Goal: Task Accomplishment & Management: Use online tool/utility

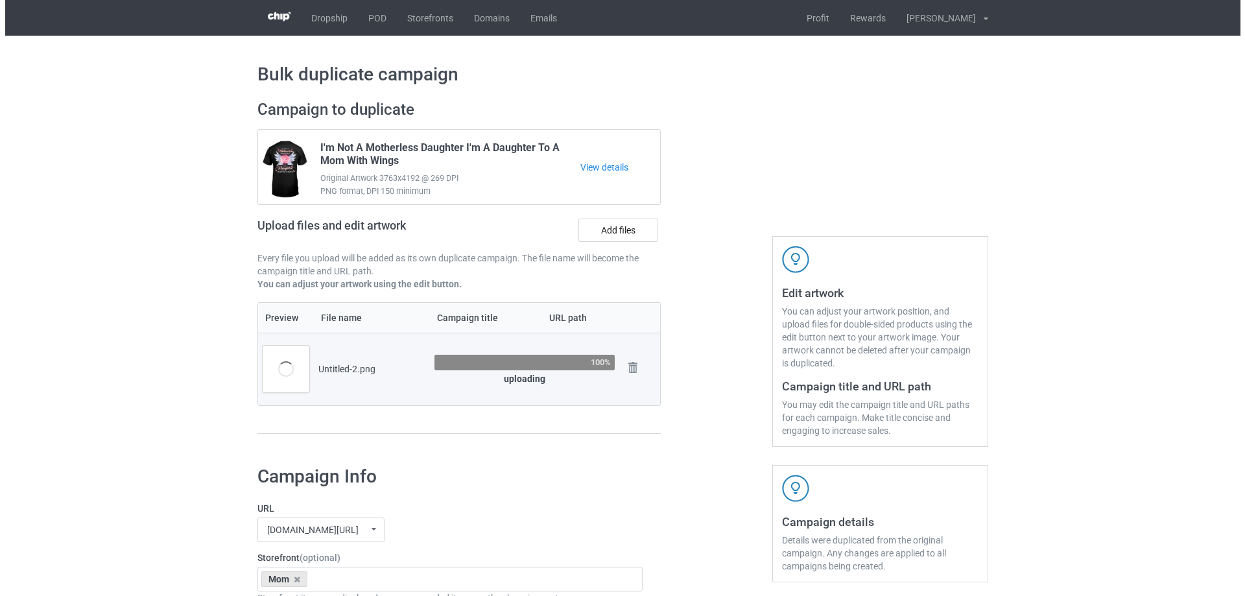
scroll to position [65, 0]
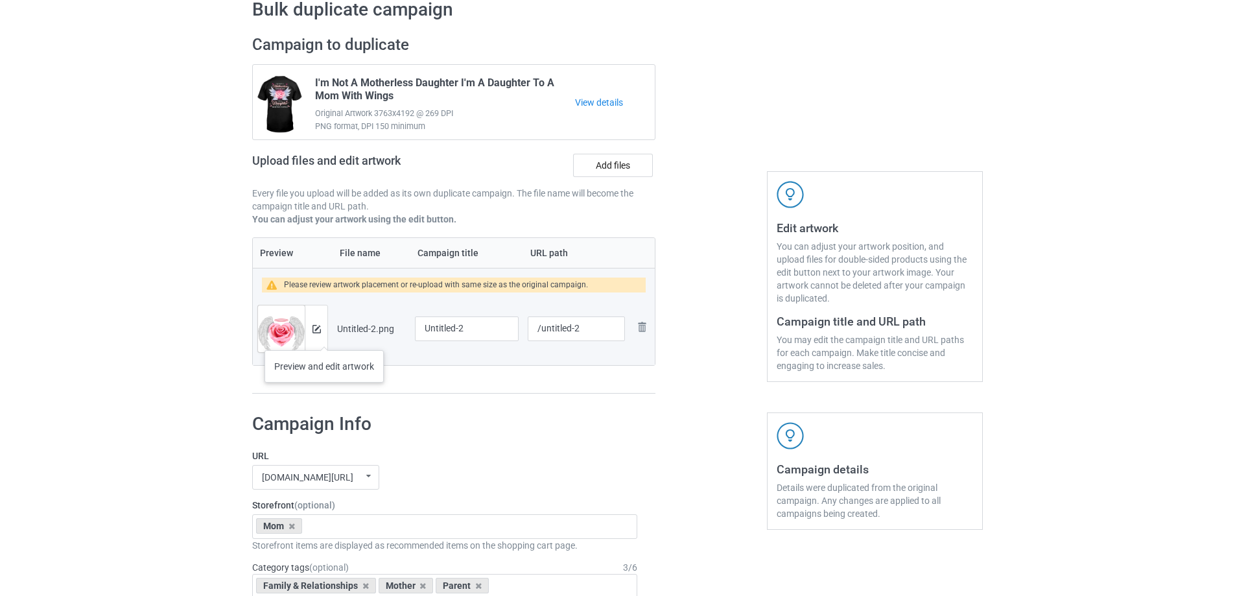
click at [324, 337] on div at bounding box center [316, 328] width 23 height 47
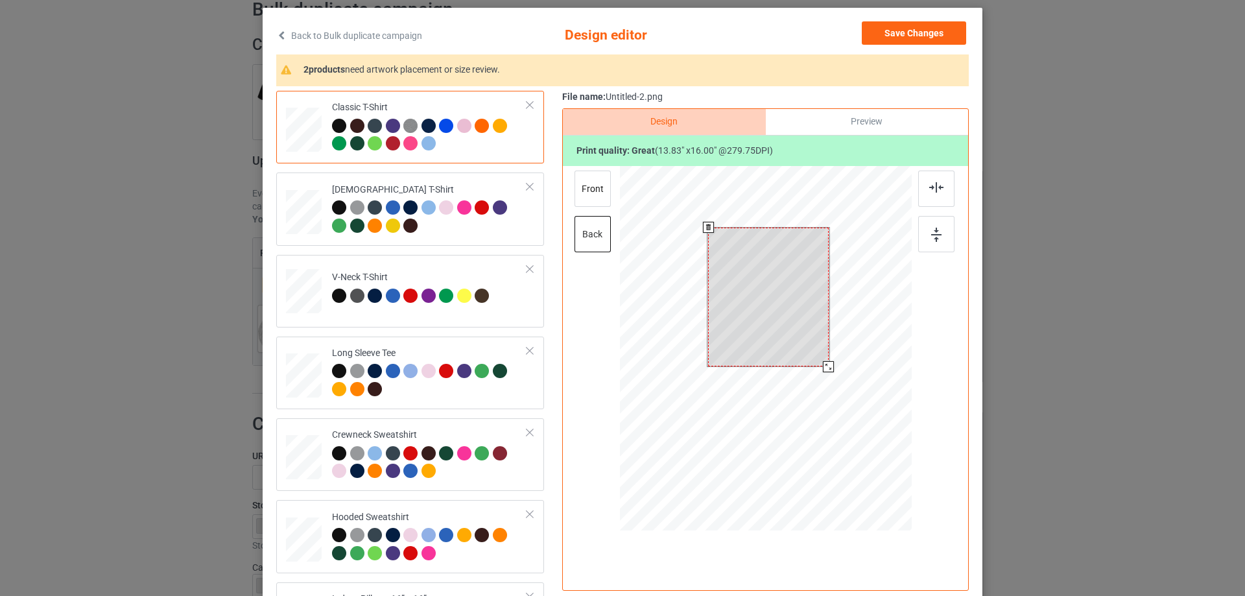
click at [837, 395] on div at bounding box center [766, 350] width 292 height 368
click at [820, 128] on div "Preview" at bounding box center [867, 122] width 202 height 26
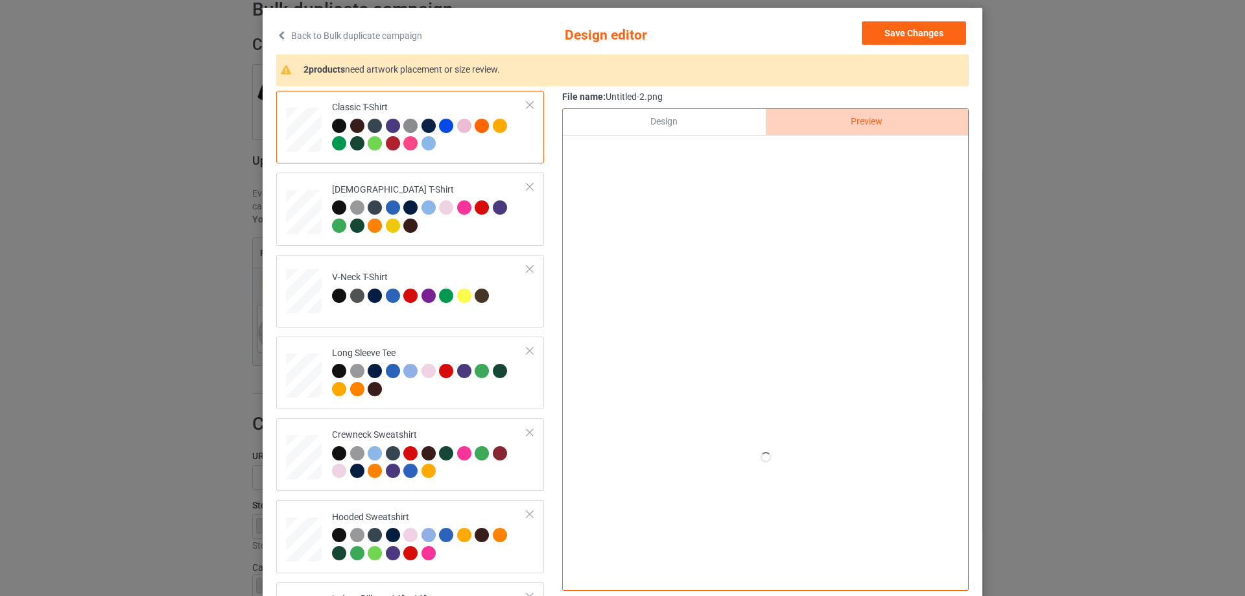
click at [731, 124] on div "Design" at bounding box center [664, 122] width 202 height 26
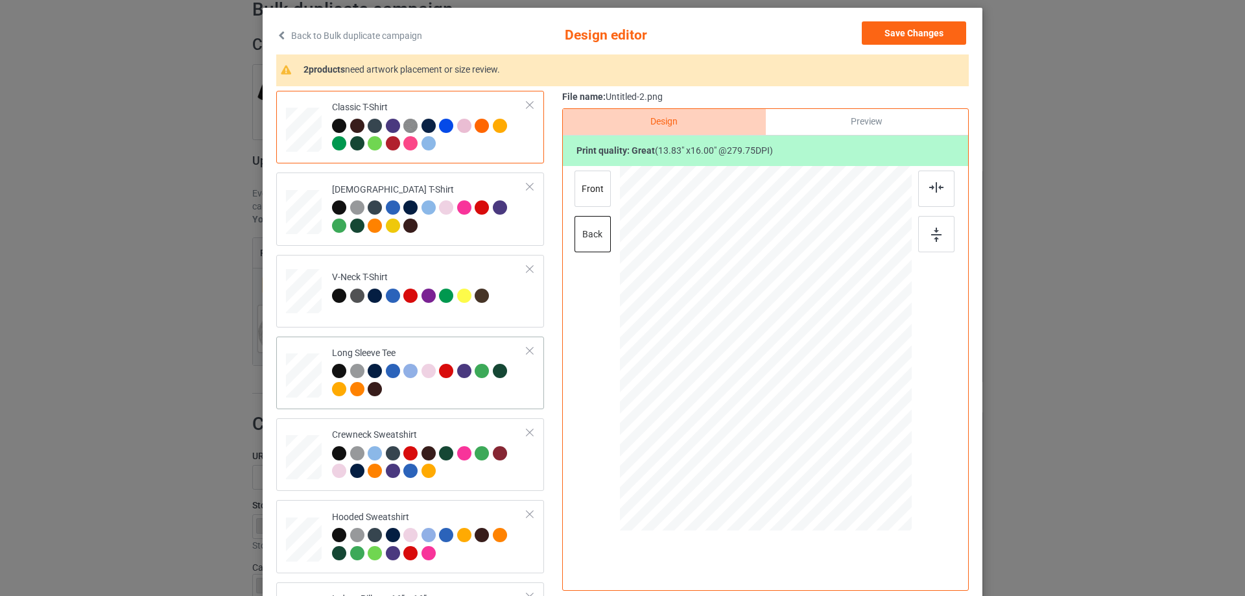
scroll to position [222, 0]
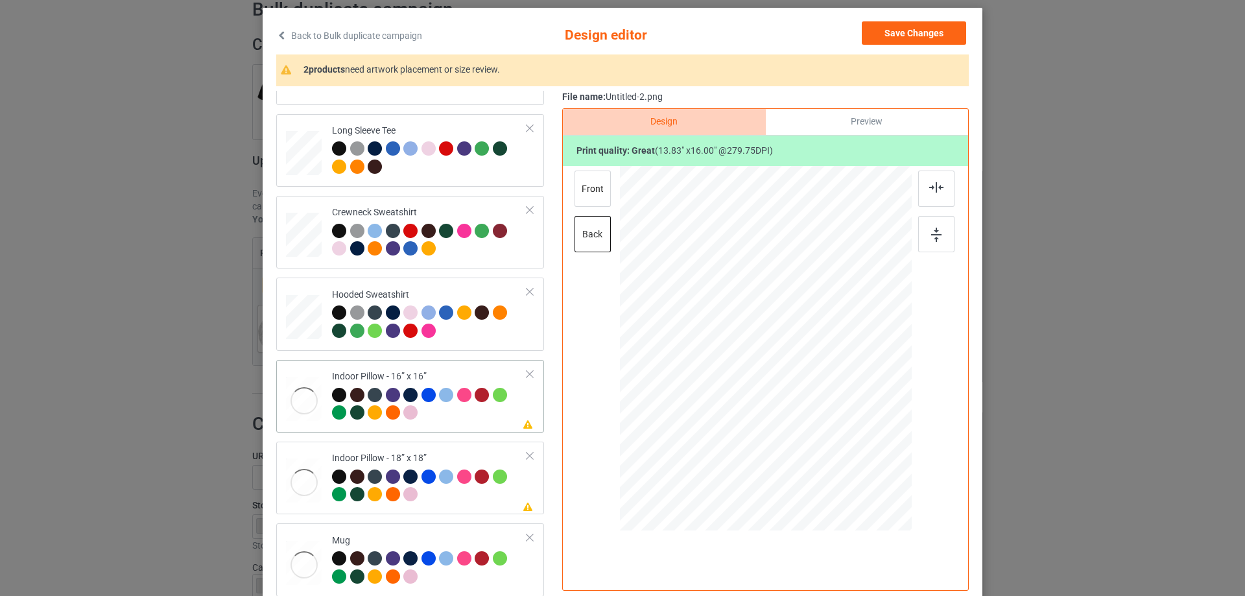
click at [294, 397] on div at bounding box center [304, 401] width 36 height 48
click at [821, 122] on div "Preview" at bounding box center [867, 122] width 202 height 26
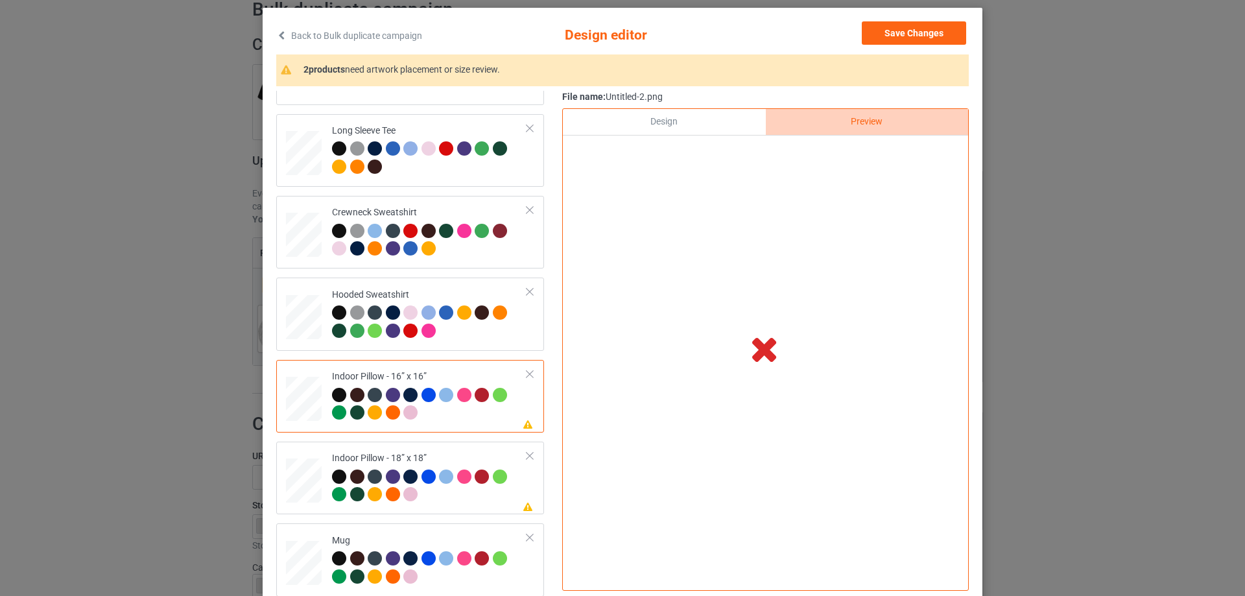
click at [707, 122] on div "Design" at bounding box center [664, 122] width 202 height 26
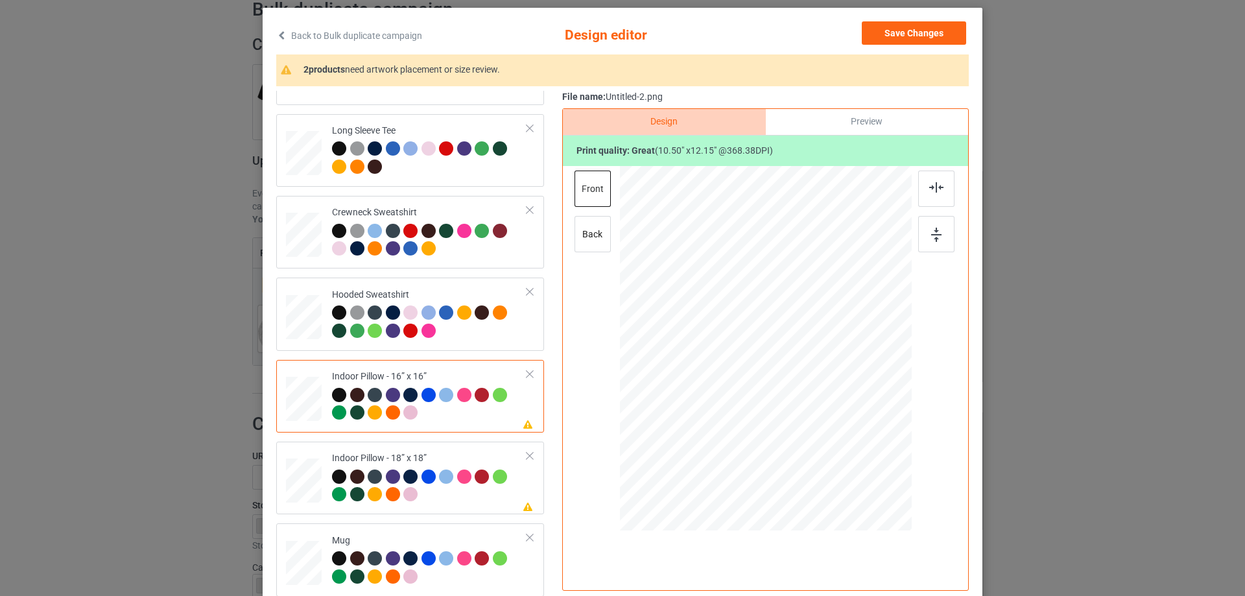
click at [906, 118] on div "Preview" at bounding box center [867, 122] width 202 height 26
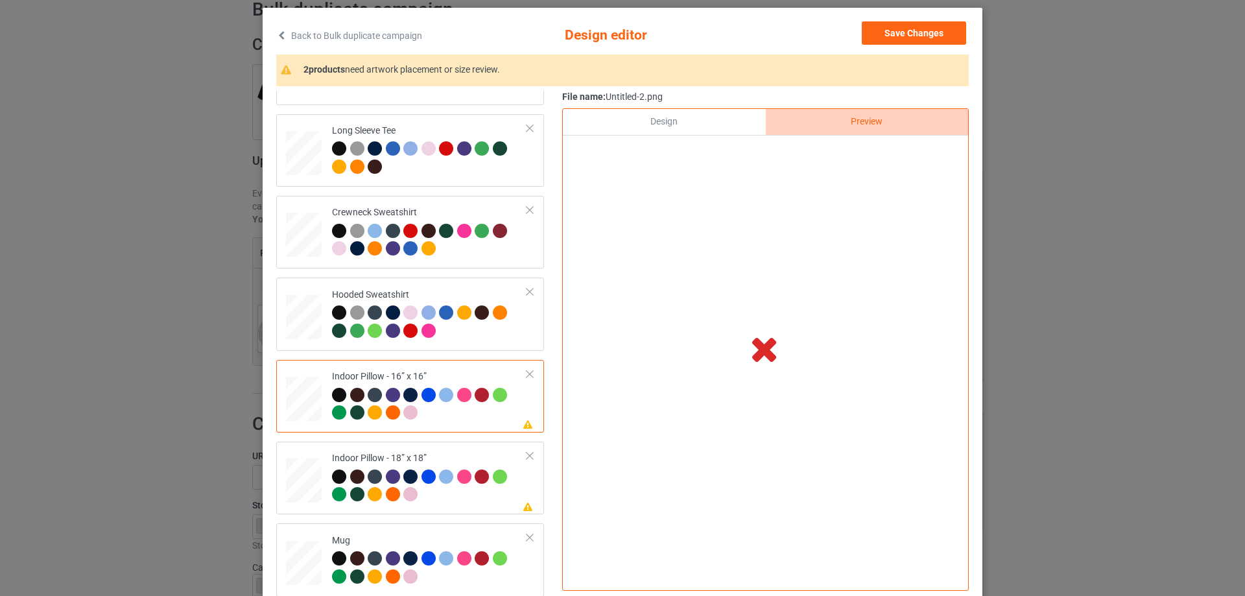
click at [707, 122] on div "Design" at bounding box center [664, 122] width 202 height 26
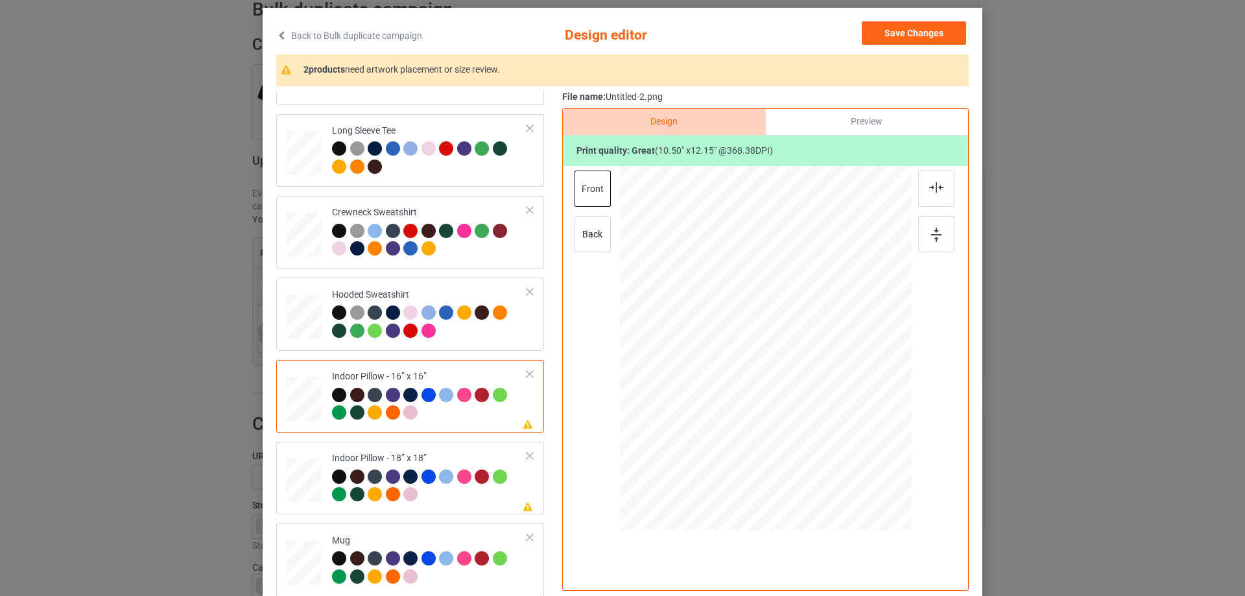
click at [866, 119] on div "Preview" at bounding box center [867, 122] width 202 height 26
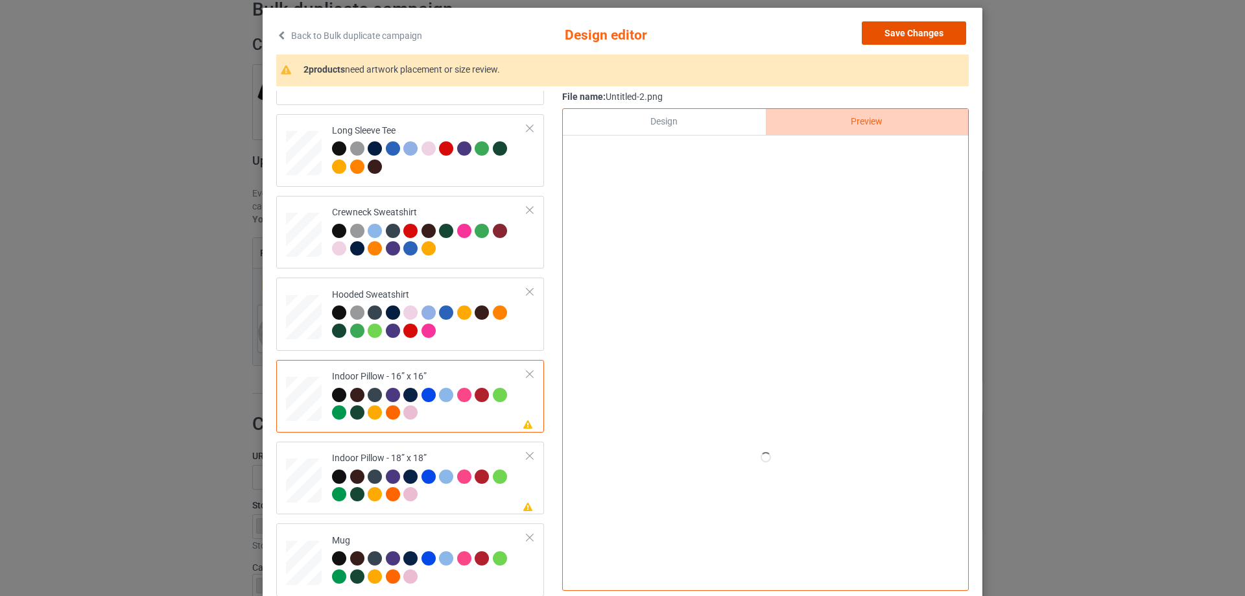
click at [905, 35] on button "Save Changes" at bounding box center [914, 32] width 104 height 23
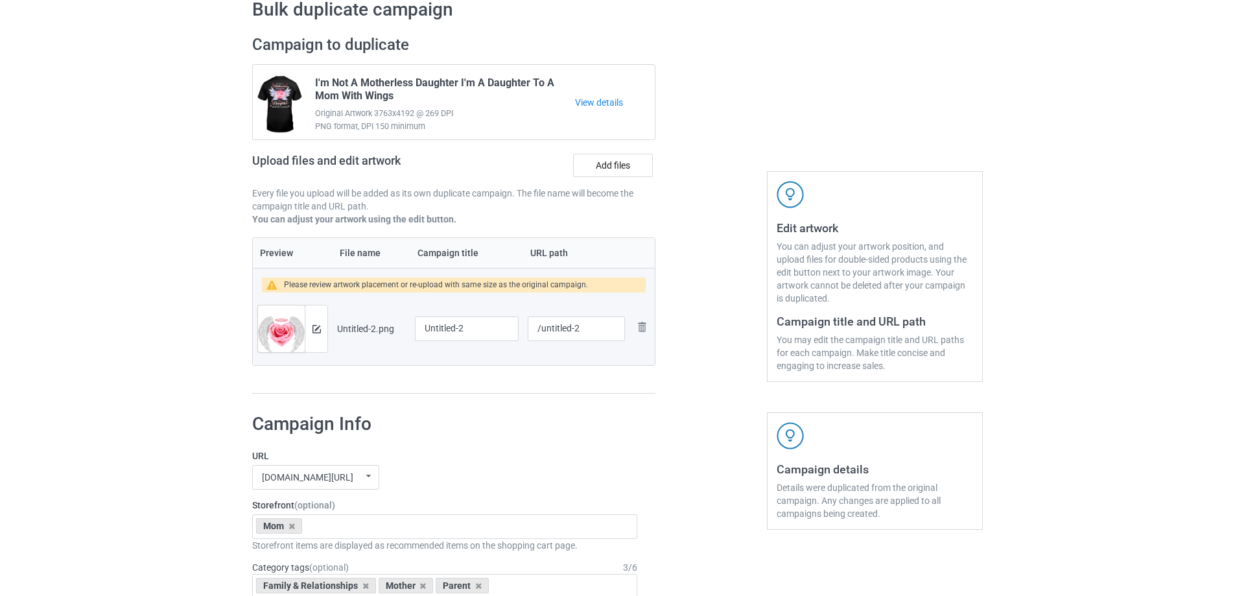
click at [323, 340] on div at bounding box center [316, 328] width 23 height 47
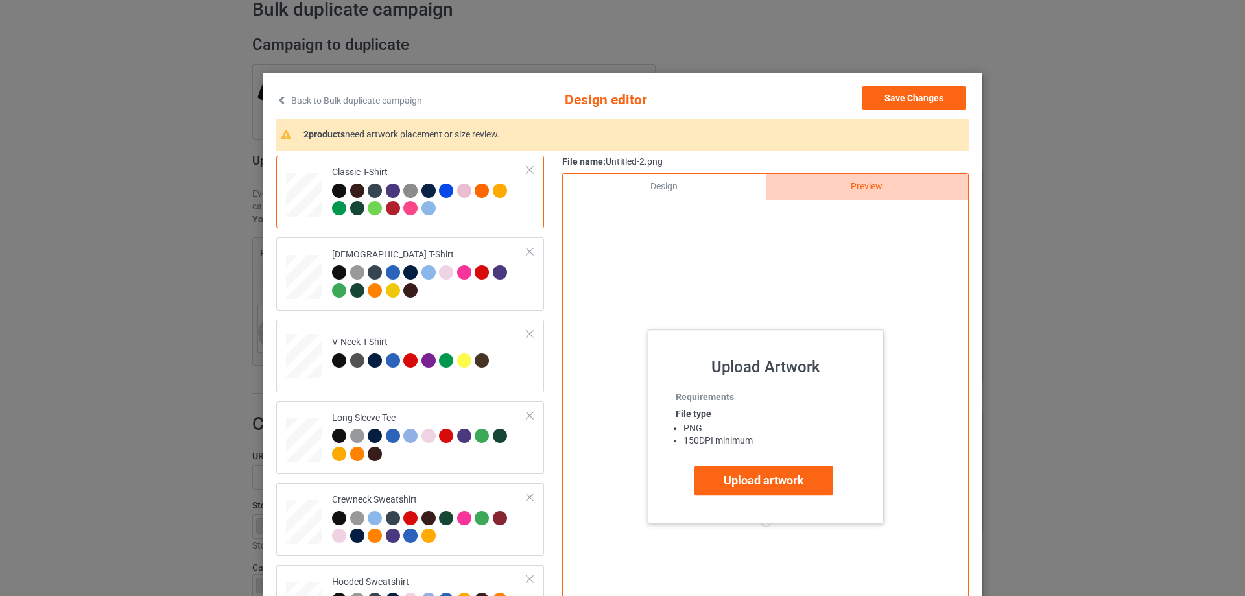
click at [665, 183] on div "Design" at bounding box center [664, 187] width 202 height 26
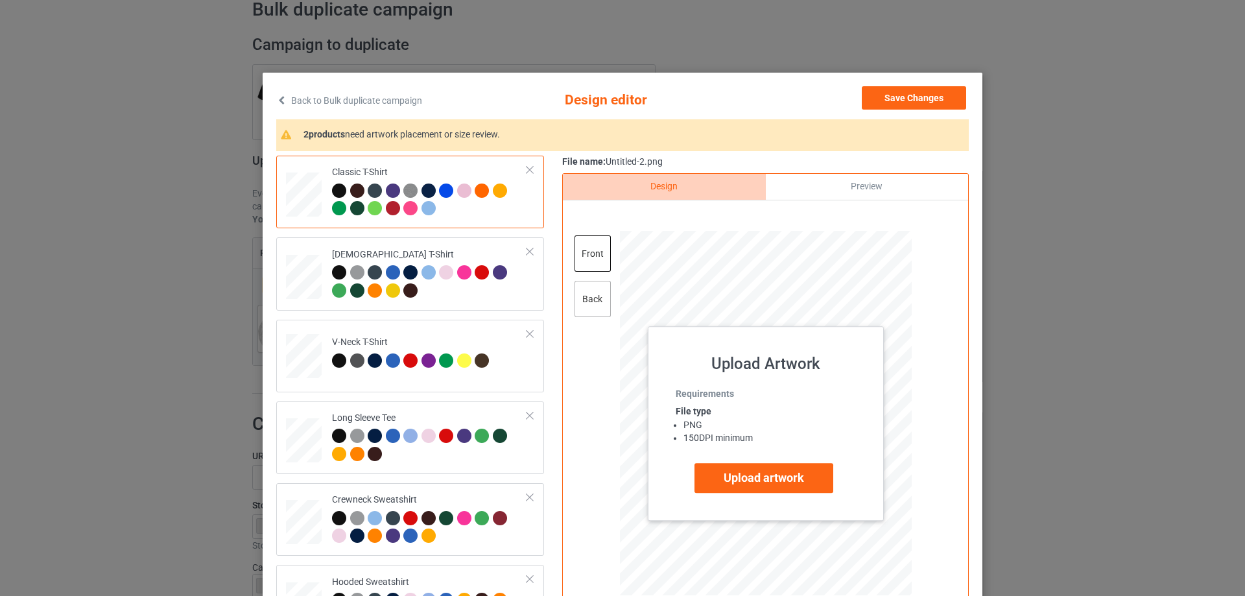
click at [584, 311] on div "back" at bounding box center [592, 299] width 36 height 36
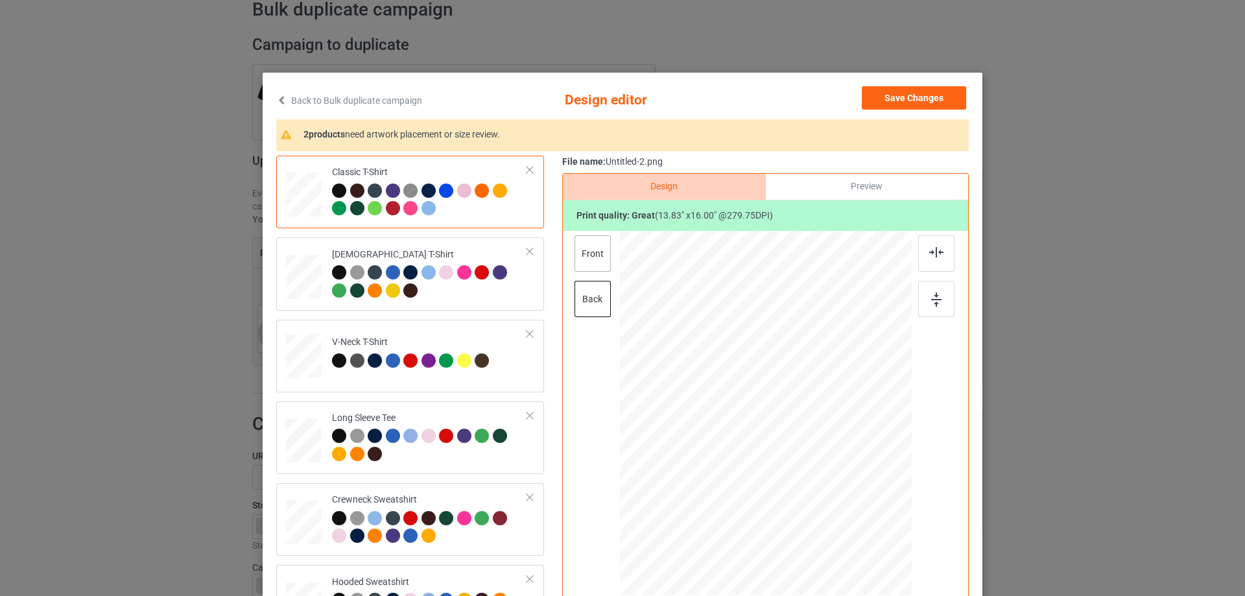
click at [576, 254] on div "front" at bounding box center [592, 253] width 36 height 36
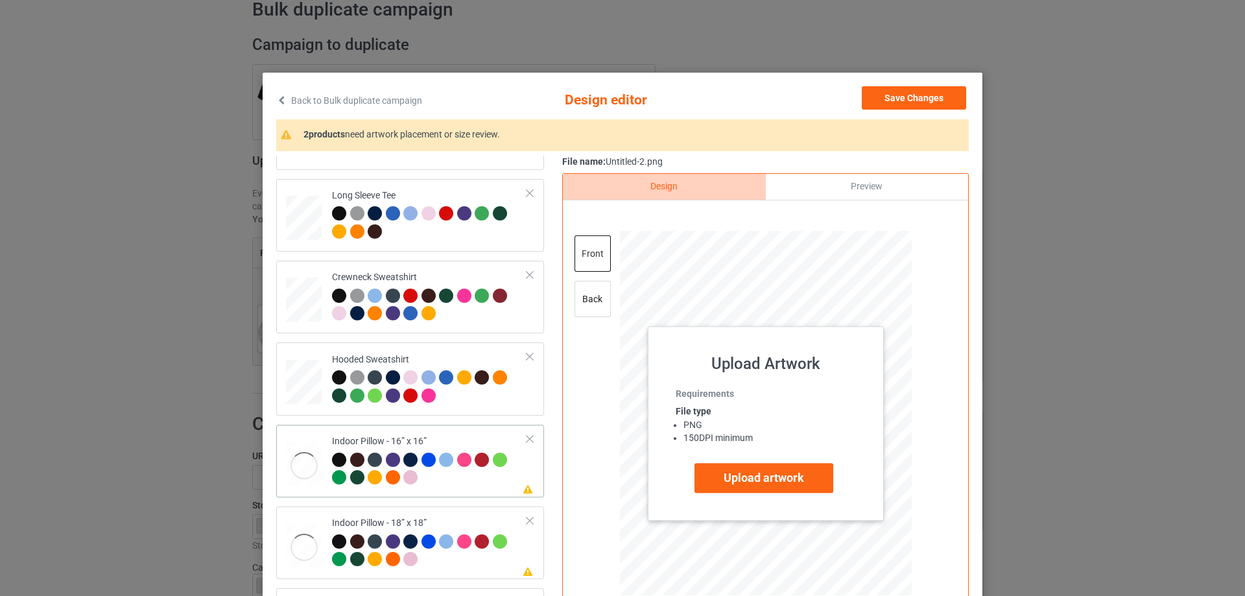
click at [311, 453] on div at bounding box center [304, 466] width 36 height 48
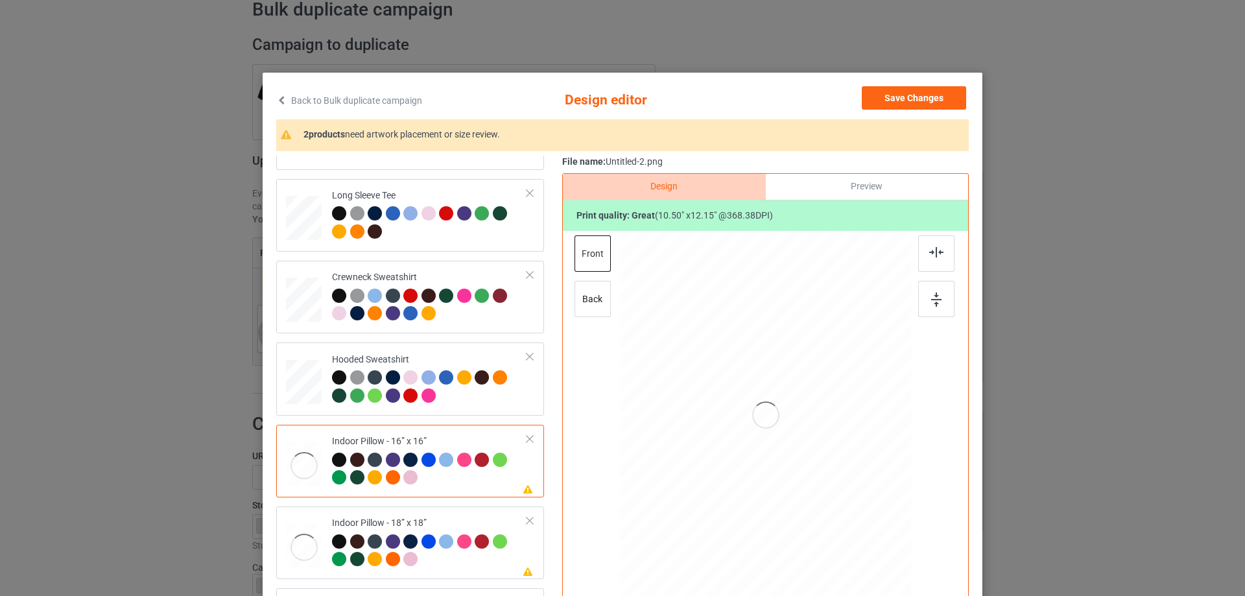
scroll to position [65, 0]
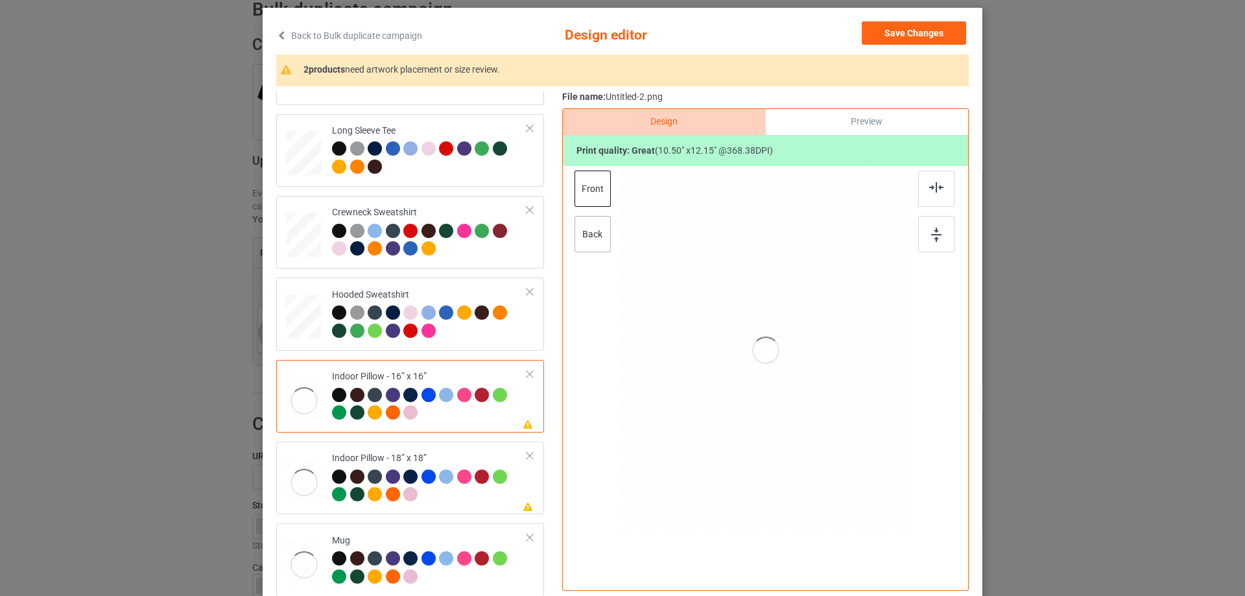
click at [591, 239] on div "back" at bounding box center [592, 234] width 36 height 36
click at [597, 187] on div "front" at bounding box center [592, 189] width 36 height 36
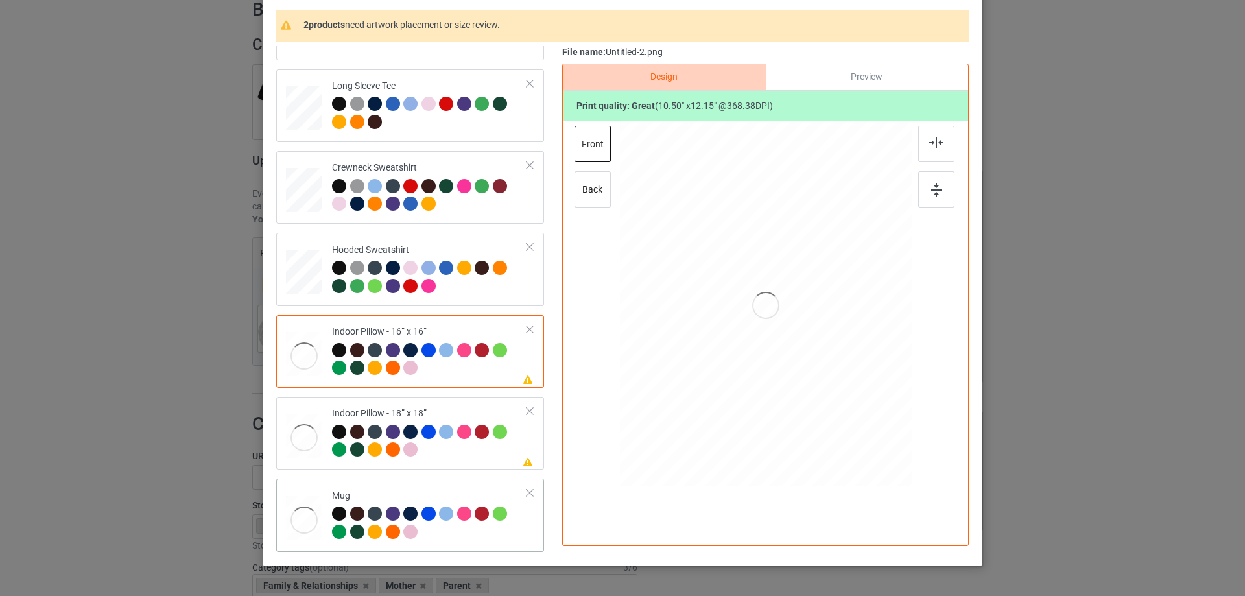
scroll to position [152, 0]
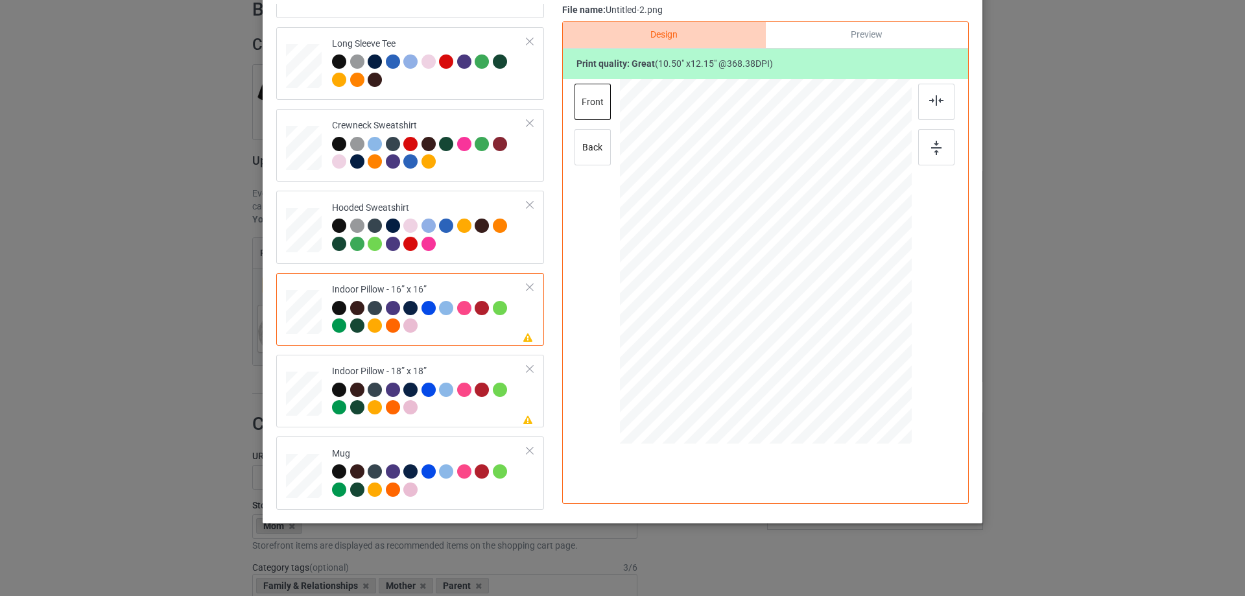
click at [853, 24] on div "Preview" at bounding box center [867, 35] width 202 height 26
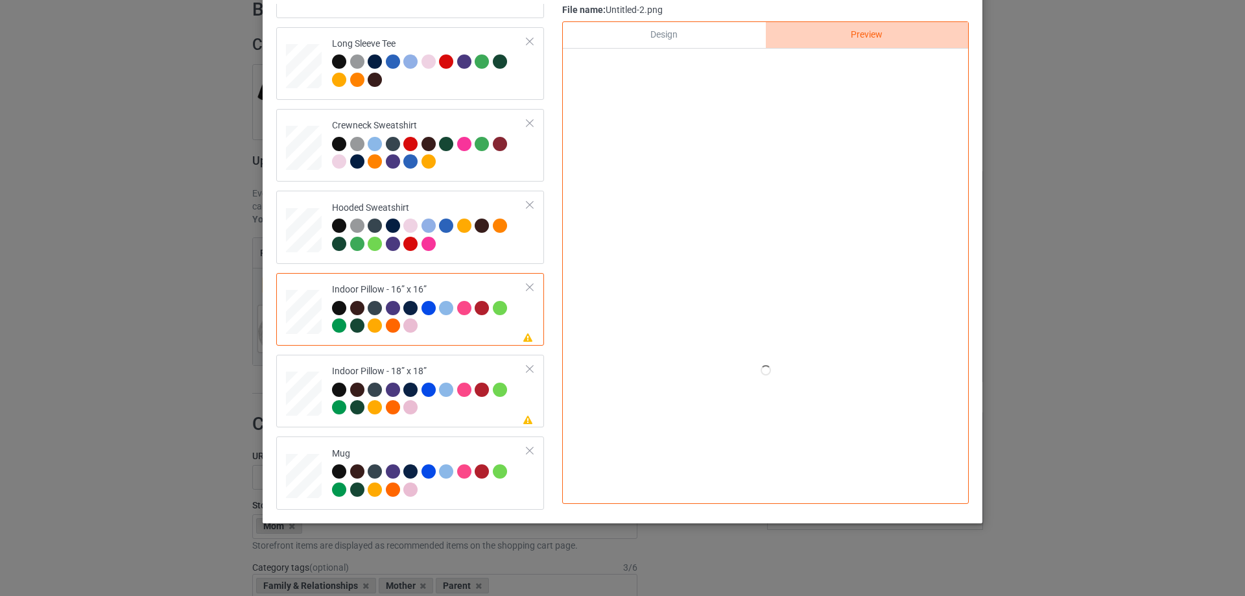
scroll to position [88, 0]
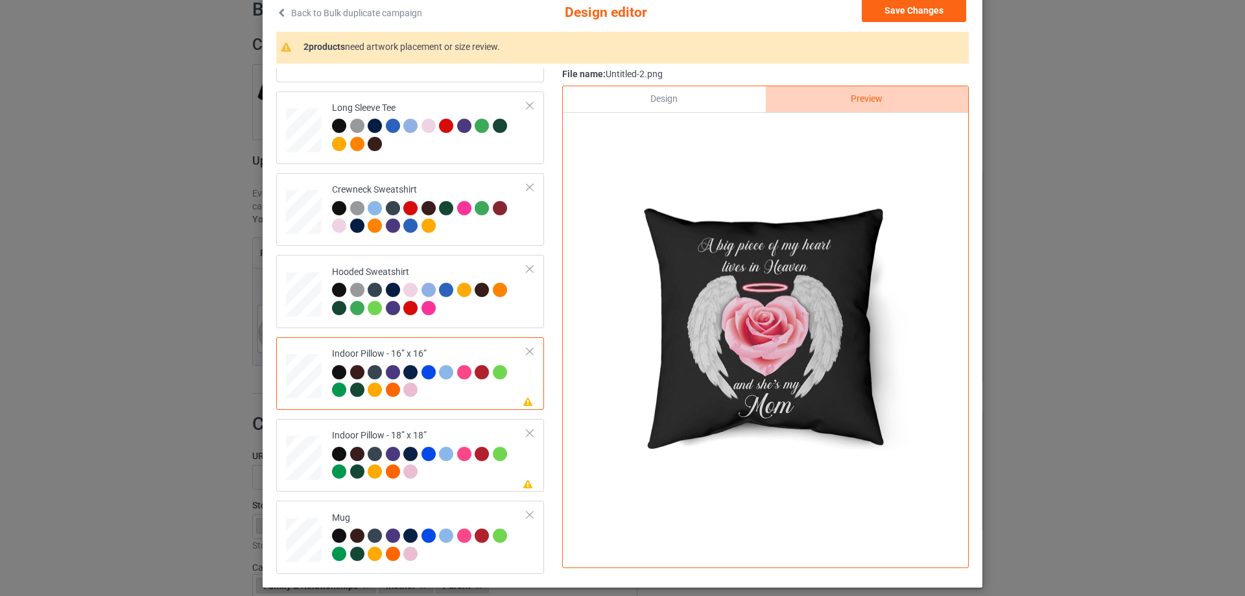
click at [720, 102] on div "Design" at bounding box center [664, 99] width 202 height 26
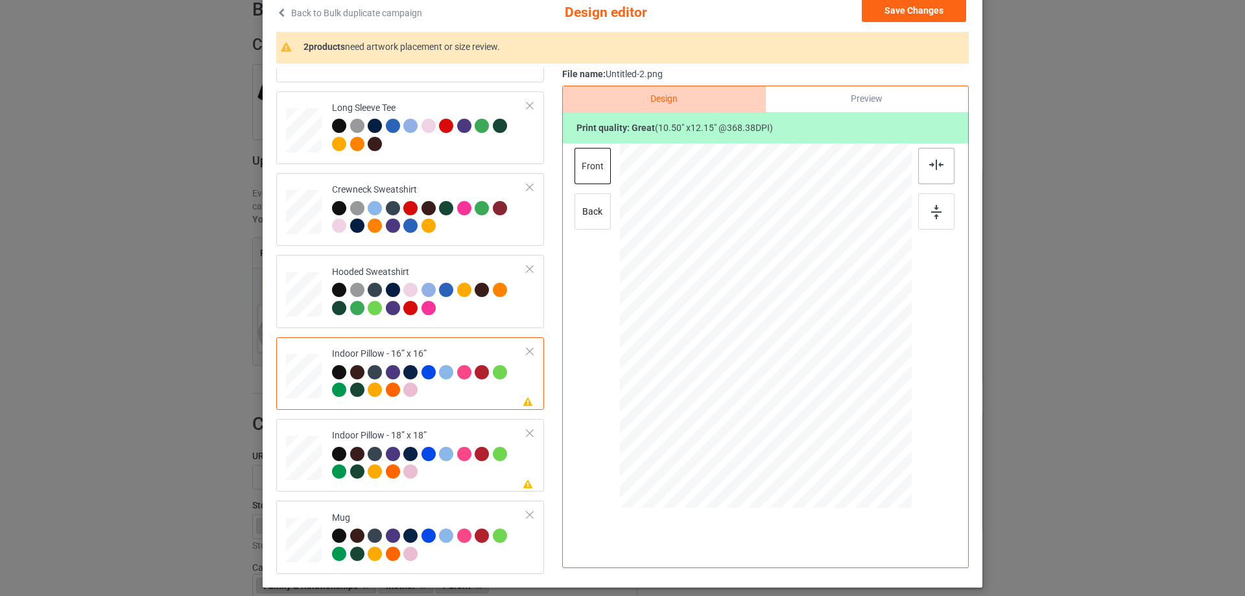
click at [924, 158] on div at bounding box center [936, 166] width 36 height 36
drag, startPoint x: 452, startPoint y: 431, endPoint x: 465, endPoint y: 427, distance: 13.7
click at [452, 431] on div "Indoor Pillow - 18” x 18”" at bounding box center [429, 453] width 195 height 49
click at [939, 179] on div at bounding box center [936, 166] width 36 height 36
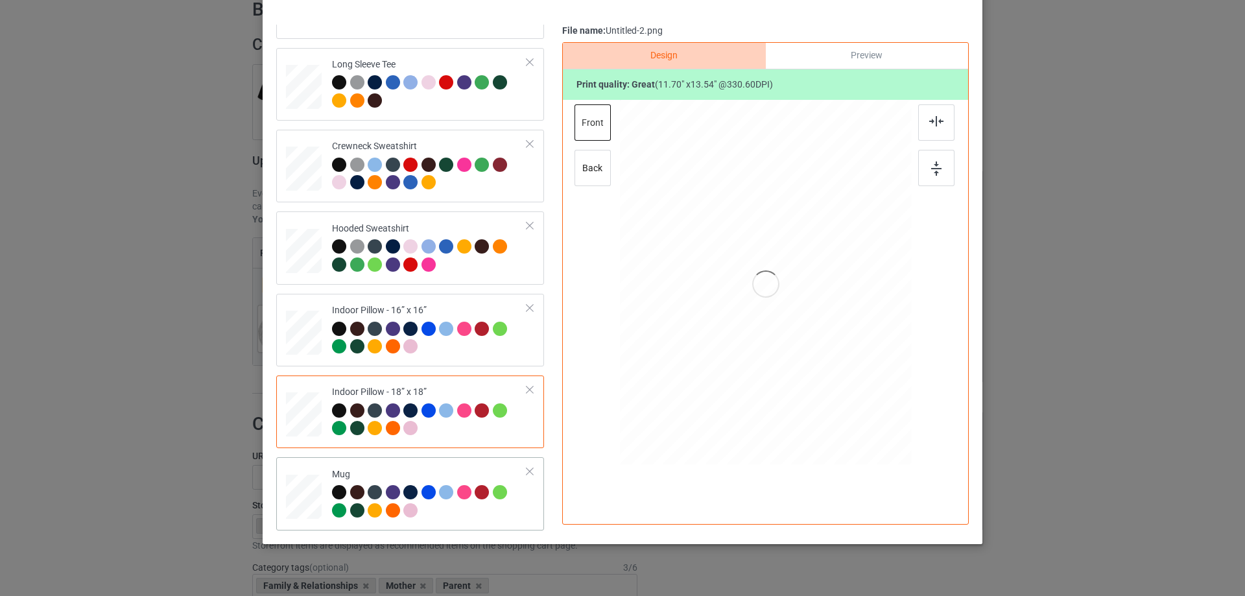
scroll to position [152, 0]
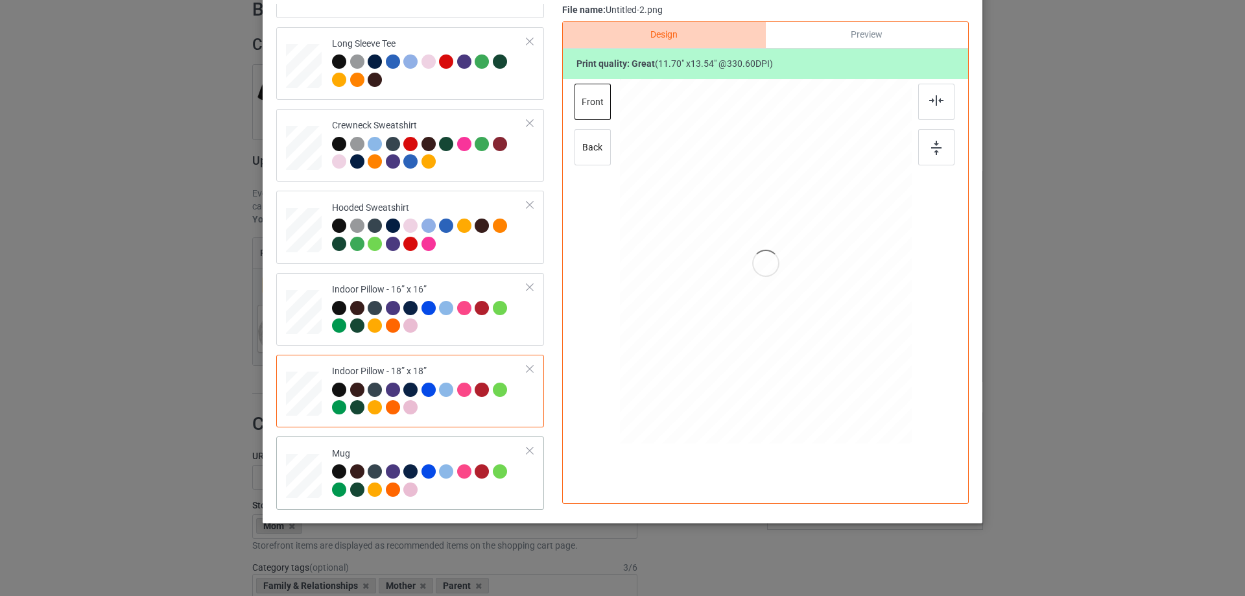
click at [391, 450] on div "Mug" at bounding box center [429, 471] width 195 height 49
click at [882, 312] on div at bounding box center [887, 311] width 11 height 11
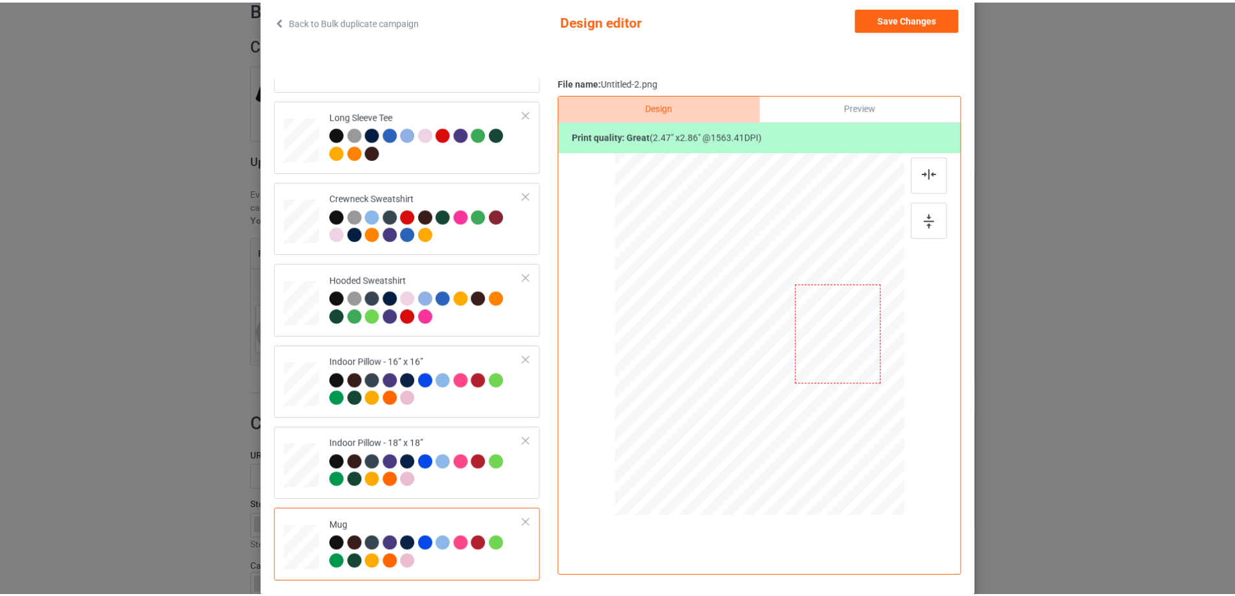
scroll to position [23, 0]
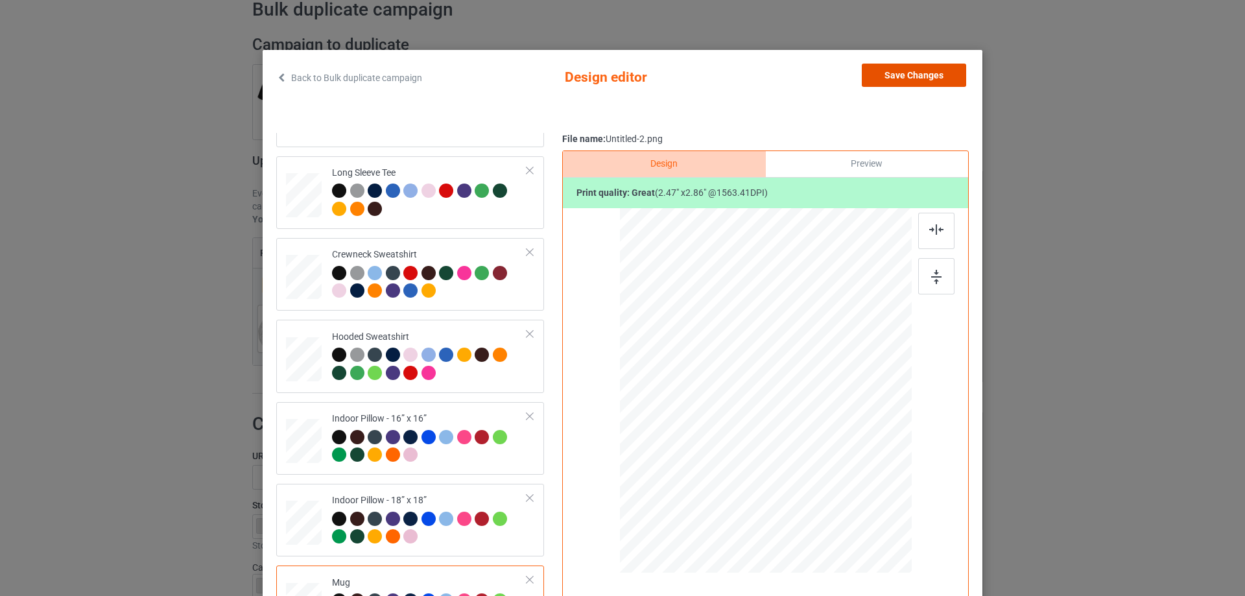
click at [901, 73] on button "Save Changes" at bounding box center [914, 75] width 104 height 23
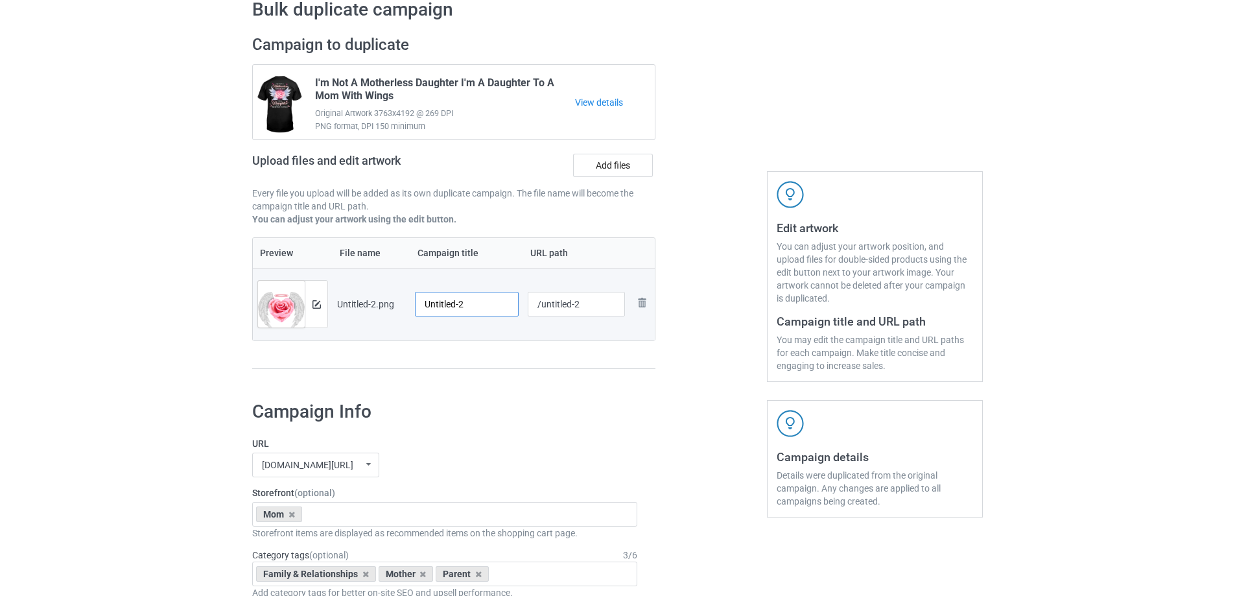
click at [458, 305] on input "Untitled-2" at bounding box center [467, 304] width 104 height 25
paste input "A Big Piece Of My Heart Lives In Heaven And She's My Mom"
type input "A Big Piece Of My Heart Lives In Heaven And She's My Mom"
click at [480, 361] on div "Preview File name Campaign title URL path Preview and edit artwork Untitled-2.p…" at bounding box center [453, 303] width 403 height 132
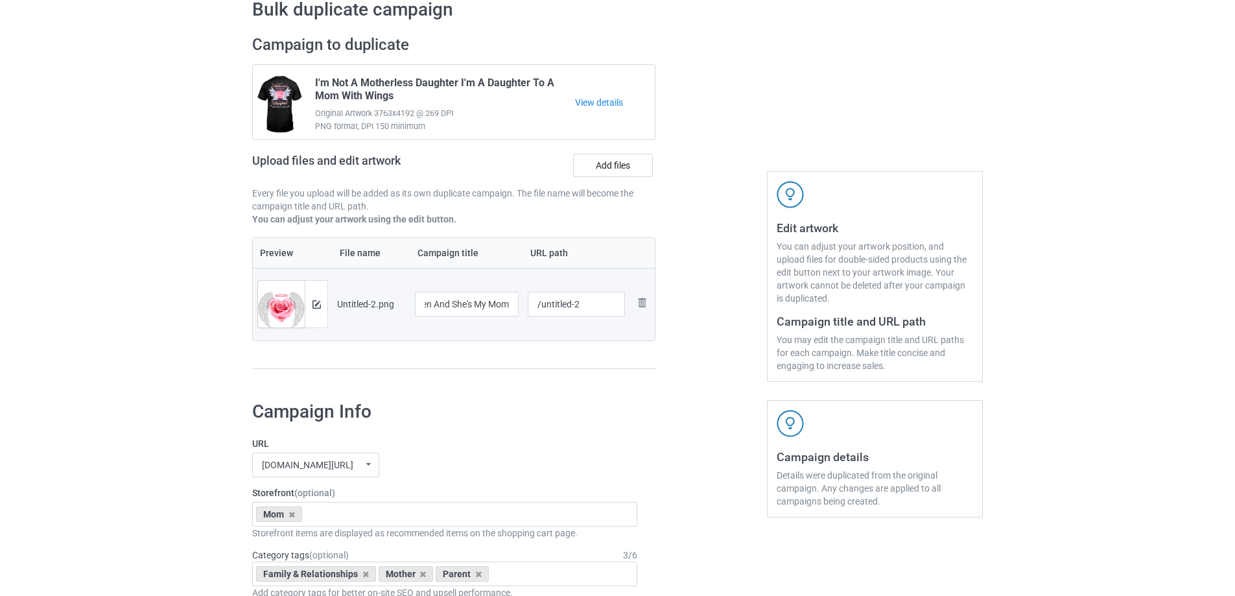
scroll to position [0, 0]
drag, startPoint x: 540, startPoint y: 310, endPoint x: 587, endPoint y: 303, distance: 47.8
click at [587, 303] on input "/untitled-2" at bounding box center [577, 304] width 98 height 25
type input "/mabp18"
click at [633, 351] on div "Preview File name Campaign title URL path Preview and edit artwork Untitled-2.p…" at bounding box center [453, 303] width 403 height 132
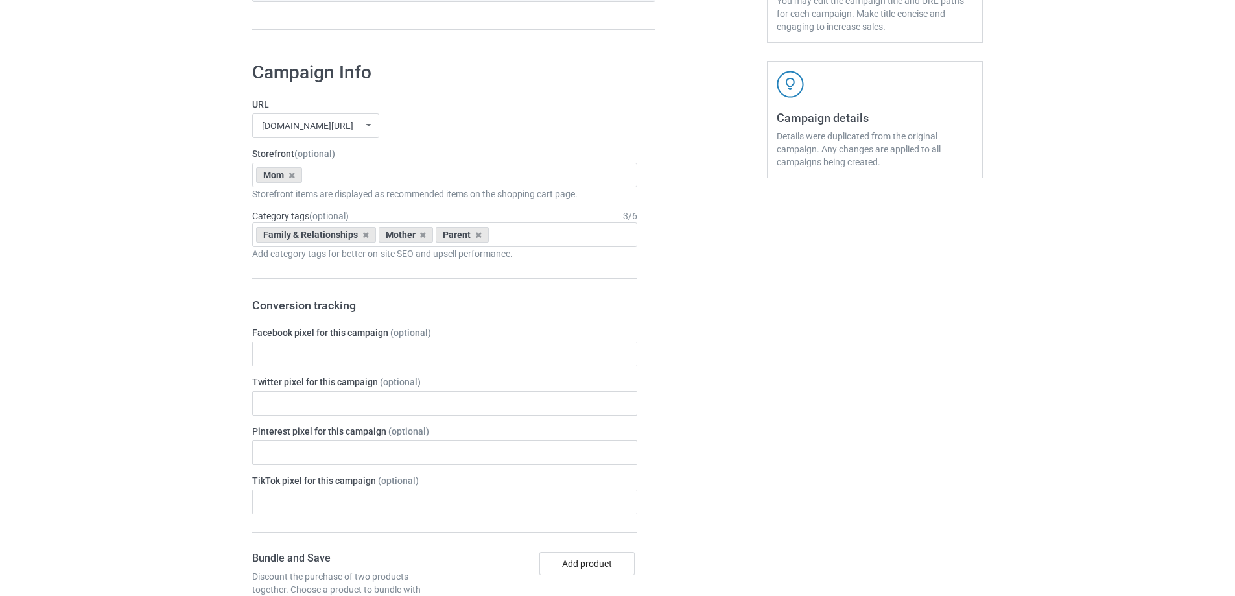
scroll to position [1509, 0]
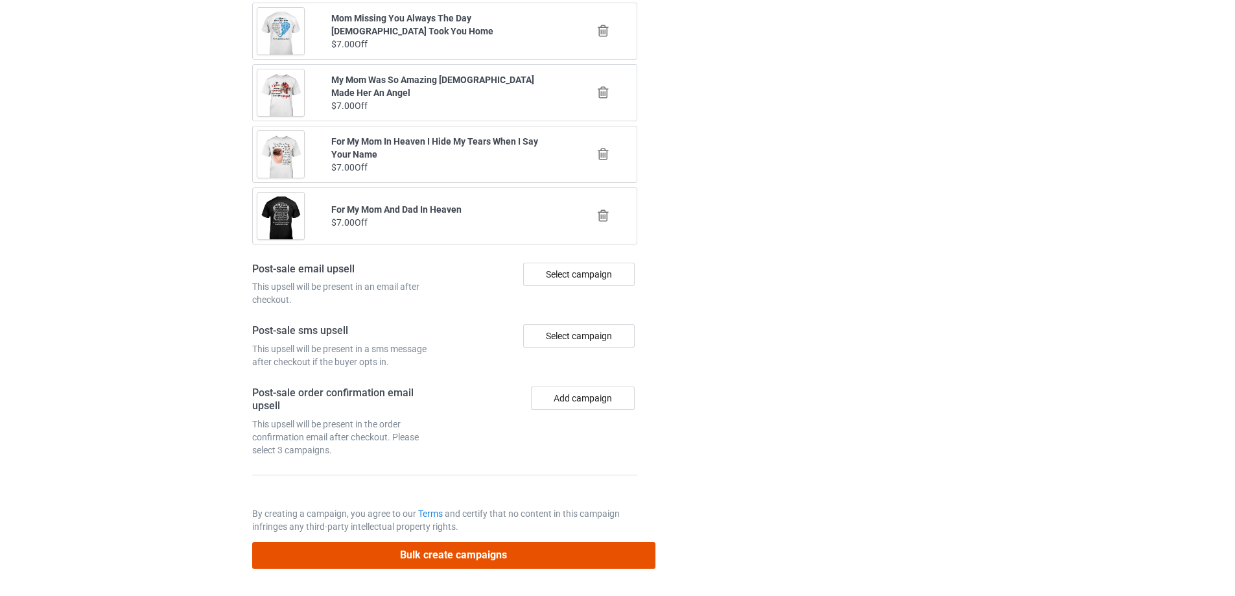
click at [580, 542] on button "Bulk create campaigns" at bounding box center [453, 555] width 403 height 27
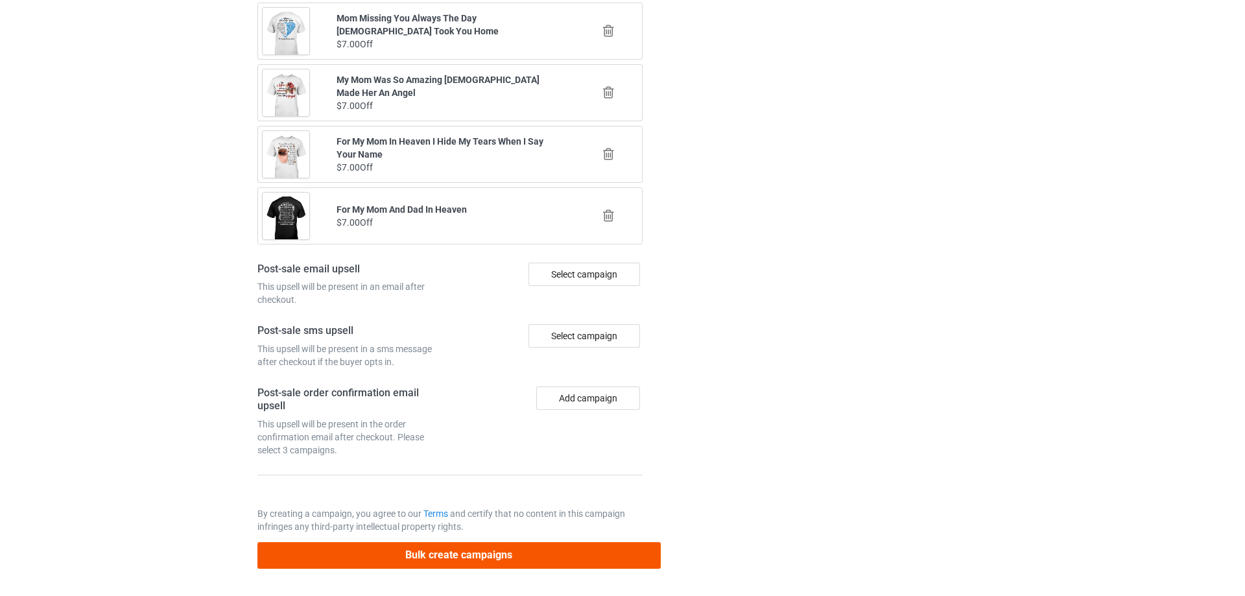
scroll to position [0, 0]
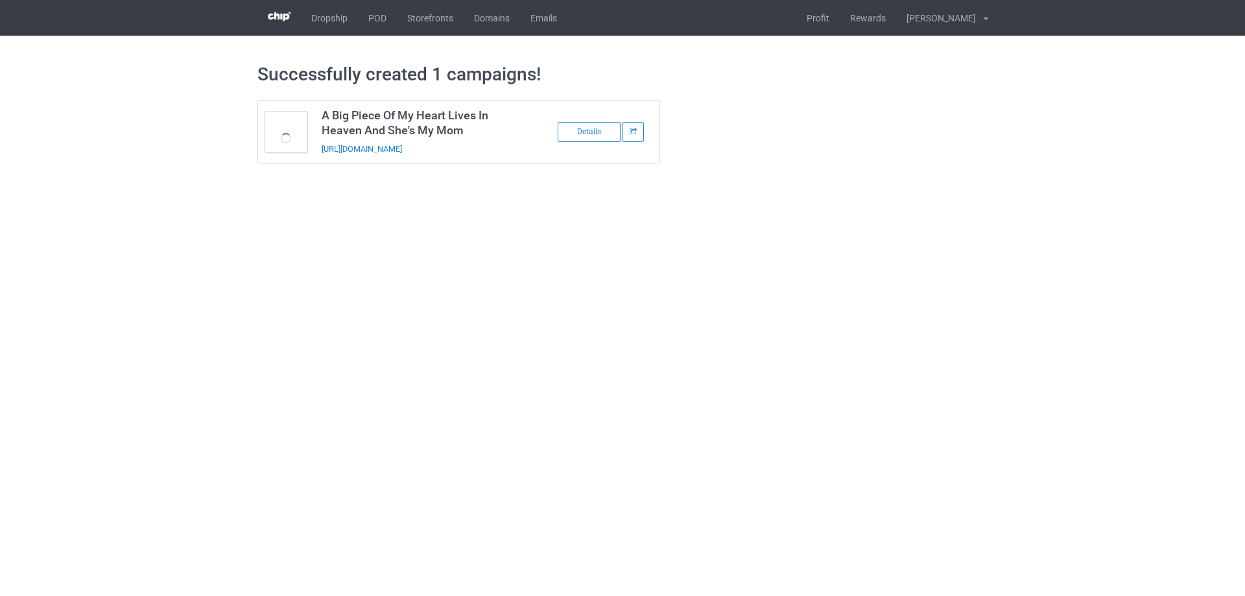
drag, startPoint x: 512, startPoint y: 154, endPoint x: 301, endPoint y: 161, distance: 210.8
click at [301, 161] on tbody "A Big Piece Of My Heart Lives In Heaven And She's My Mom [URL][DOMAIN_NAME] Det…" at bounding box center [459, 131] width 402 height 62
click at [501, 152] on div "[URL][DOMAIN_NAME]" at bounding box center [413, 149] width 182 height 14
drag, startPoint x: 506, startPoint y: 148, endPoint x: 318, endPoint y: 158, distance: 188.3
click at [318, 158] on td "A Big Piece Of My Heart Lives In Heaven And She's My Mom [URL][DOMAIN_NAME]" at bounding box center [423, 131] width 219 height 62
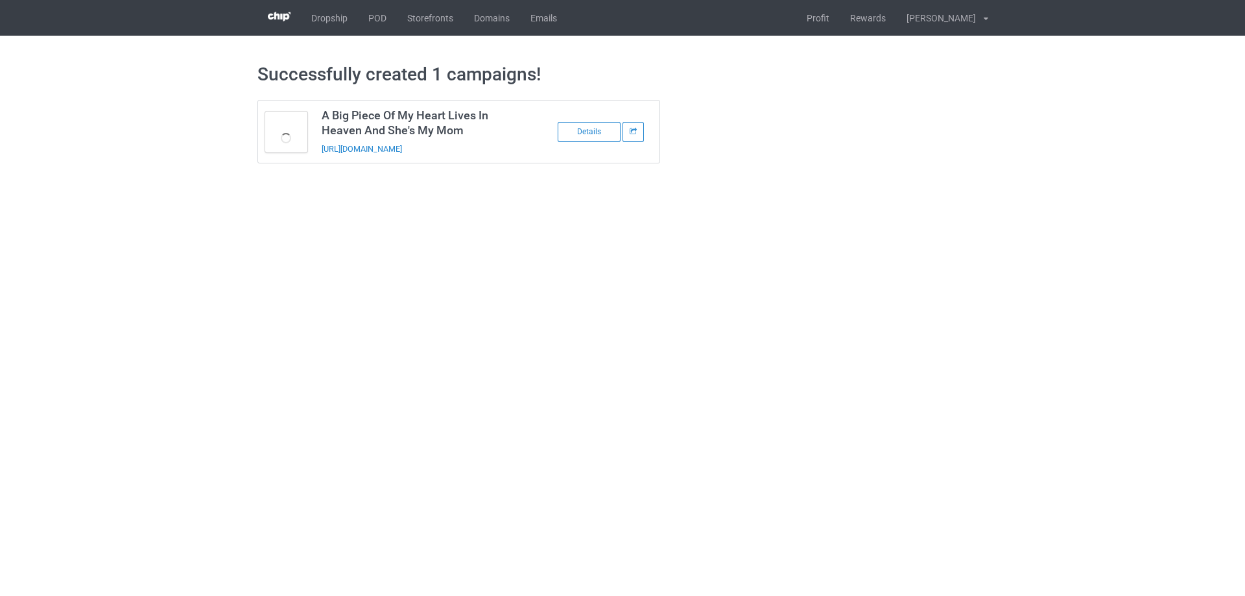
copy link "[URL][DOMAIN_NAME]"
click at [378, 26] on link "POD" at bounding box center [377, 18] width 39 height 36
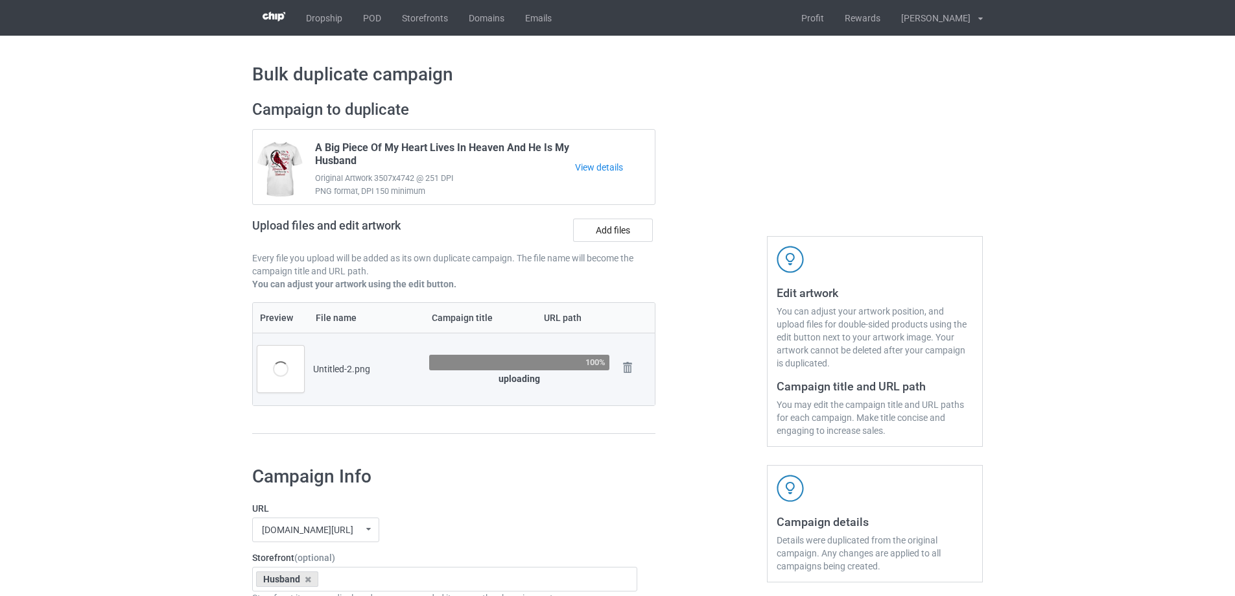
click at [684, 328] on div at bounding box center [711, 273] width 93 height 365
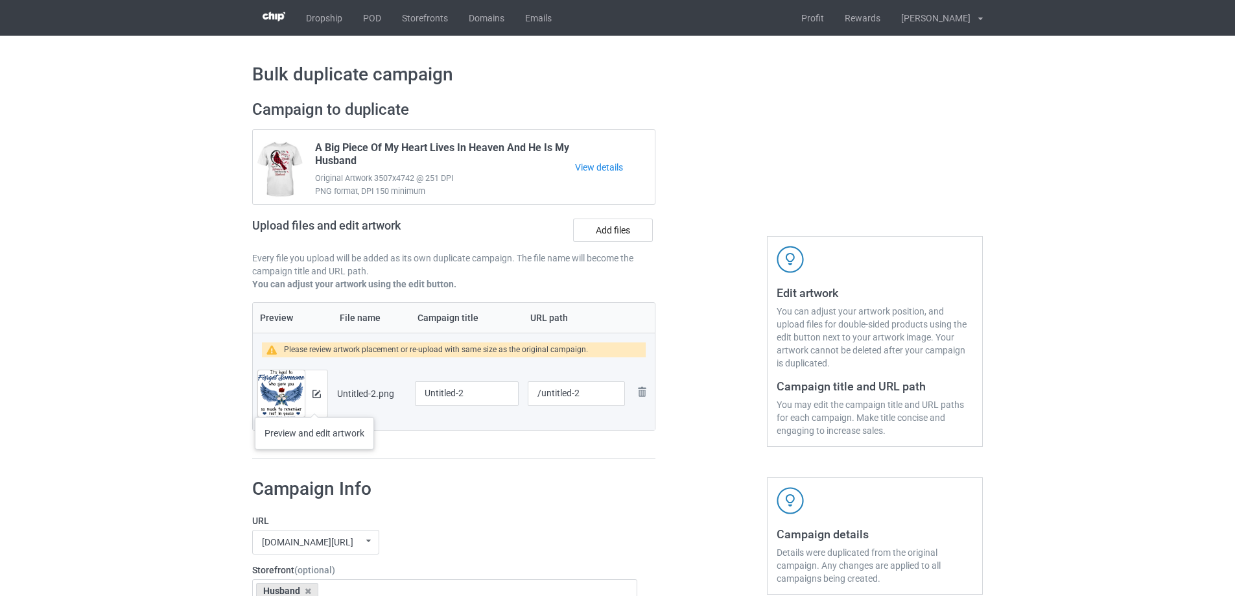
click at [314, 404] on div at bounding box center [316, 393] width 23 height 47
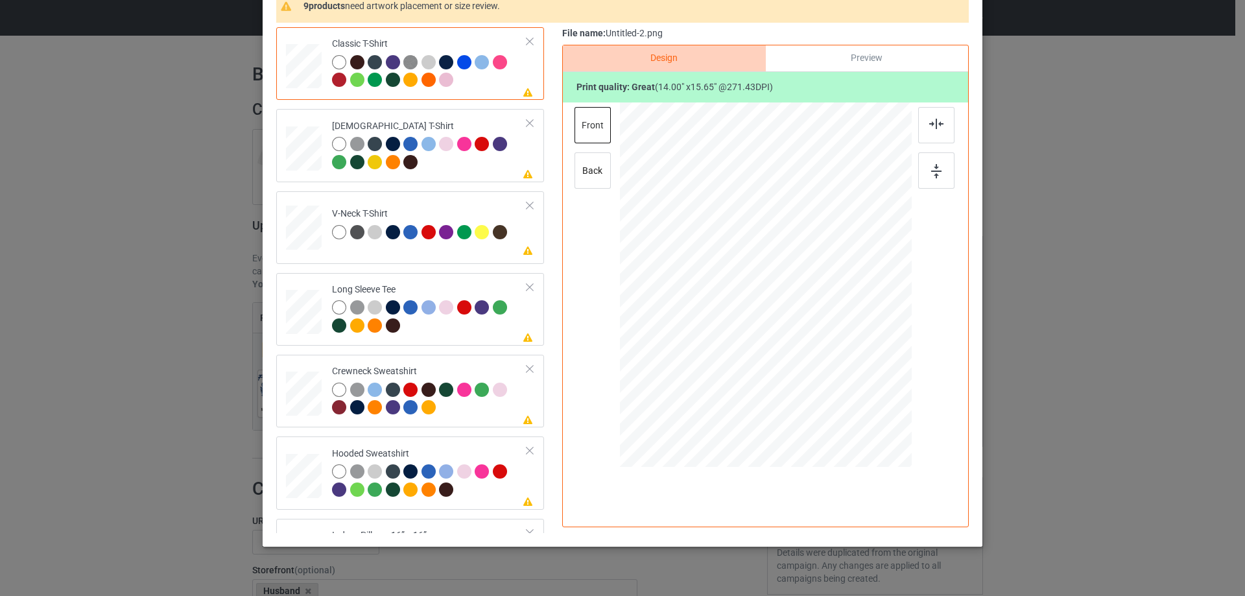
scroll to position [130, 0]
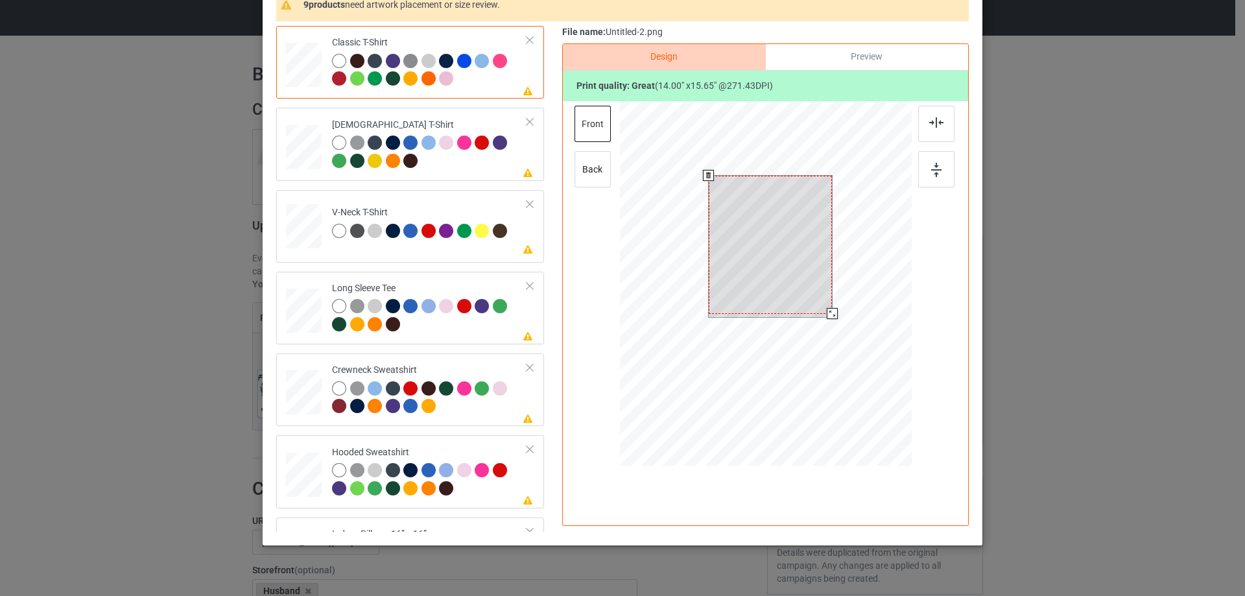
click at [855, 333] on div at bounding box center [766, 285] width 292 height 368
click at [524, 171] on div "Please review artwork placement Ladies T-Shirt" at bounding box center [410, 144] width 268 height 73
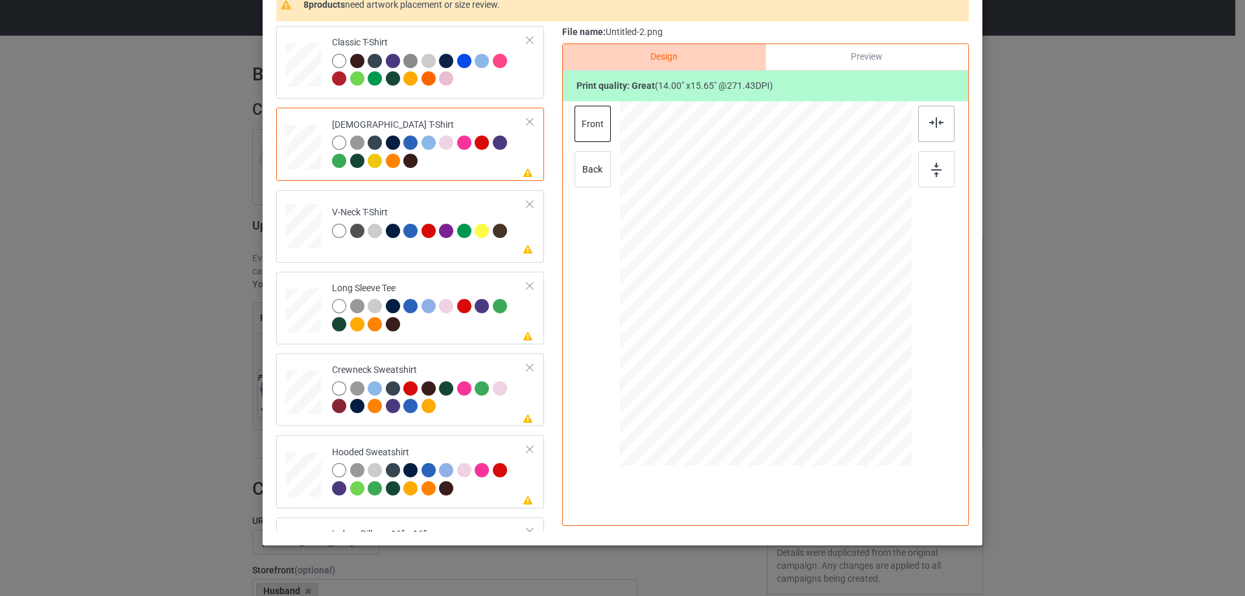
click at [946, 120] on div at bounding box center [936, 124] width 36 height 36
click at [477, 210] on div "V-Neck T-Shirt" at bounding box center [421, 221] width 178 height 30
click at [936, 118] on img at bounding box center [936, 122] width 14 height 10
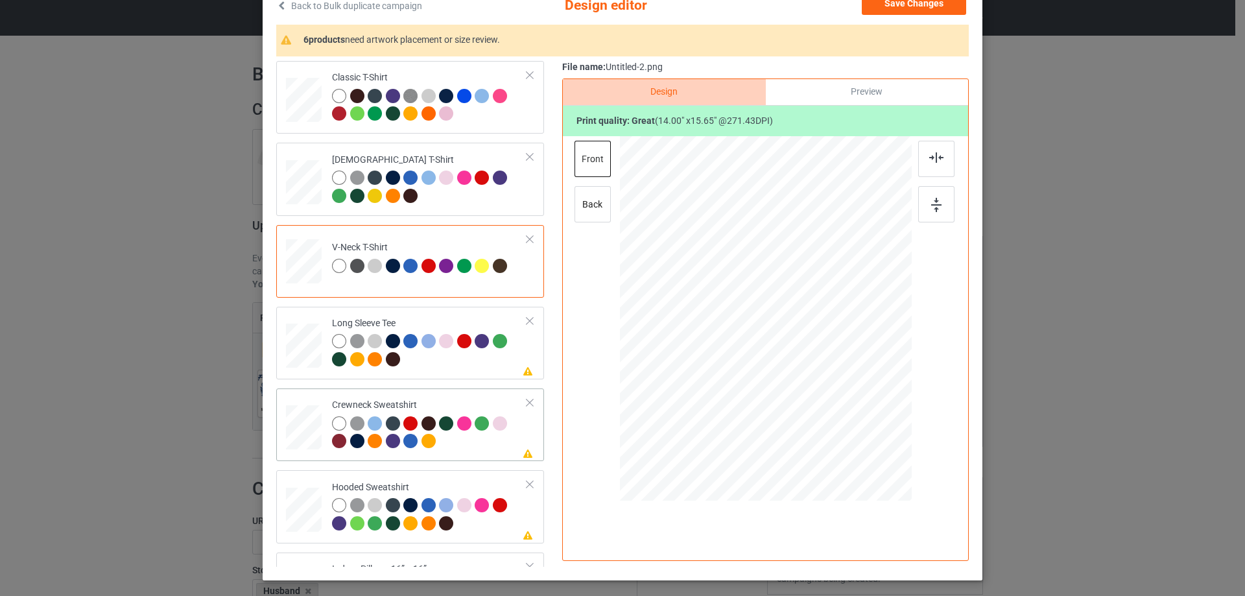
scroll to position [65, 0]
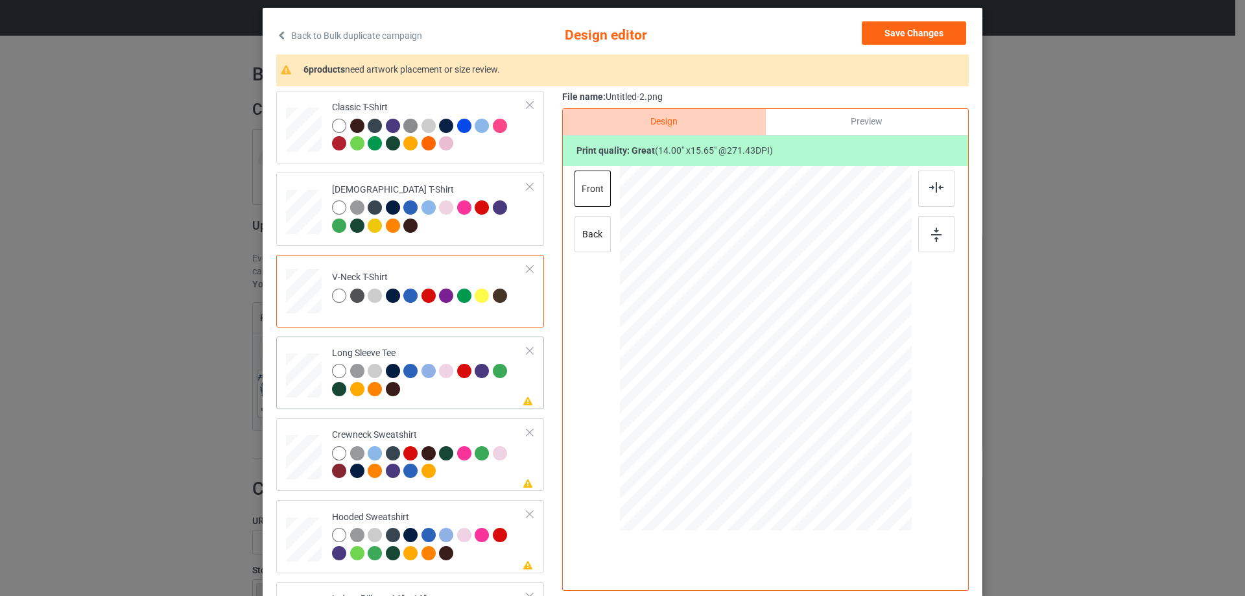
click at [418, 348] on div "Long Sleeve Tee" at bounding box center [429, 371] width 195 height 49
click at [929, 185] on img at bounding box center [936, 187] width 14 height 10
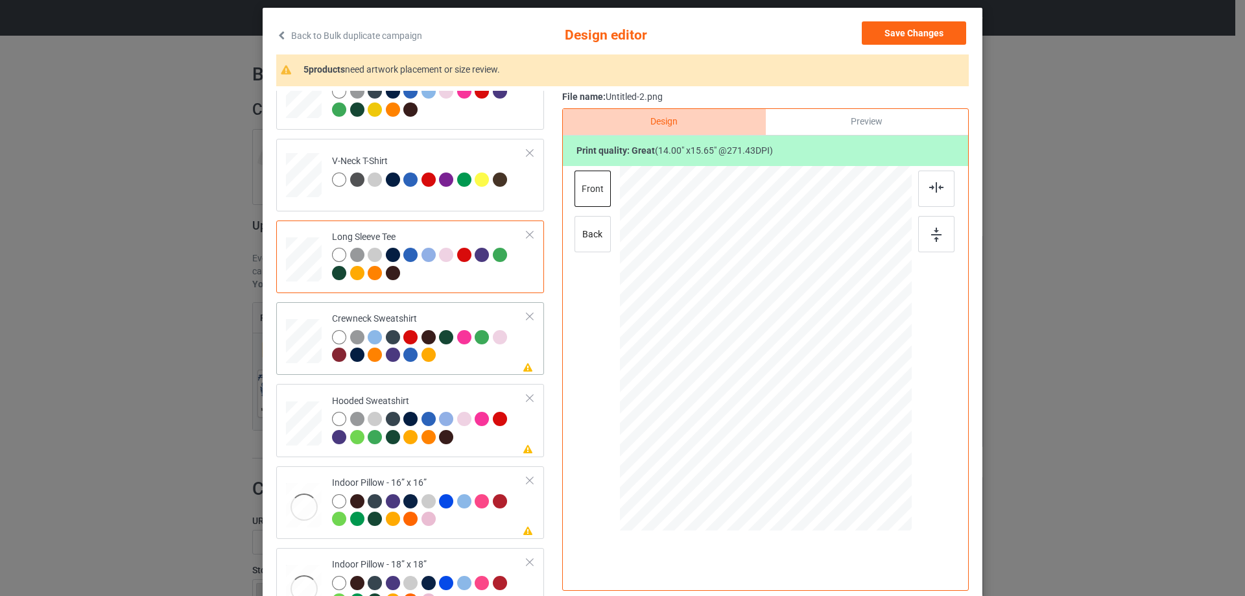
scroll to position [130, 0]
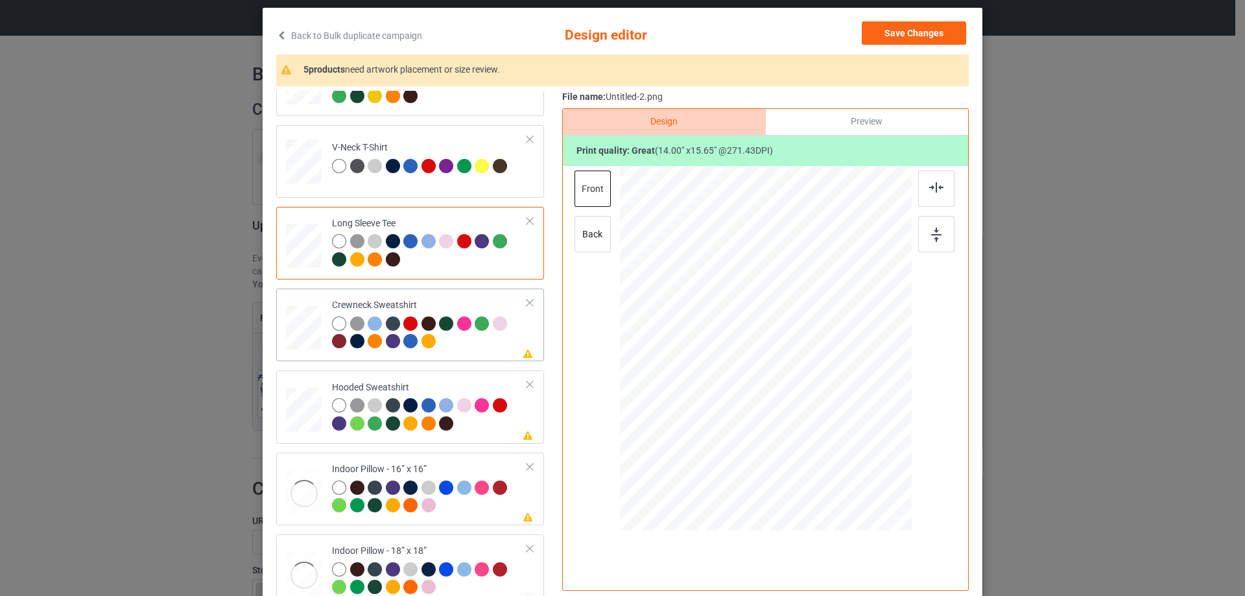
click at [462, 291] on div "Please review artwork placement Crewneck Sweatshirt" at bounding box center [410, 325] width 268 height 73
click at [926, 180] on div at bounding box center [936, 189] width 36 height 36
click at [488, 375] on div "Please review artwork placement Hooded Sweatshirt" at bounding box center [410, 406] width 268 height 73
click at [945, 172] on div at bounding box center [936, 189] width 36 height 36
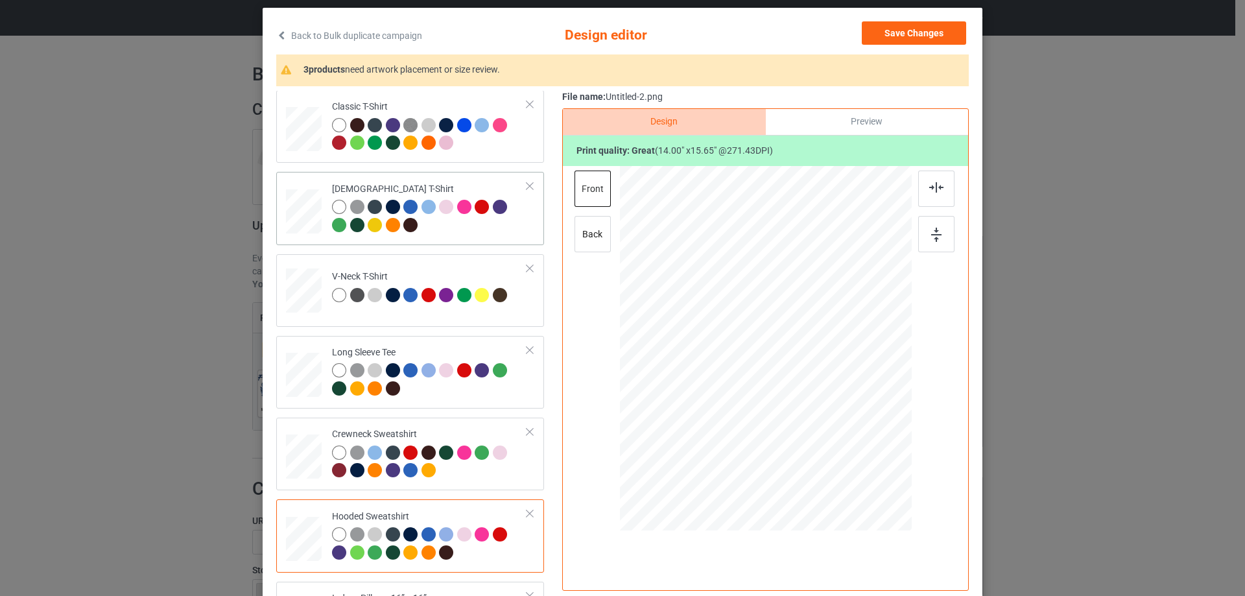
scroll to position [0, 0]
click at [474, 144] on div at bounding box center [429, 137] width 195 height 36
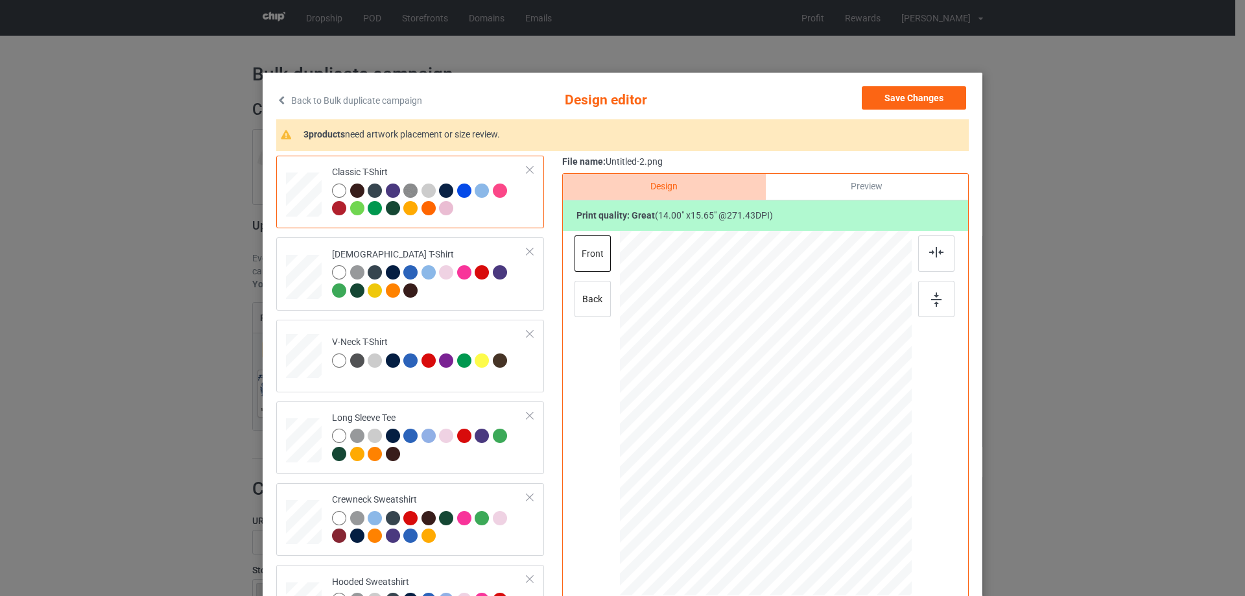
click at [843, 184] on div "Preview" at bounding box center [867, 187] width 202 height 26
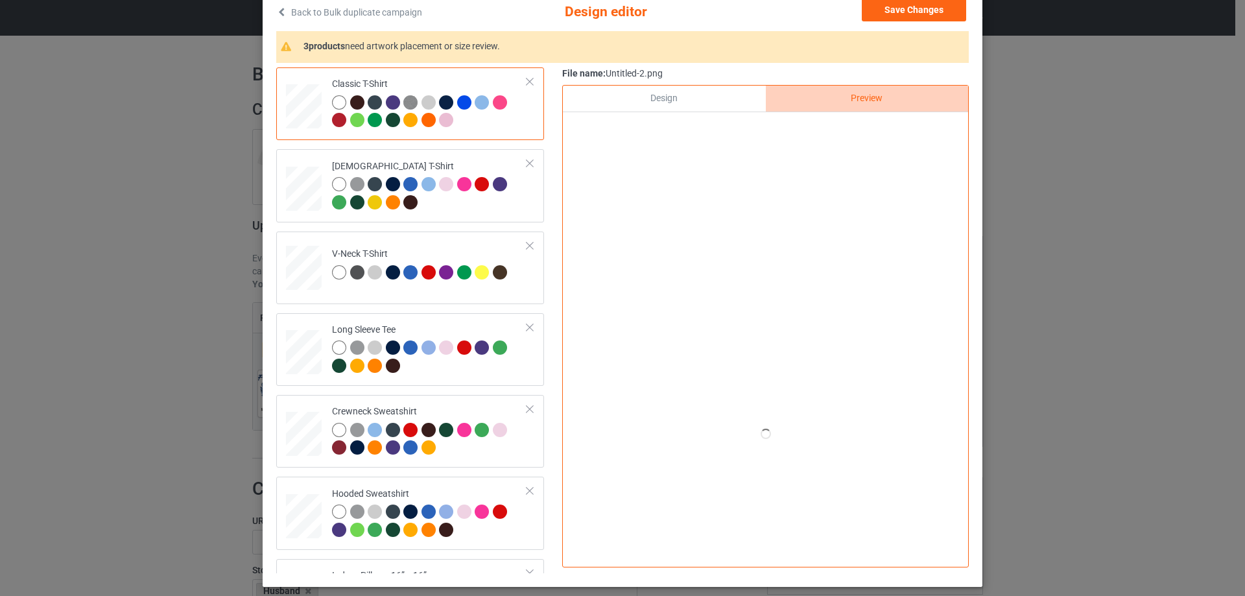
scroll to position [65, 0]
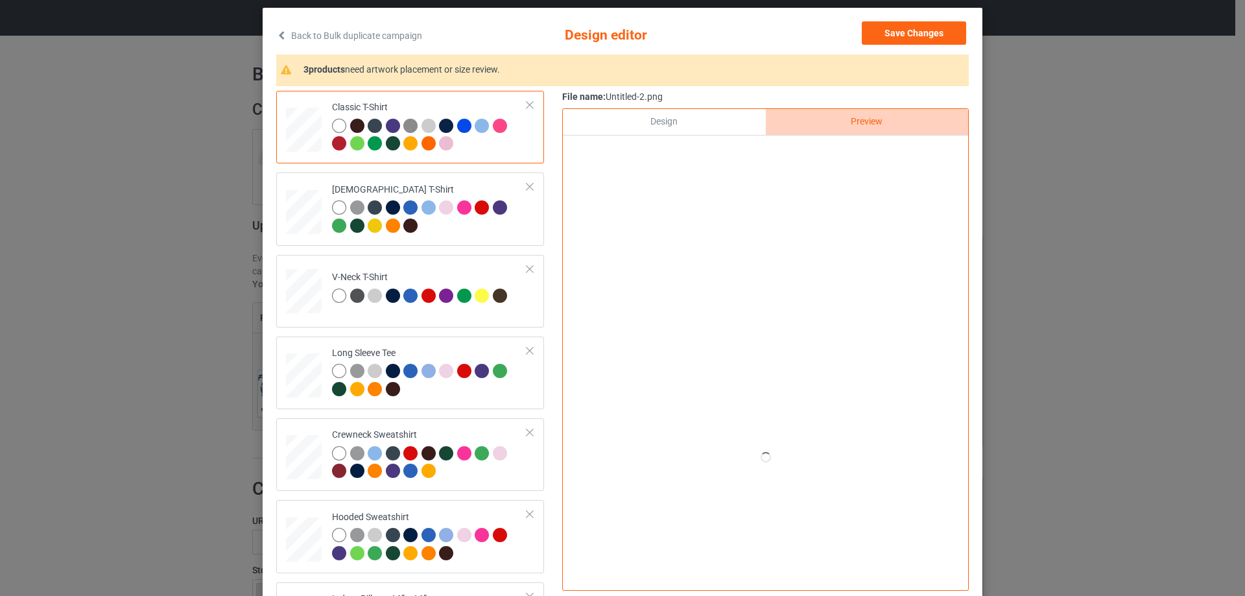
click at [650, 126] on div "Design" at bounding box center [664, 122] width 202 height 26
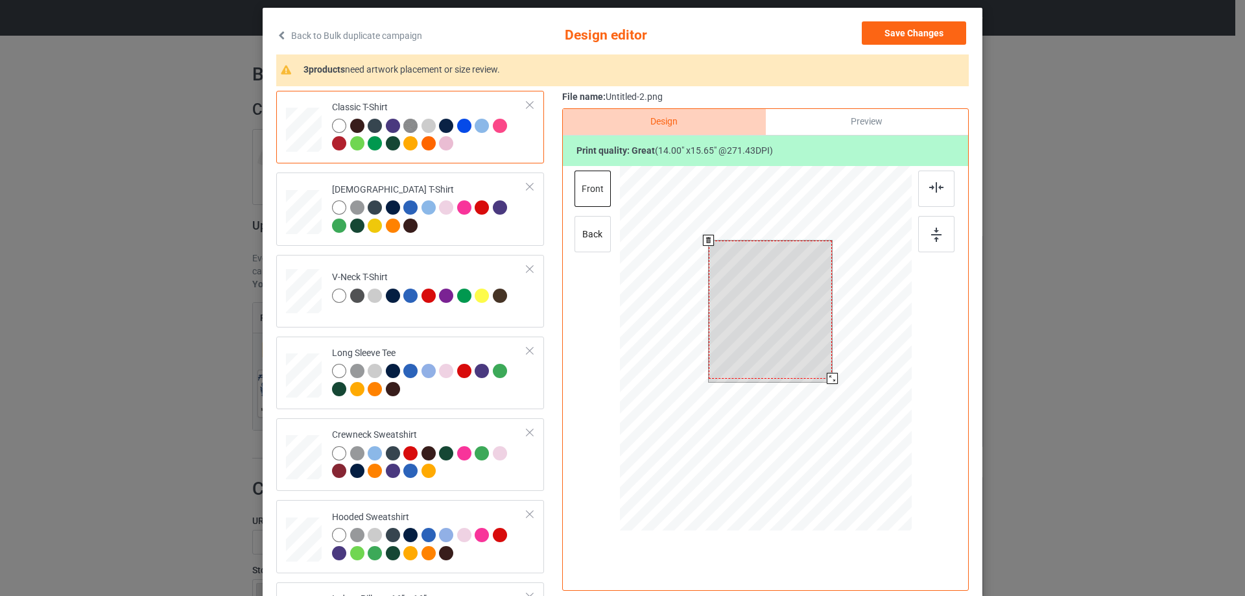
click at [794, 335] on div at bounding box center [771, 310] width 124 height 138
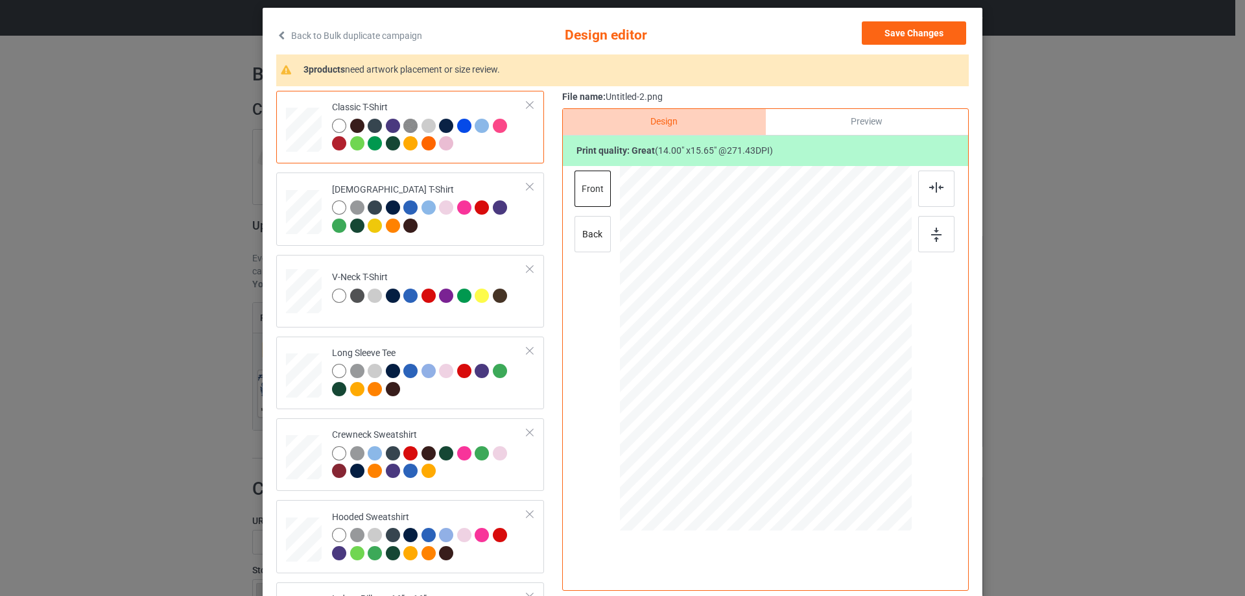
click at [857, 131] on div "Preview" at bounding box center [867, 122] width 202 height 26
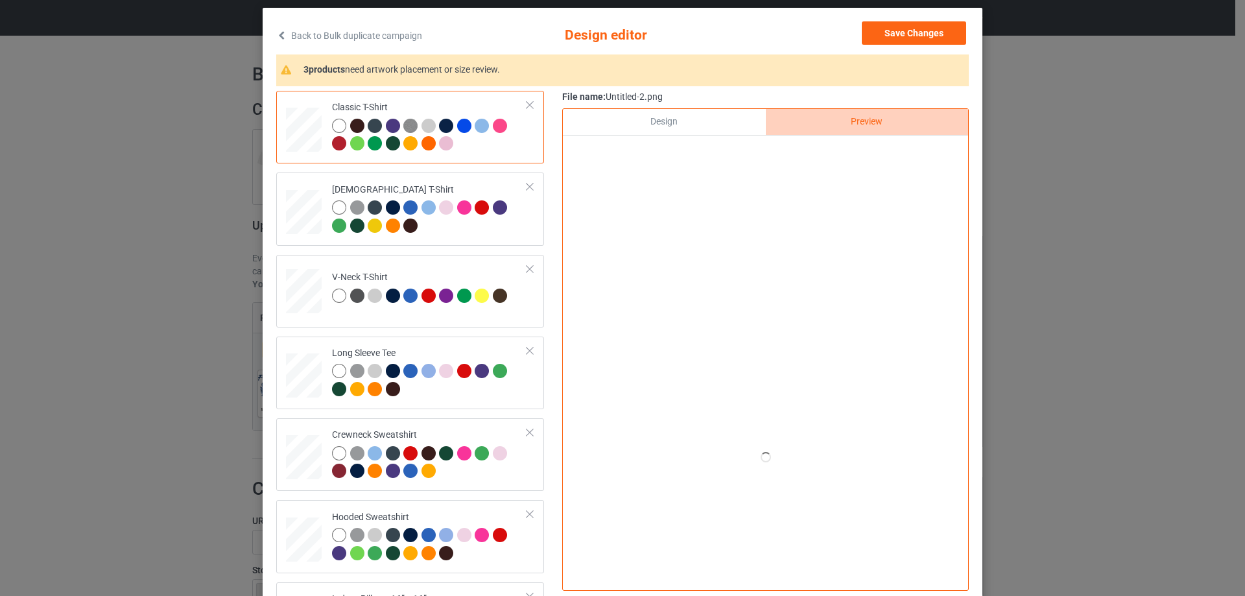
click at [731, 121] on div "Design" at bounding box center [664, 122] width 202 height 26
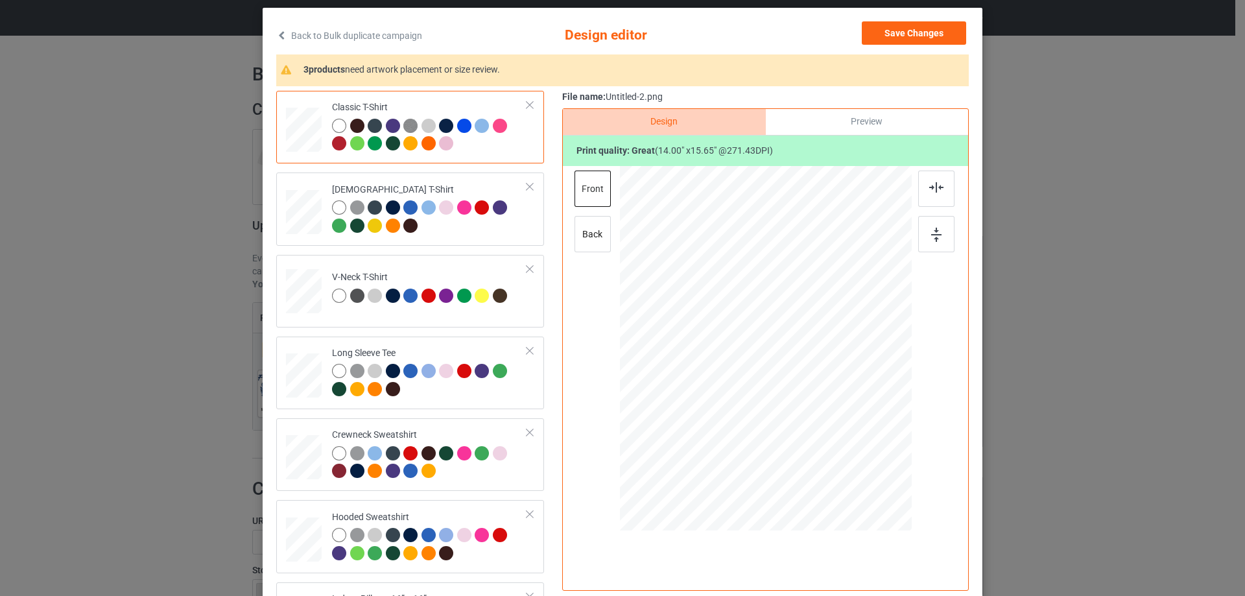
click at [812, 121] on div "Preview" at bounding box center [867, 122] width 202 height 26
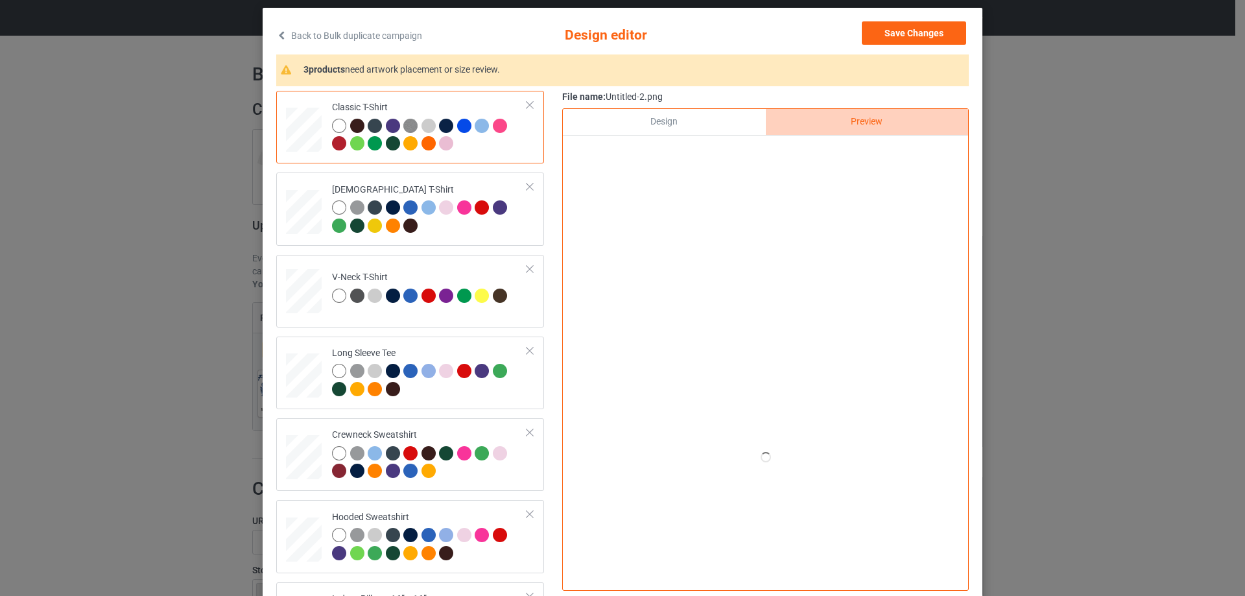
click at [668, 112] on div "Design" at bounding box center [664, 122] width 202 height 26
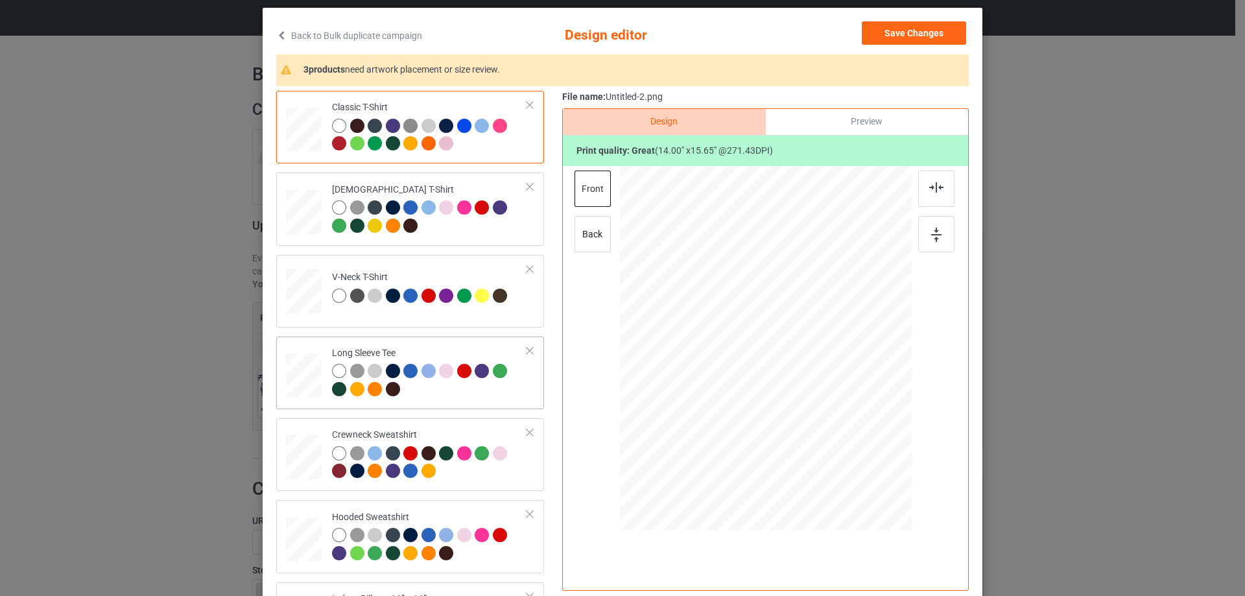
scroll to position [222, 0]
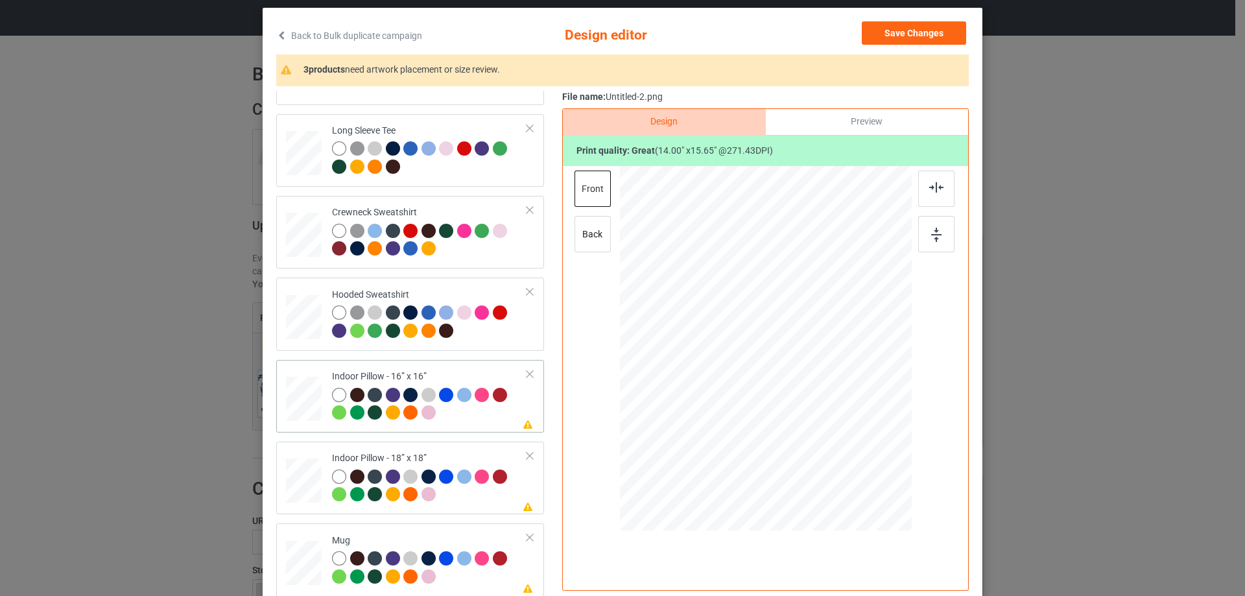
click at [295, 373] on td at bounding box center [305, 396] width 39 height 62
drag, startPoint x: 847, startPoint y: 448, endPoint x: 842, endPoint y: 443, distance: 6.9
click at [843, 443] on div at bounding box center [848, 441] width 11 height 11
click at [584, 228] on div "back" at bounding box center [592, 234] width 36 height 36
click at [844, 441] on div at bounding box center [849, 441] width 11 height 11
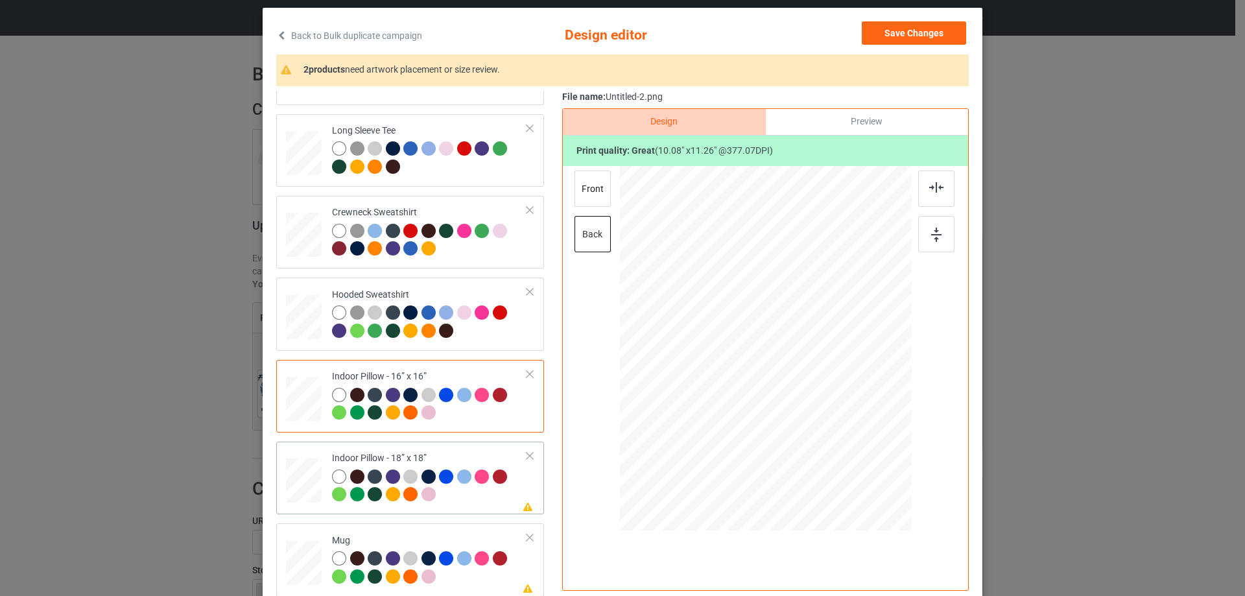
click at [417, 443] on div "Please review artwork placement Indoor Pillow - 18” x 18”" at bounding box center [410, 478] width 268 height 73
click at [590, 201] on div "front" at bounding box center [592, 189] width 36 height 36
click at [491, 417] on div at bounding box center [429, 406] width 195 height 36
click at [591, 232] on div "back" at bounding box center [592, 234] width 36 height 36
drag, startPoint x: 848, startPoint y: 447, endPoint x: 843, endPoint y: 442, distance: 6.9
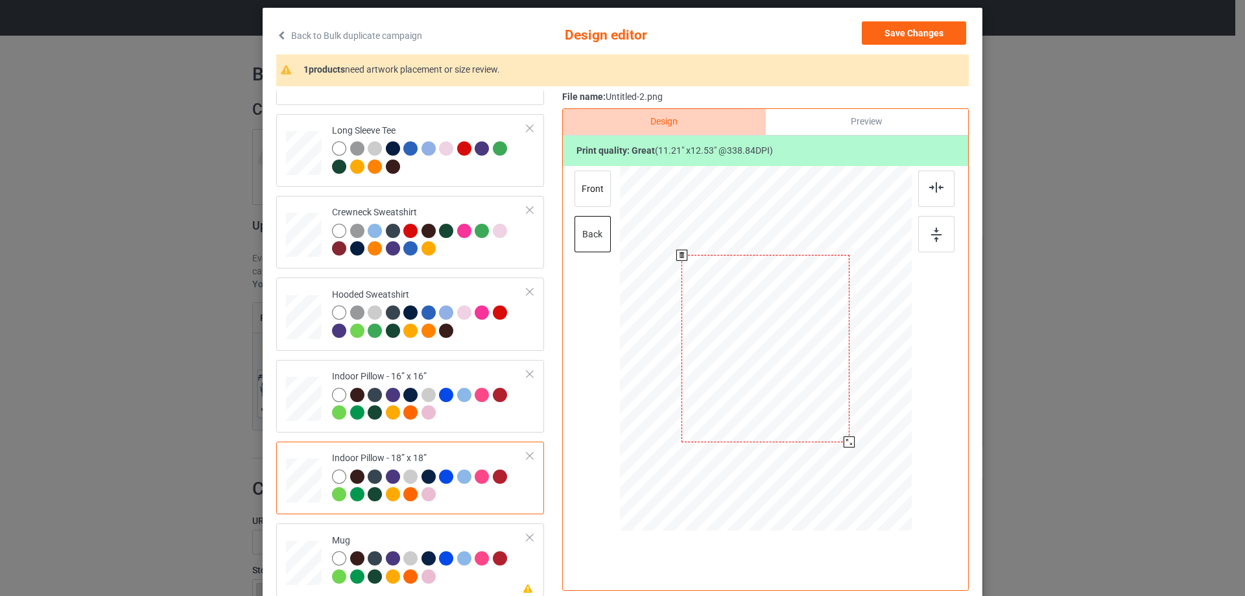
click at [844, 443] on div at bounding box center [849, 441] width 11 height 11
click at [598, 187] on div "front" at bounding box center [592, 189] width 36 height 36
click at [708, 355] on div at bounding box center [765, 334] width 337 height 337
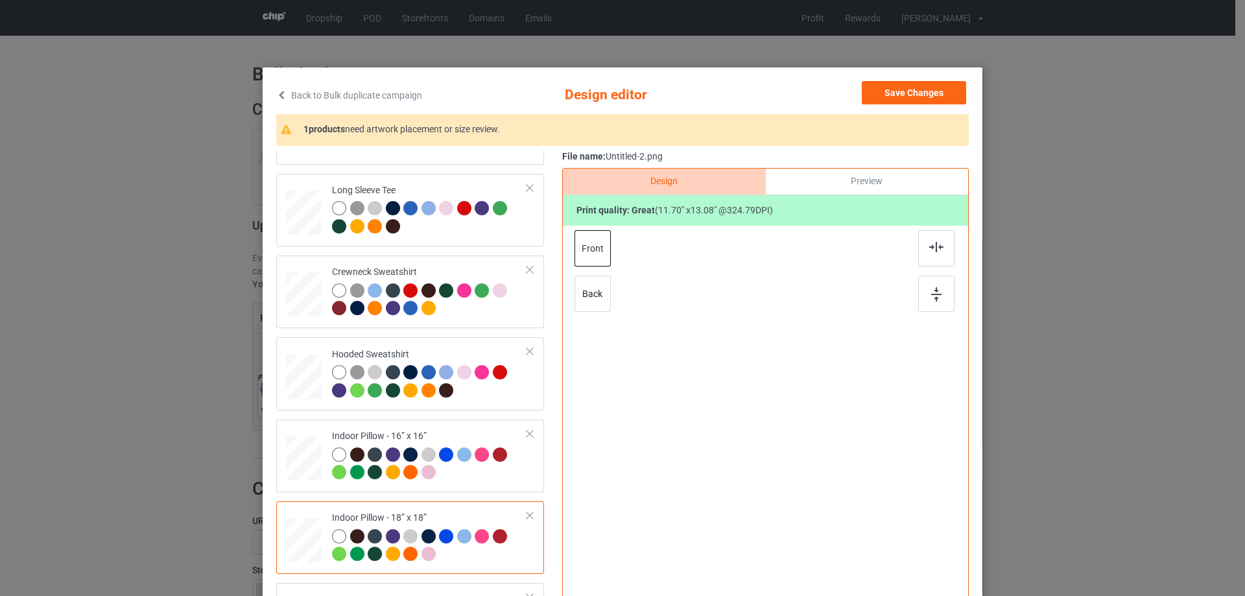
scroll to position [0, 0]
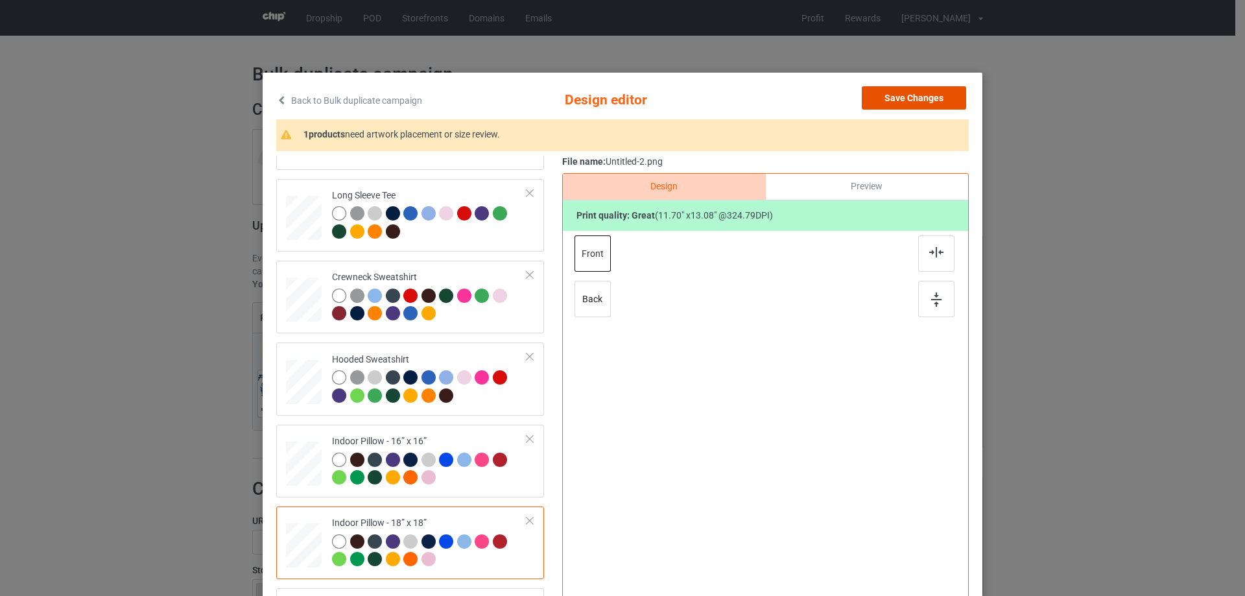
click at [892, 91] on button "Save Changes" at bounding box center [914, 97] width 104 height 23
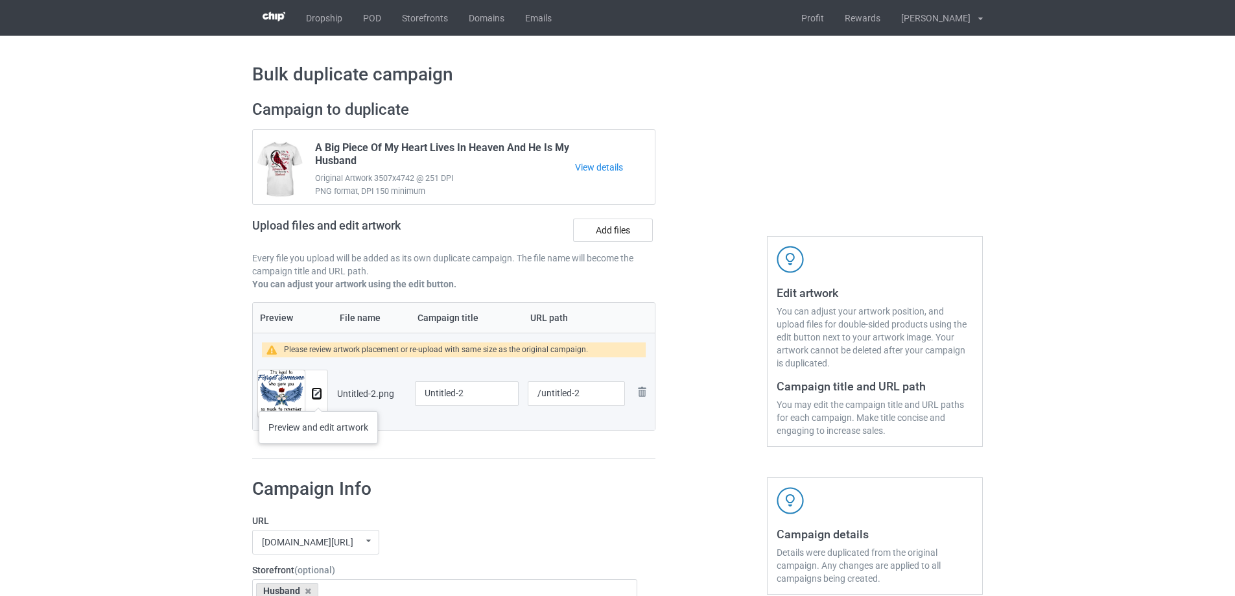
click at [317, 397] on img at bounding box center [317, 394] width 8 height 8
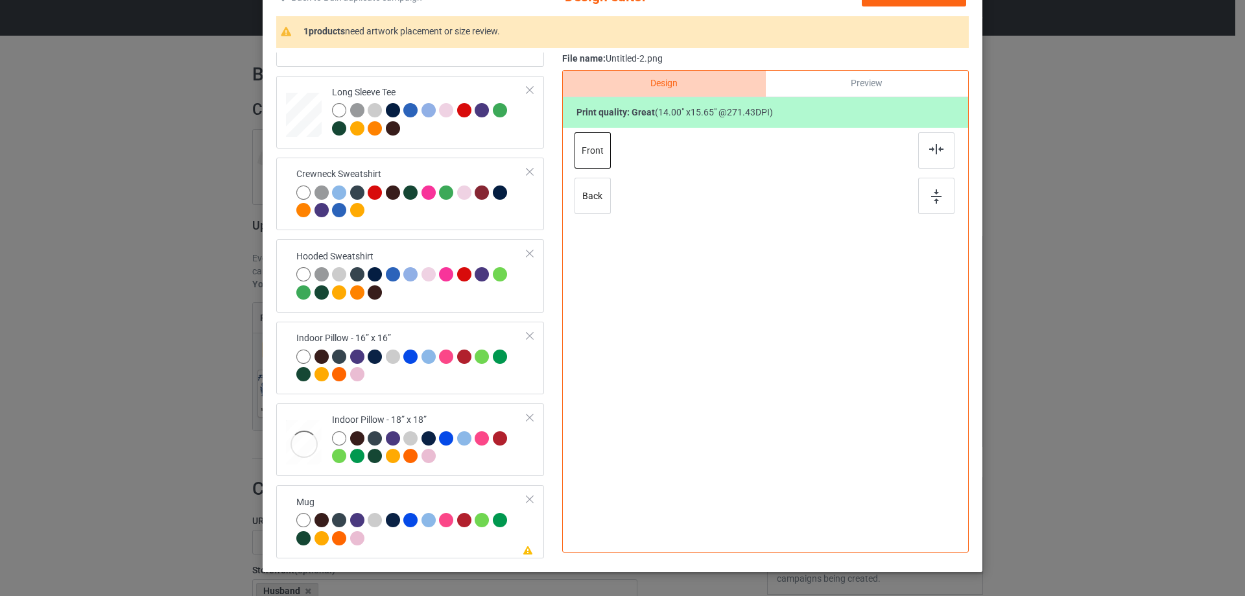
scroll to position [152, 0]
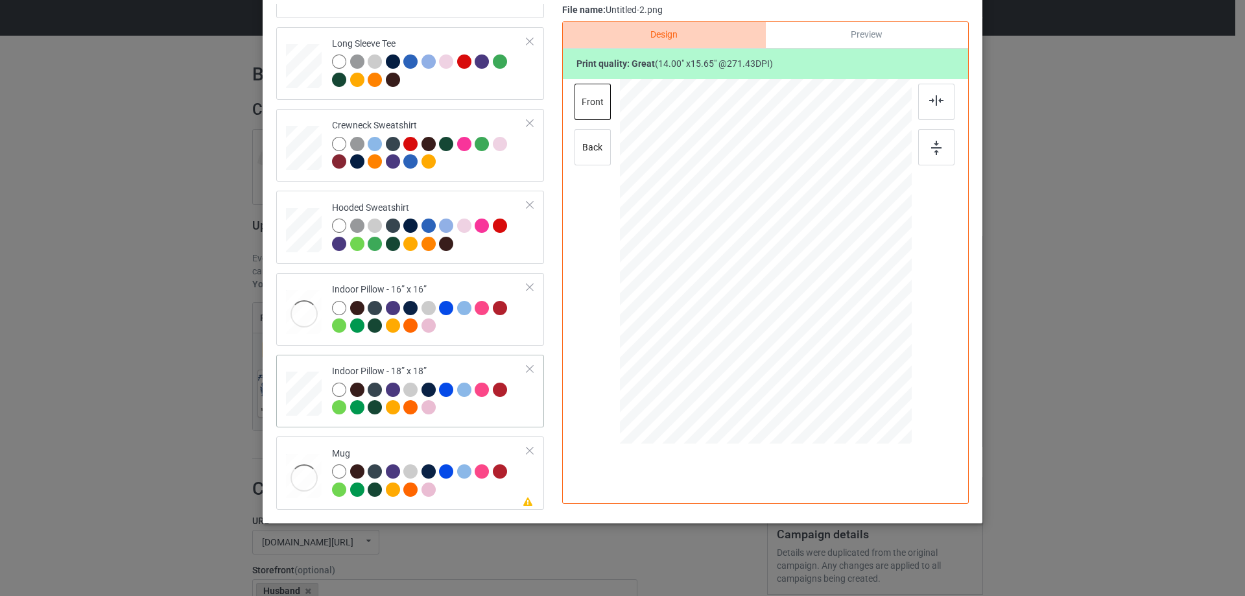
click at [444, 420] on td "Indoor Pillow - 18” x 18”" at bounding box center [429, 391] width 209 height 62
click at [586, 156] on div "back" at bounding box center [592, 147] width 36 height 36
click at [748, 292] on div at bounding box center [765, 262] width 167 height 187
click at [843, 352] on div at bounding box center [845, 351] width 11 height 11
click at [394, 444] on td "Please review artwork placement Mug" at bounding box center [429, 473] width 209 height 62
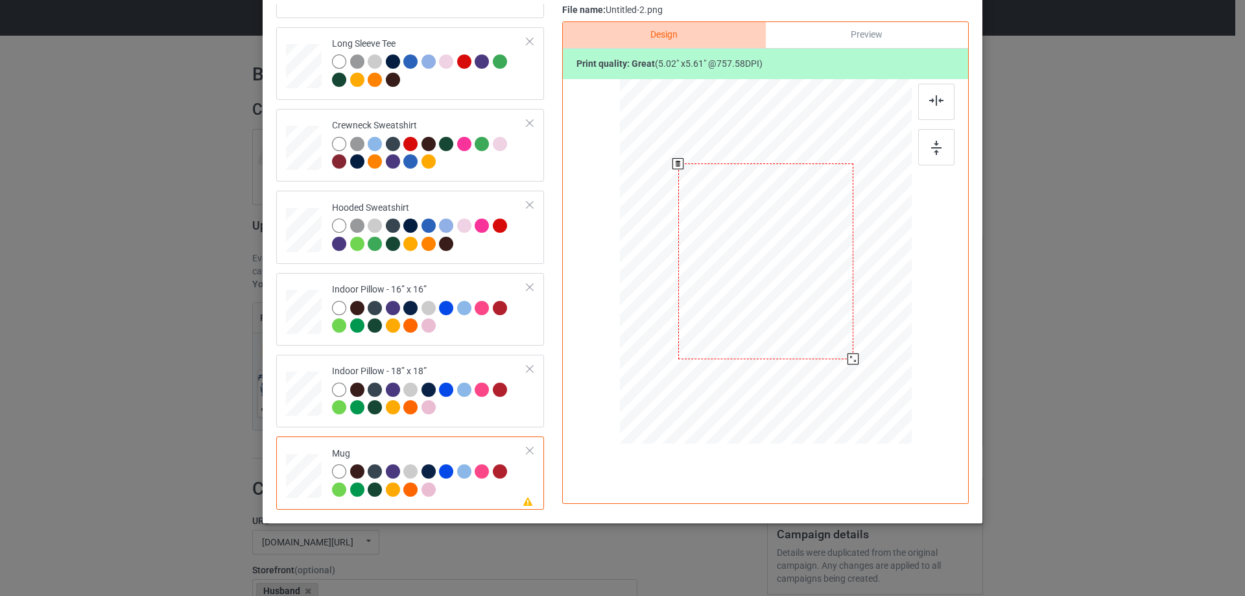
click at [764, 271] on div at bounding box center [765, 261] width 175 height 196
drag, startPoint x: 848, startPoint y: 356, endPoint x: 818, endPoint y: 302, distance: 61.8
click at [818, 302] on div at bounding box center [766, 260] width 292 height 121
drag, startPoint x: 778, startPoint y: 283, endPoint x: 859, endPoint y: 280, distance: 81.1
click at [859, 280] on div at bounding box center [846, 259] width 95 height 106
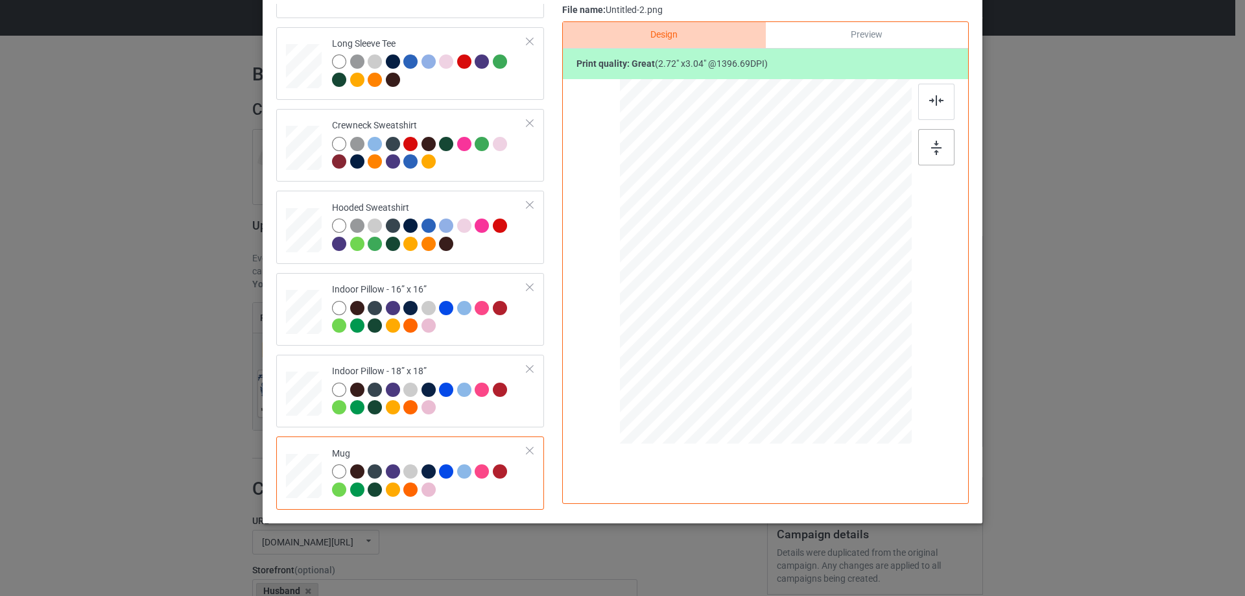
click at [939, 150] on div at bounding box center [936, 147] width 36 height 36
click at [862, 35] on div "Preview" at bounding box center [867, 35] width 202 height 26
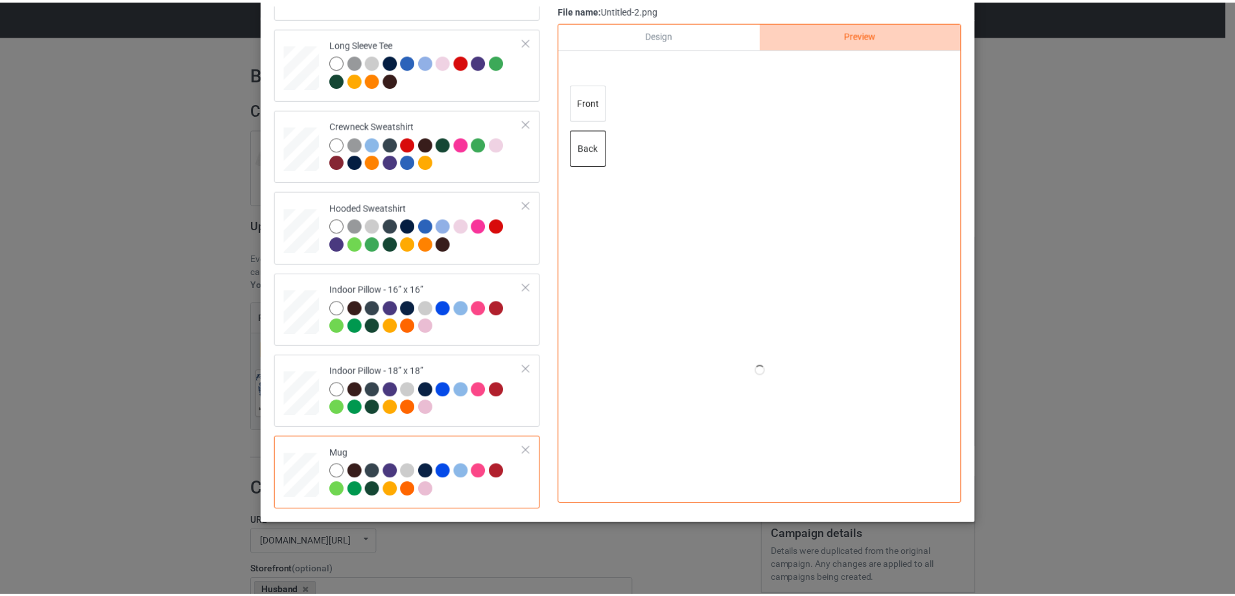
scroll to position [88, 0]
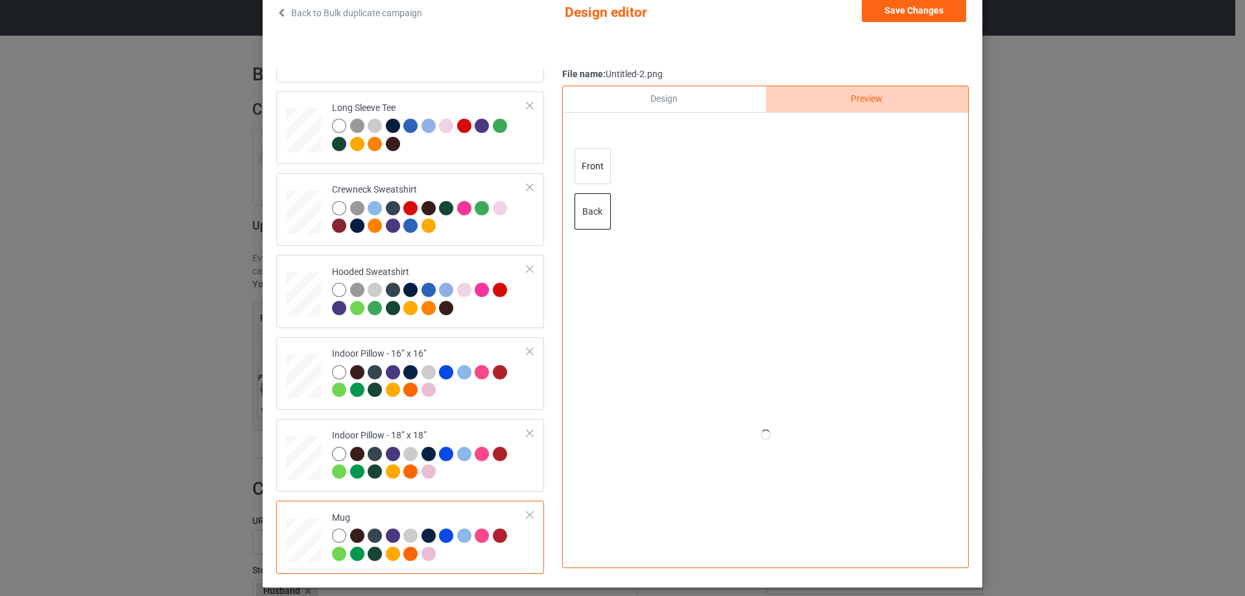
click at [699, 102] on div "Design" at bounding box center [664, 99] width 202 height 26
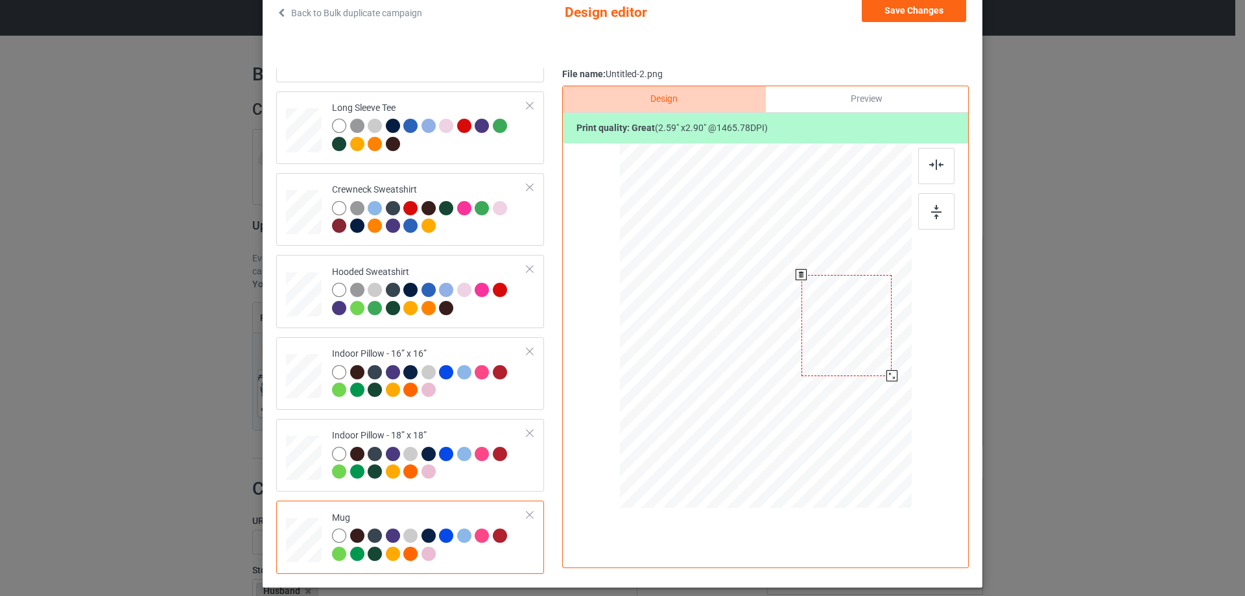
click at [888, 373] on div at bounding box center [891, 375] width 11 height 11
click at [929, 17] on button "Save Changes" at bounding box center [914, 10] width 104 height 23
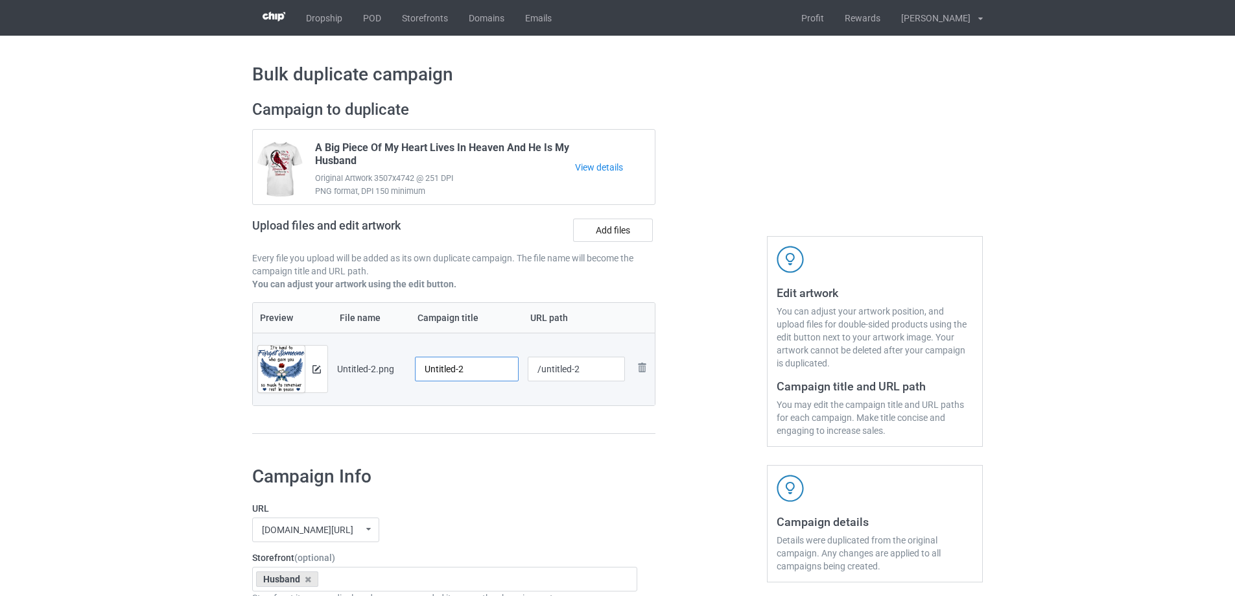
click at [456, 367] on input "Untitled-2" at bounding box center [467, 369] width 104 height 25
paste input "It's Hard To Forget Someone Who Gave You So Much To Remember Rest In Peace My H…"
type input "It's Hard To Forget Someone Who Gave You So Much To Remember Rest In Peace My H…"
click at [498, 418] on div "Preview File name Campaign title URL path Preview and edit artwork Untitled-2.p…" at bounding box center [453, 368] width 403 height 132
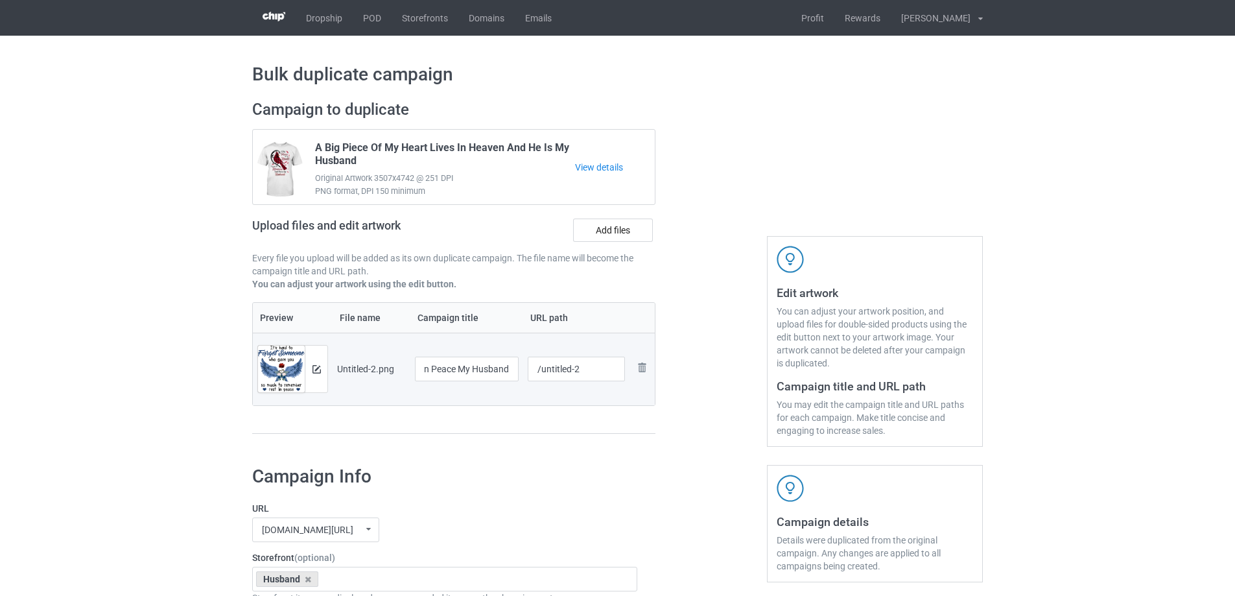
scroll to position [0, 0]
drag, startPoint x: 541, startPoint y: 377, endPoint x: 608, endPoint y: 370, distance: 67.1
click at [608, 370] on input "/untitled-2" at bounding box center [577, 369] width 98 height 25
click at [595, 412] on div "Preview File name Campaign title URL path Preview and edit artwork Untitled-2.p…" at bounding box center [453, 368] width 403 height 132
click at [578, 364] on input "/hiht" at bounding box center [577, 369] width 98 height 25
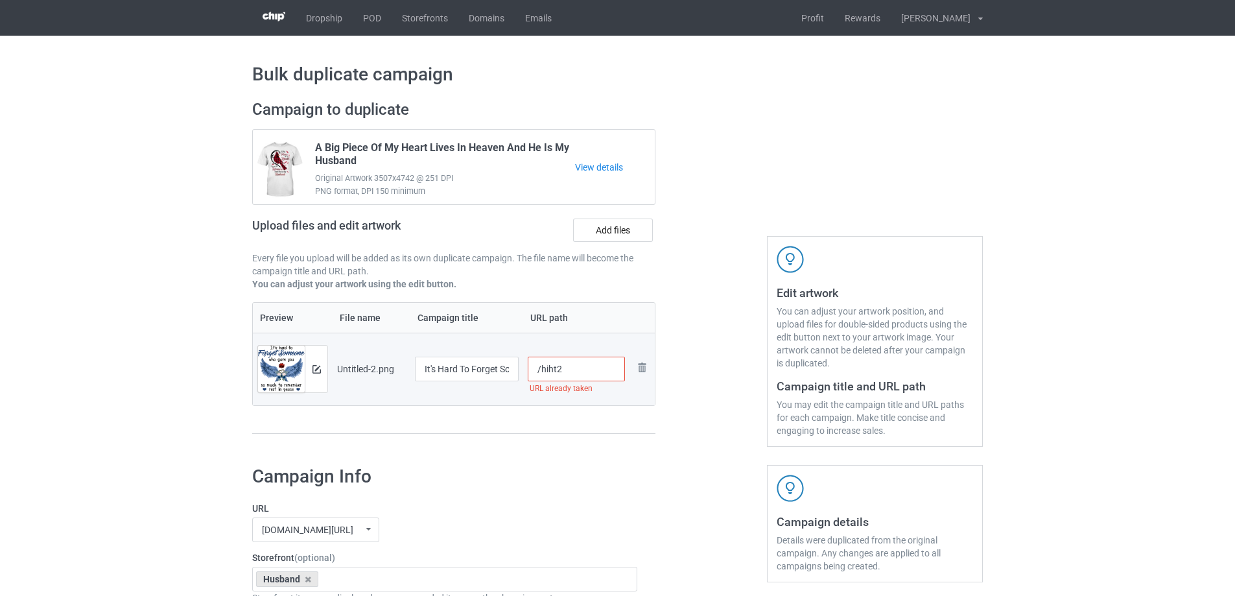
drag, startPoint x: 556, startPoint y: 369, endPoint x: 574, endPoint y: 368, distance: 18.8
click at [574, 368] on input "/hiht2" at bounding box center [577, 369] width 98 height 25
drag, startPoint x: 556, startPoint y: 370, endPoint x: 570, endPoint y: 371, distance: 13.7
click at [570, 371] on input "/hiht3" at bounding box center [577, 369] width 98 height 25
type input "/hiht3"
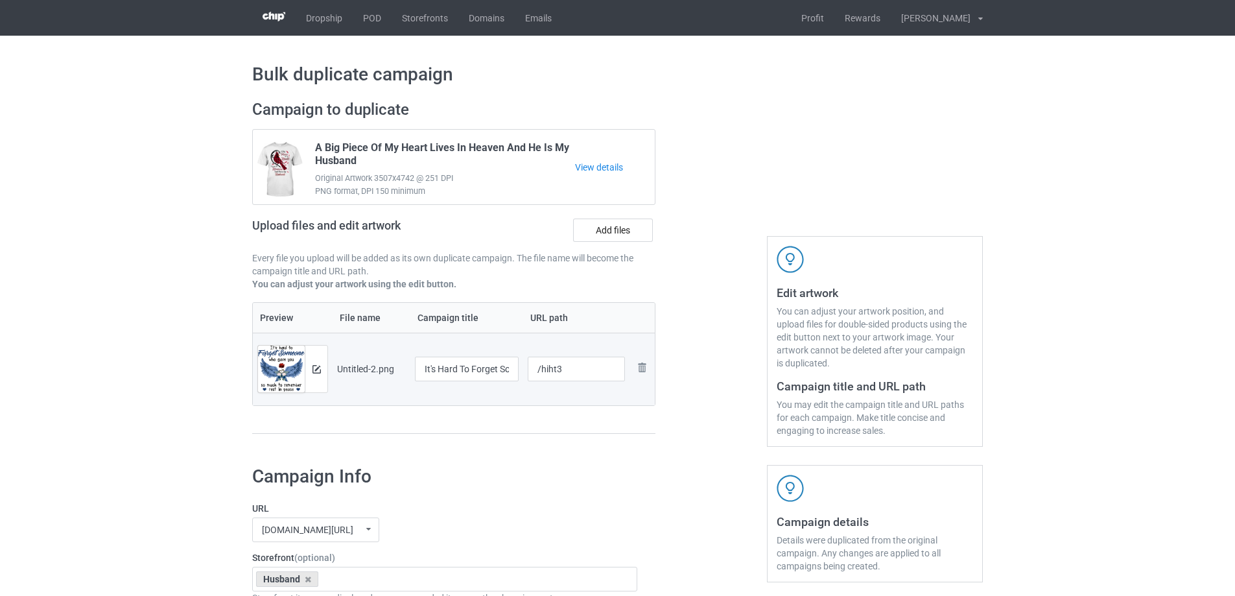
click at [563, 410] on div "Preview File name Campaign title URL path Preview and edit artwork Untitled-2.p…" at bounding box center [453, 368] width 403 height 132
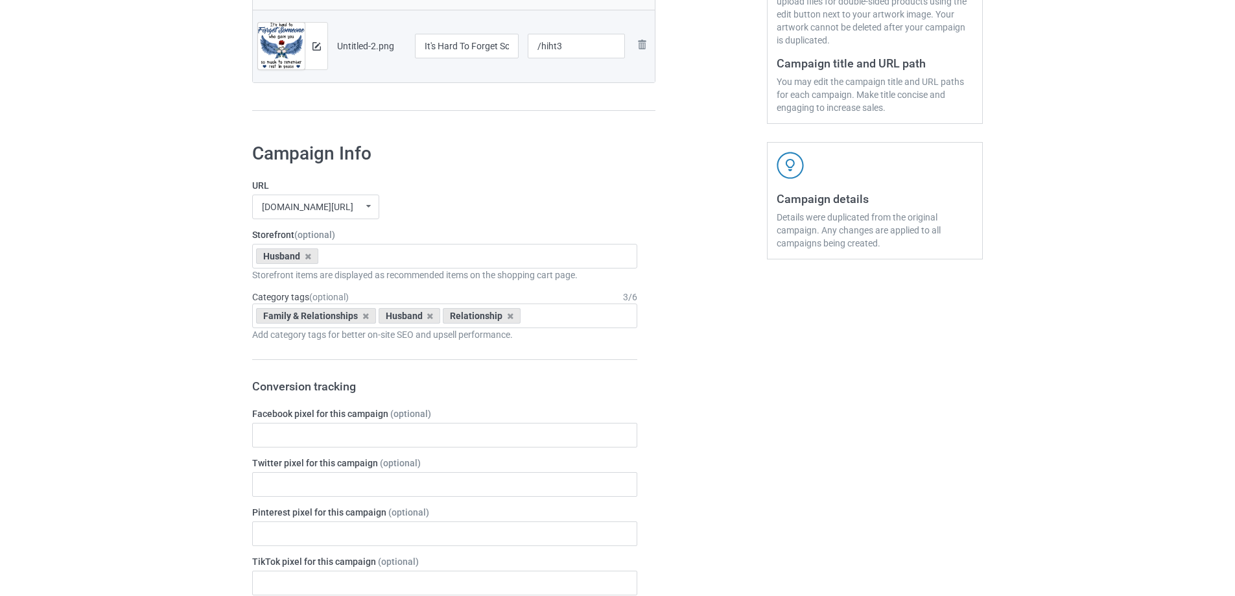
scroll to position [1509, 0]
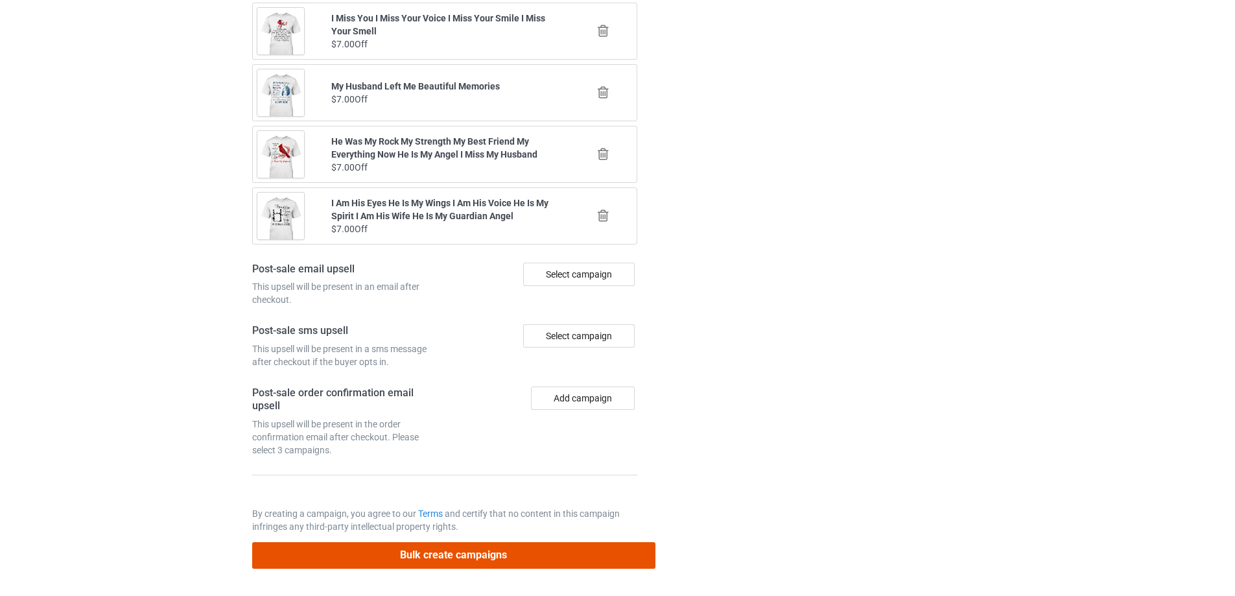
click at [518, 565] on button "Bulk create campaigns" at bounding box center [453, 555] width 403 height 27
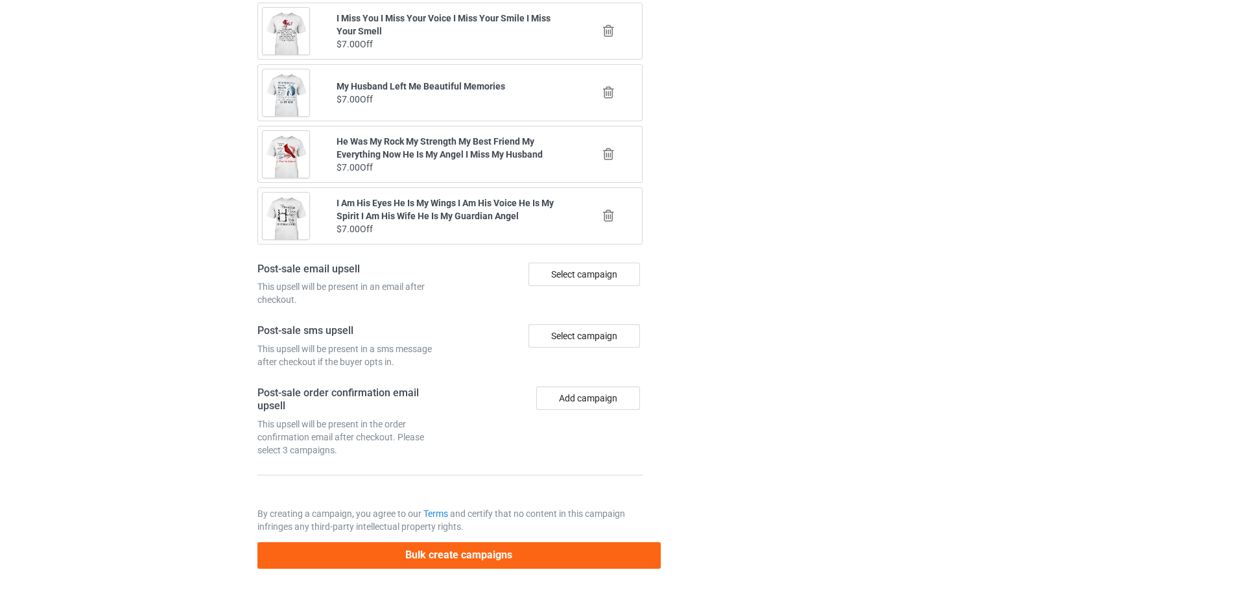
scroll to position [0, 0]
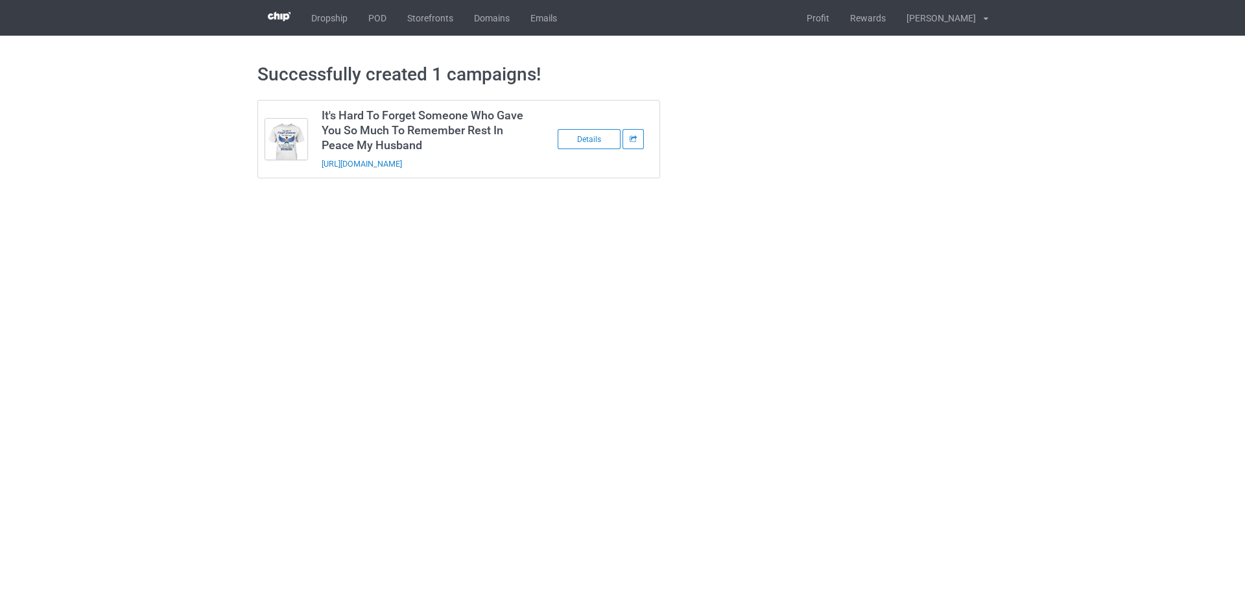
drag, startPoint x: 492, startPoint y: 163, endPoint x: 309, endPoint y: 174, distance: 183.1
click at [309, 174] on tbody "It's Hard To Forget Someone Who Gave You So Much To Remember Rest In Peace My H…" at bounding box center [459, 138] width 402 height 77
click at [514, 174] on div "It's Hard To Forget Someone Who Gave You So Much To Remember Rest In Peace My H…" at bounding box center [458, 139] width 421 height 97
click at [513, 170] on td "It's Hard To Forget Someone Who Gave You So Much To Remember Rest In Peace My H…" at bounding box center [423, 138] width 219 height 77
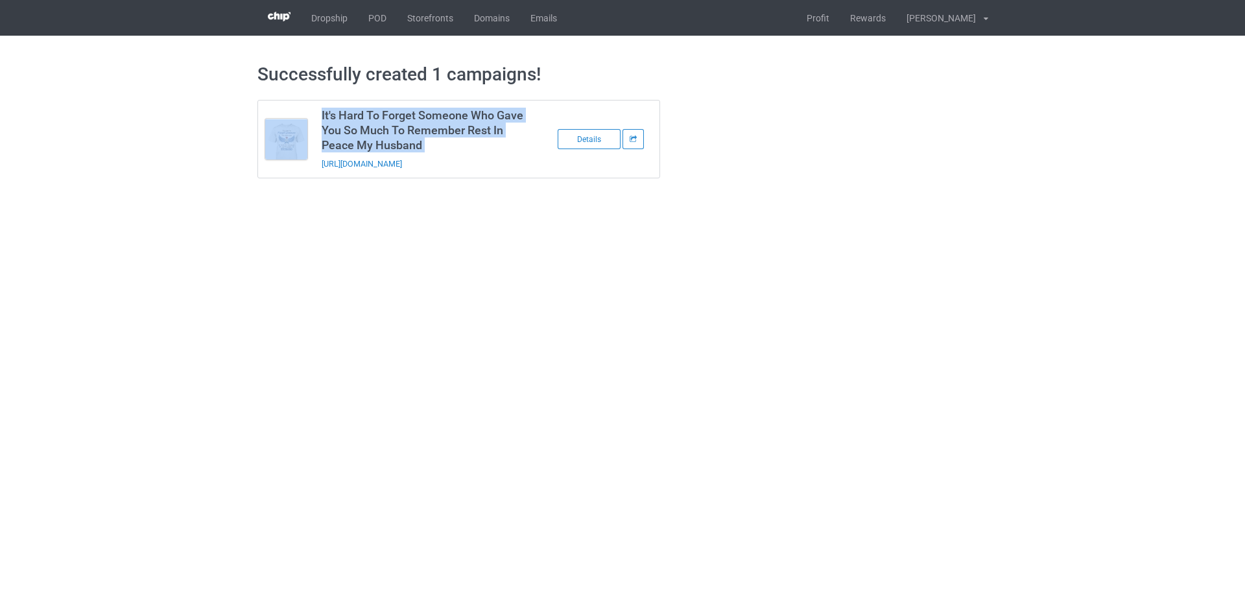
click at [513, 170] on td "It's Hard To Forget Someone Who Gave You So Much To Remember Rest In Peace My H…" at bounding box center [423, 138] width 219 height 77
copy tbody "It's Hard To Forget Someone Who Gave You So Much To Remember Rest In Peace My H…"
click at [402, 168] on link "https://www.sendinglovetoheaven.com/hiht3" at bounding box center [362, 164] width 80 height 10
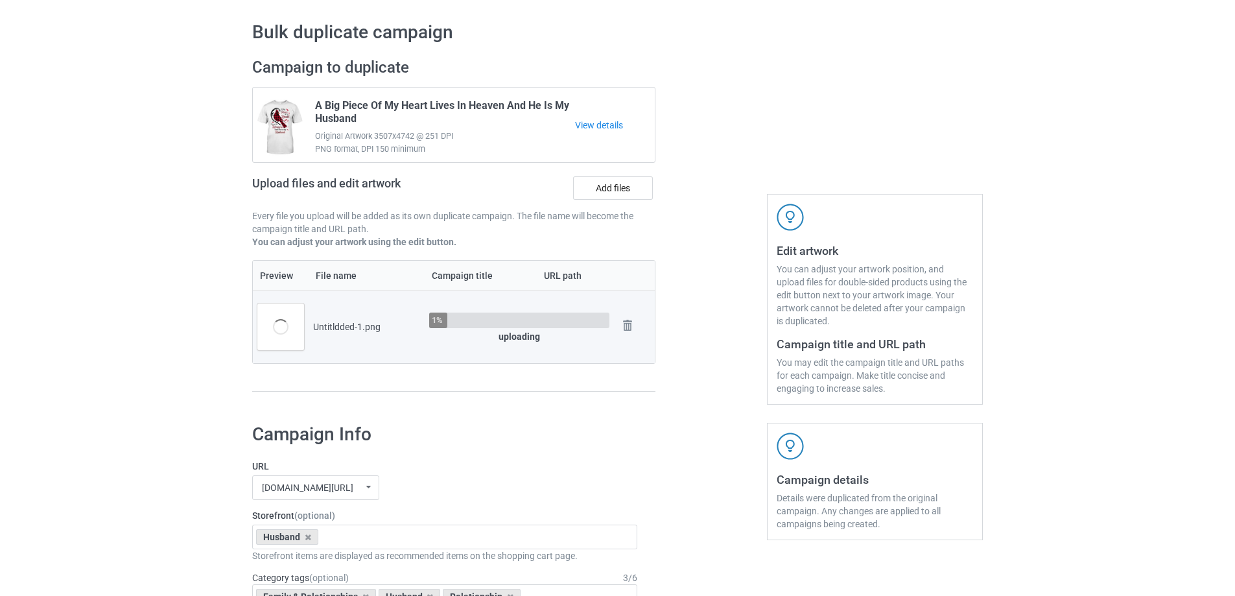
scroll to position [65, 0]
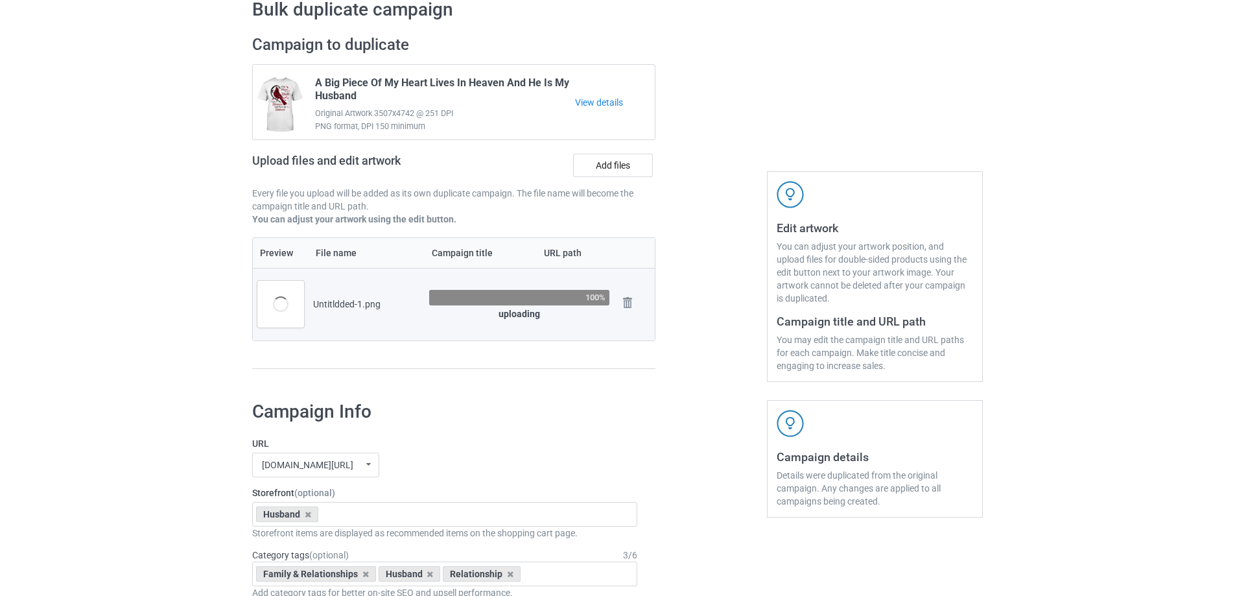
click at [740, 345] on div at bounding box center [711, 208] width 93 height 365
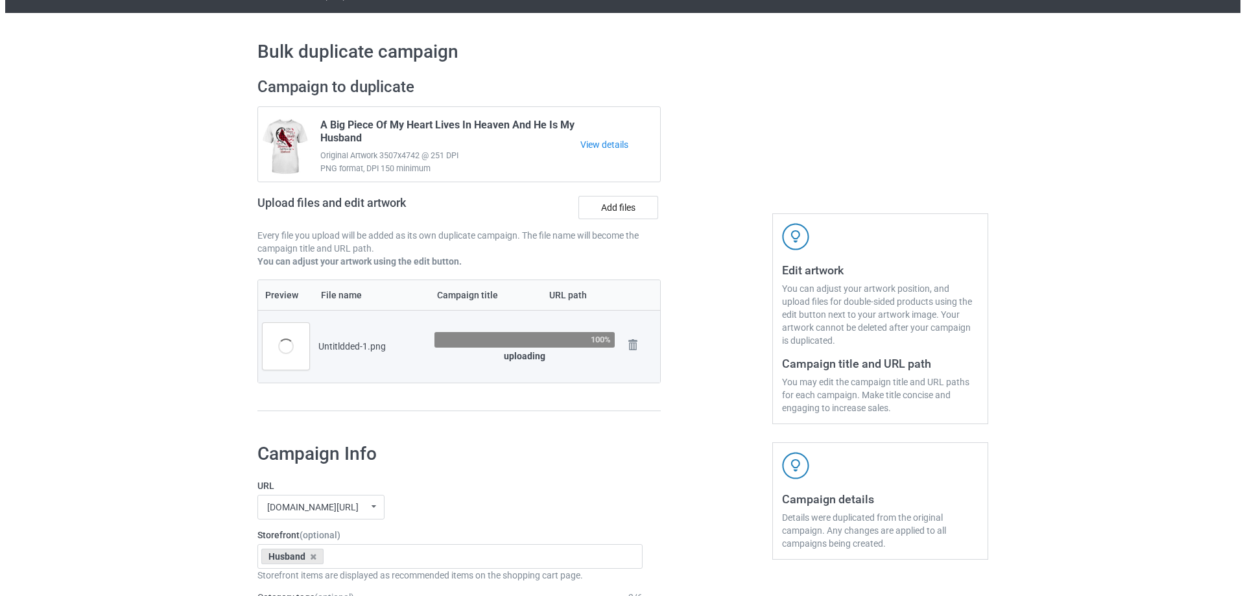
scroll to position [0, 0]
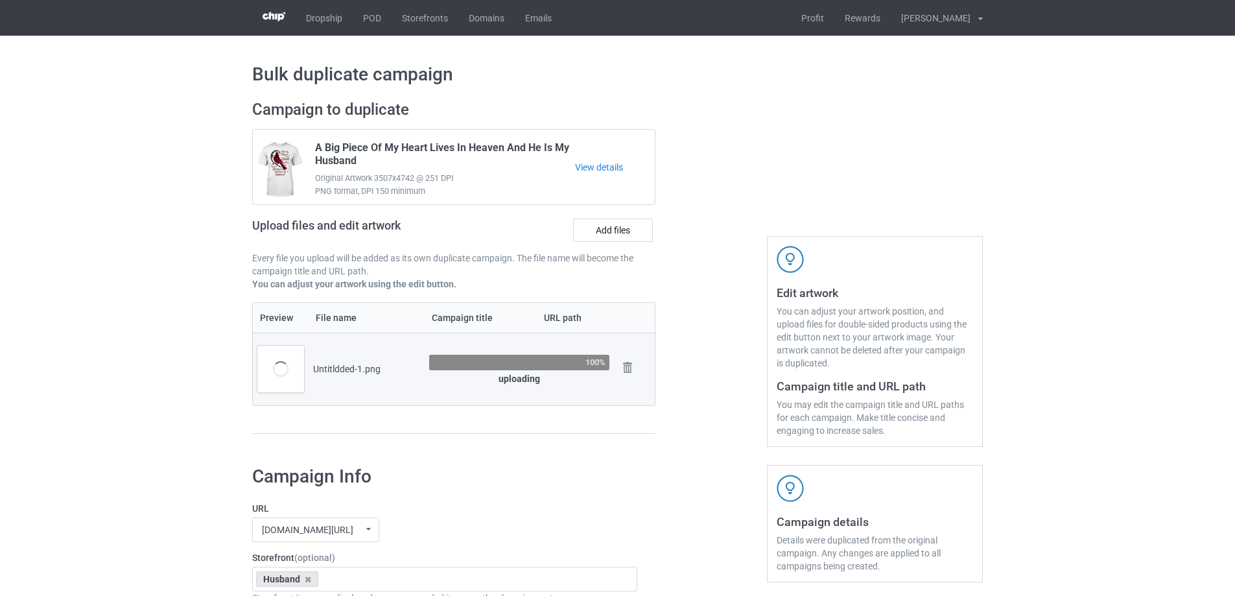
click at [722, 346] on div at bounding box center [711, 273] width 93 height 365
click at [704, 354] on div at bounding box center [711, 273] width 93 height 365
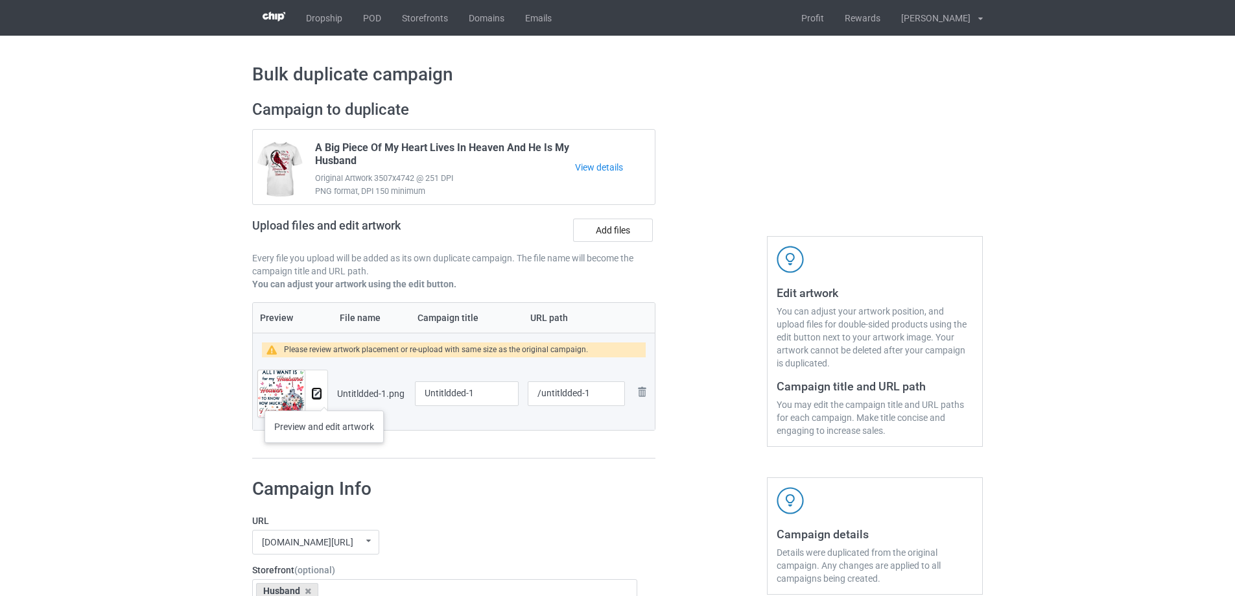
click at [314, 399] on button at bounding box center [317, 393] width 8 height 10
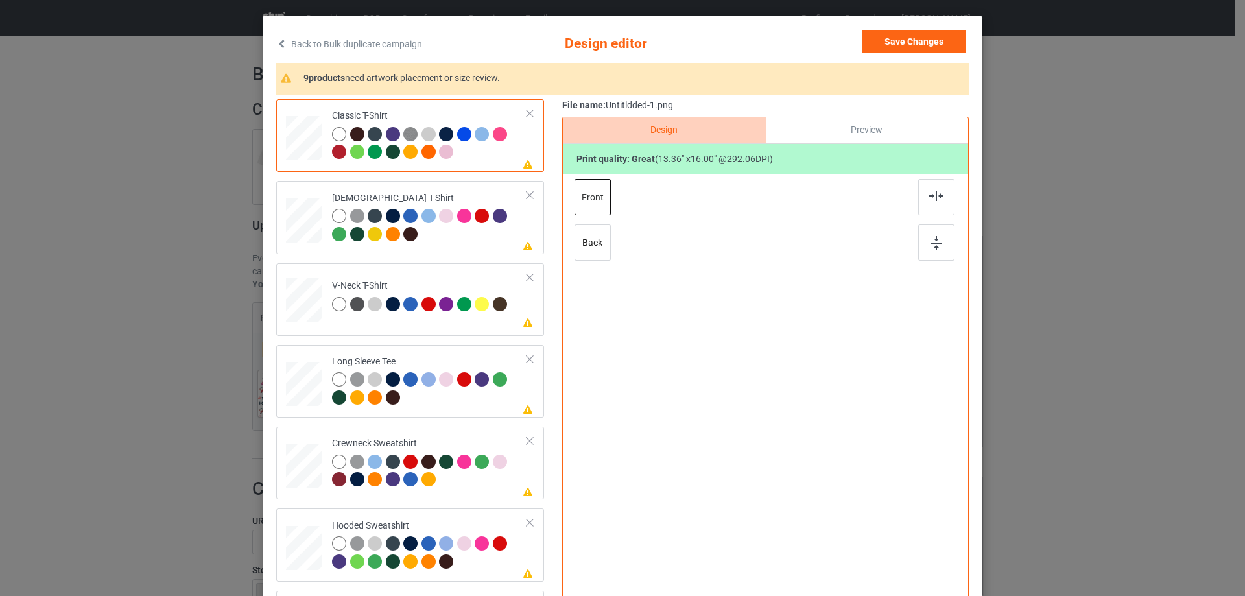
scroll to position [65, 0]
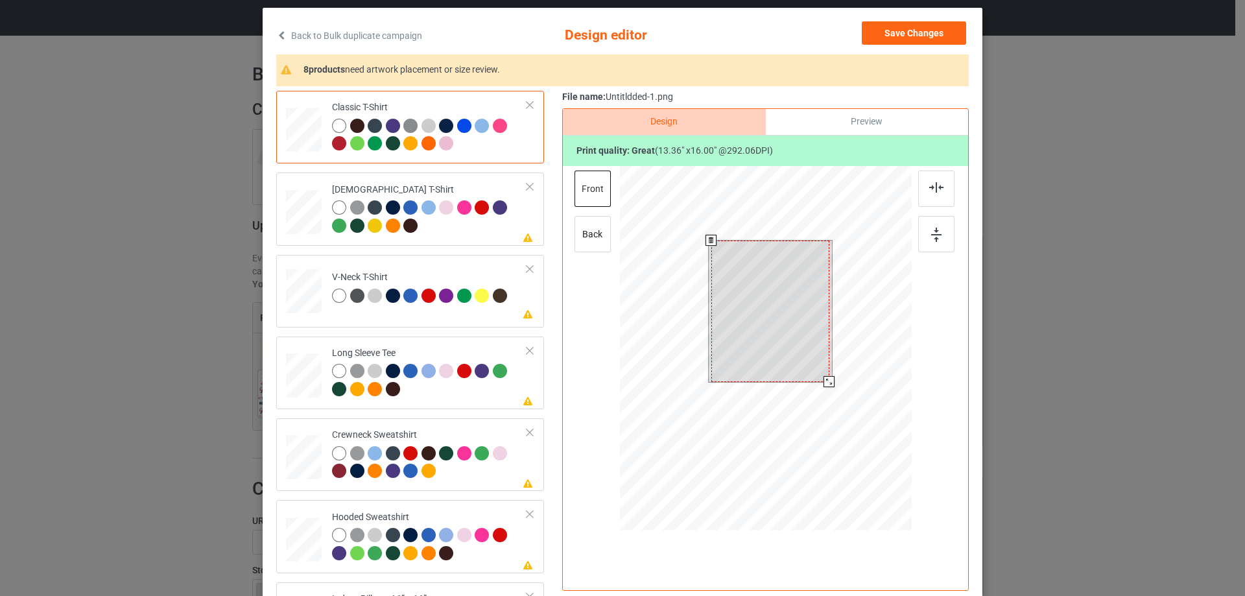
click at [736, 334] on div at bounding box center [770, 311] width 118 height 141
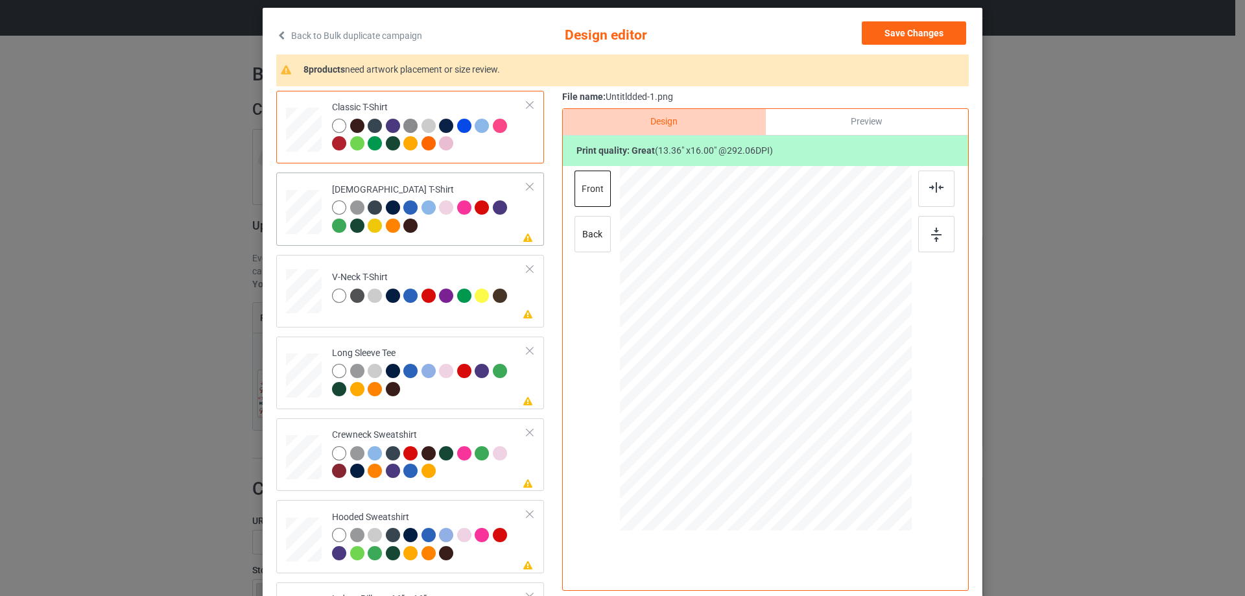
click at [485, 224] on div at bounding box center [429, 218] width 195 height 36
click at [767, 288] on div at bounding box center [765, 334] width 337 height 337
click at [487, 312] on td "Please review artwork placement V-Neck T-Shirt" at bounding box center [429, 288] width 209 height 57
click at [477, 403] on td "Please review artwork placement Long Sleeve Tee" at bounding box center [429, 373] width 209 height 62
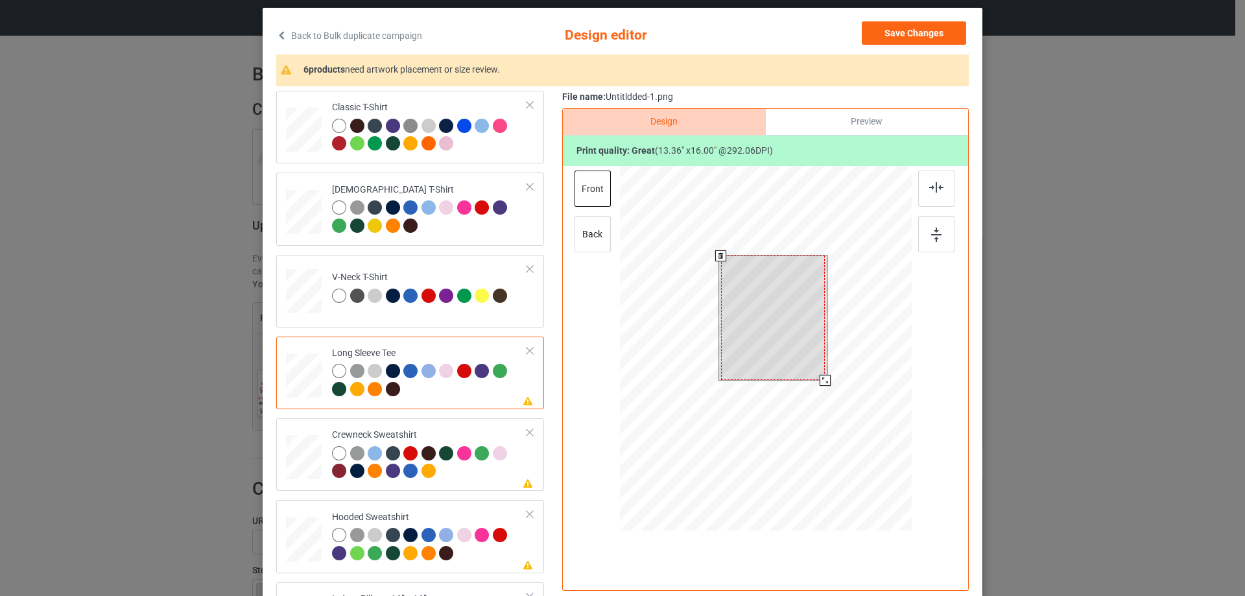
click at [821, 340] on div at bounding box center [772, 317] width 109 height 124
click at [794, 346] on div at bounding box center [773, 317] width 104 height 124
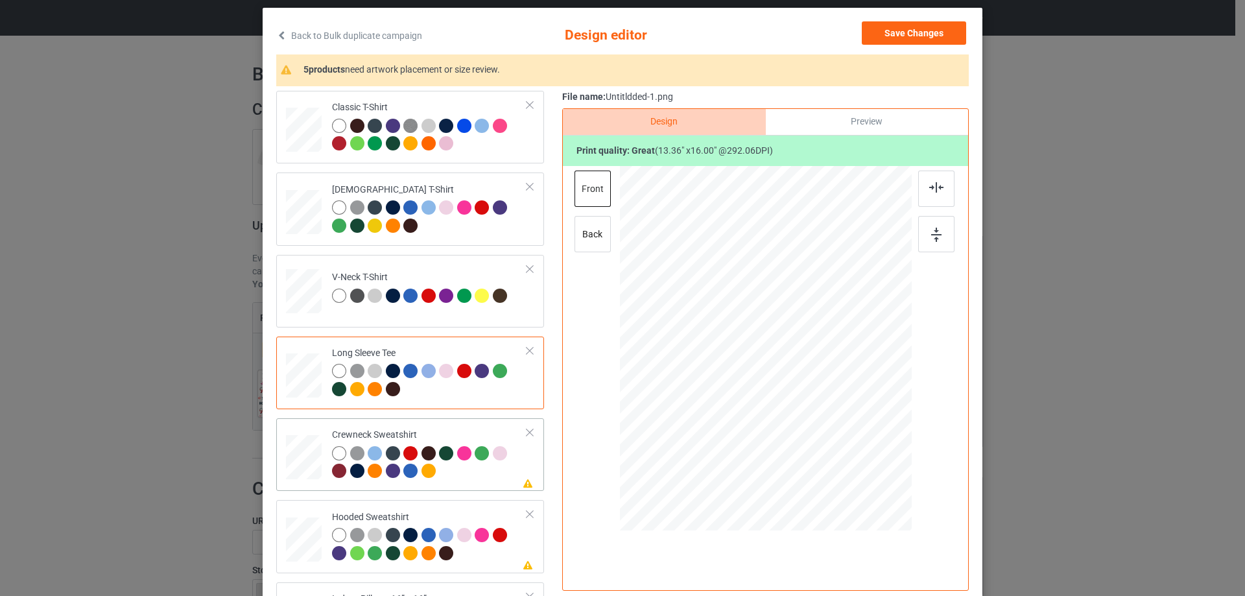
click at [468, 429] on td "Please review artwork placement Crewneck Sweatshirt" at bounding box center [429, 454] width 209 height 62
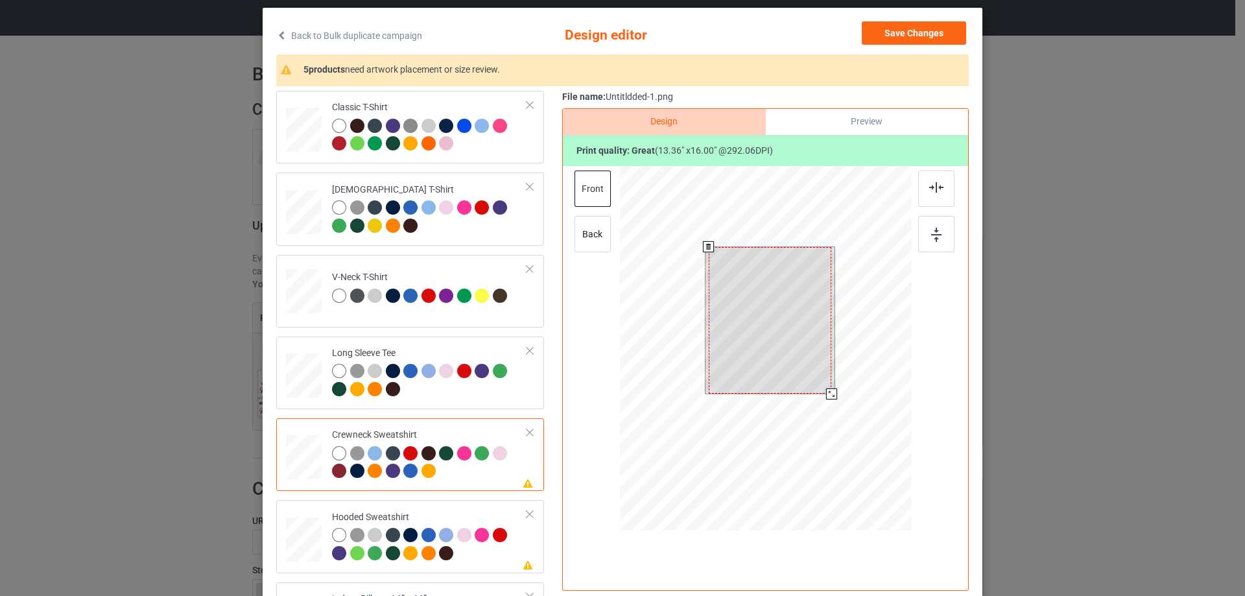
click at [757, 357] on div at bounding box center [770, 320] width 123 height 147
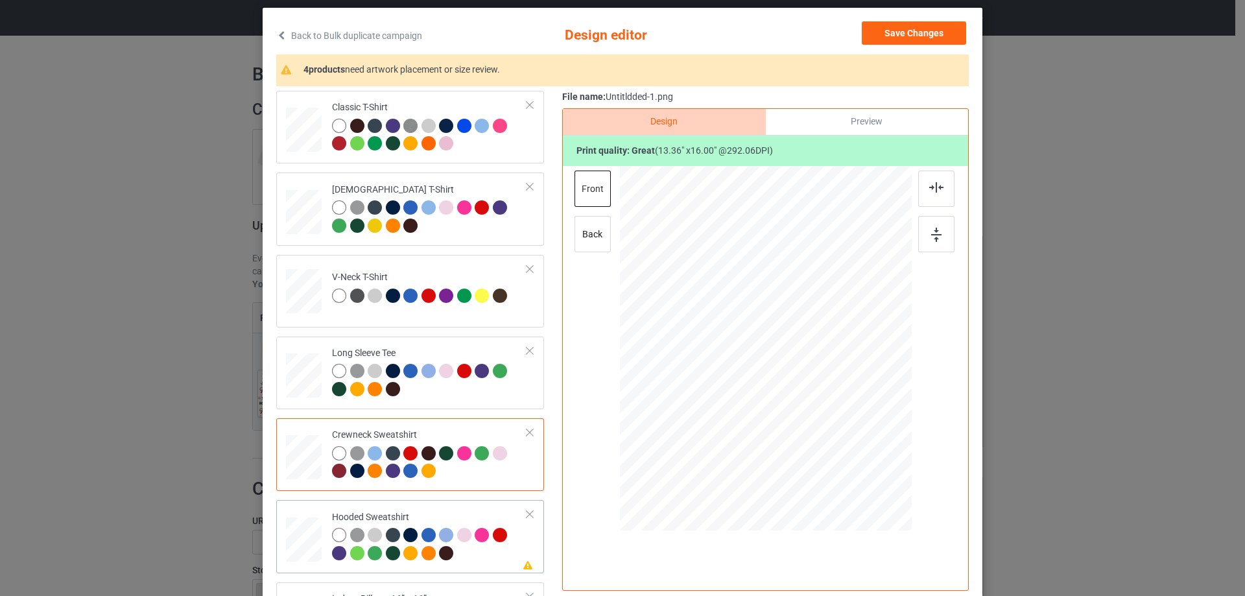
click at [461, 507] on td "Please review artwork placement Hooded Sweatshirt" at bounding box center [429, 536] width 209 height 62
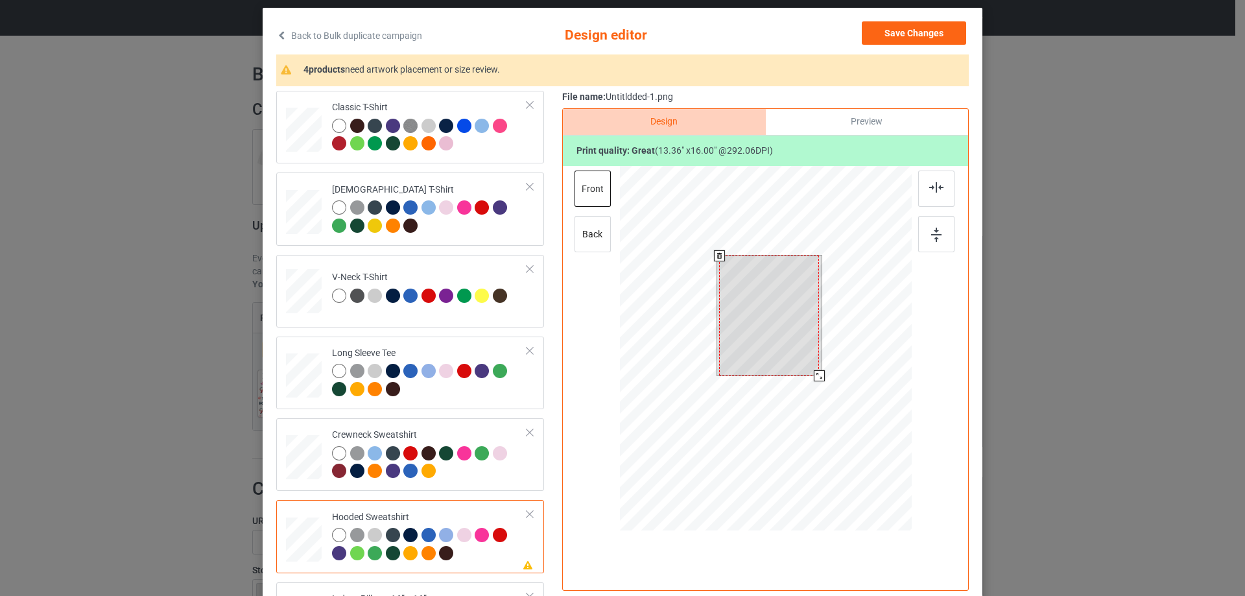
click at [788, 320] on div at bounding box center [769, 315] width 100 height 120
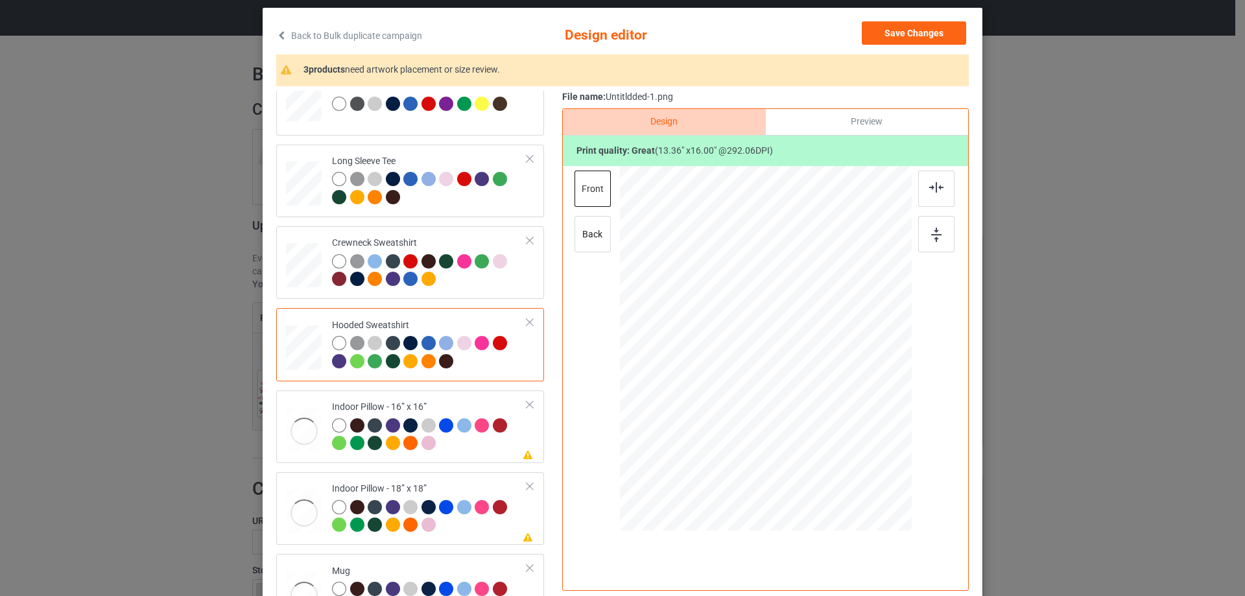
scroll to position [195, 0]
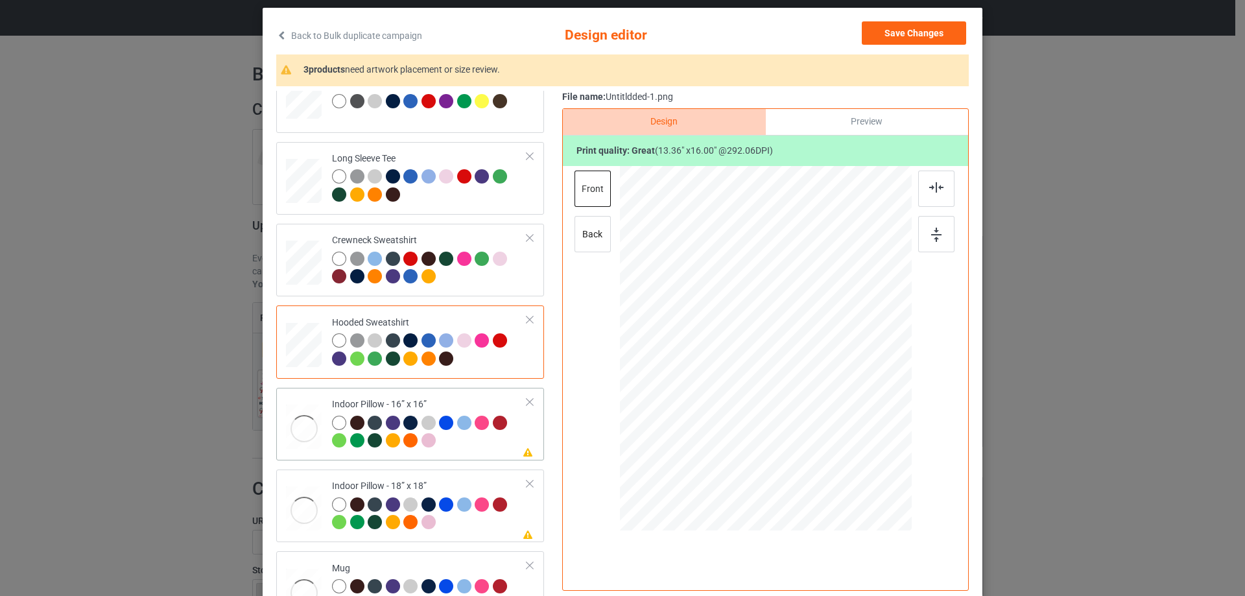
click at [484, 397] on td "Please review artwork placement Indoor Pillow - 16” x 16”" at bounding box center [429, 424] width 209 height 62
click at [778, 308] on div at bounding box center [765, 350] width 337 height 368
click at [798, 338] on div at bounding box center [765, 350] width 337 height 368
click at [786, 339] on div at bounding box center [765, 348] width 175 height 209
click at [841, 433] on div at bounding box center [757, 335] width 175 height 209
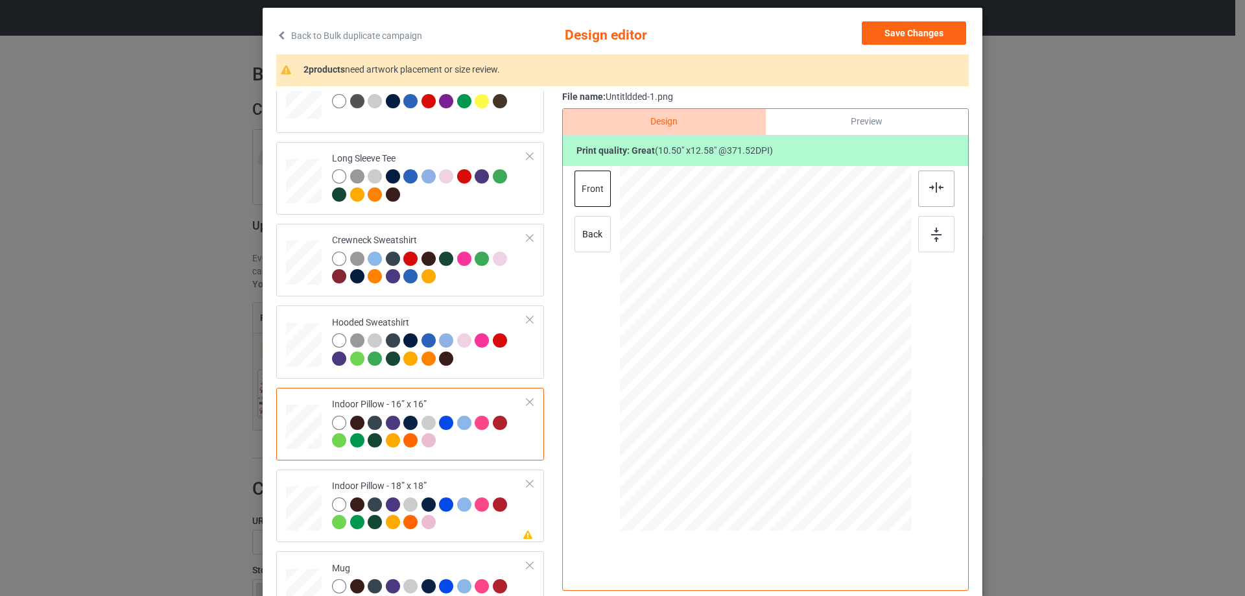
click at [938, 199] on div at bounding box center [936, 189] width 36 height 36
click at [934, 233] on img at bounding box center [936, 235] width 10 height 14
drag, startPoint x: 847, startPoint y: 455, endPoint x: 838, endPoint y: 437, distance: 19.7
click at [838, 437] on div at bounding box center [840, 438] width 11 height 11
click at [873, 124] on div "Preview" at bounding box center [867, 122] width 202 height 26
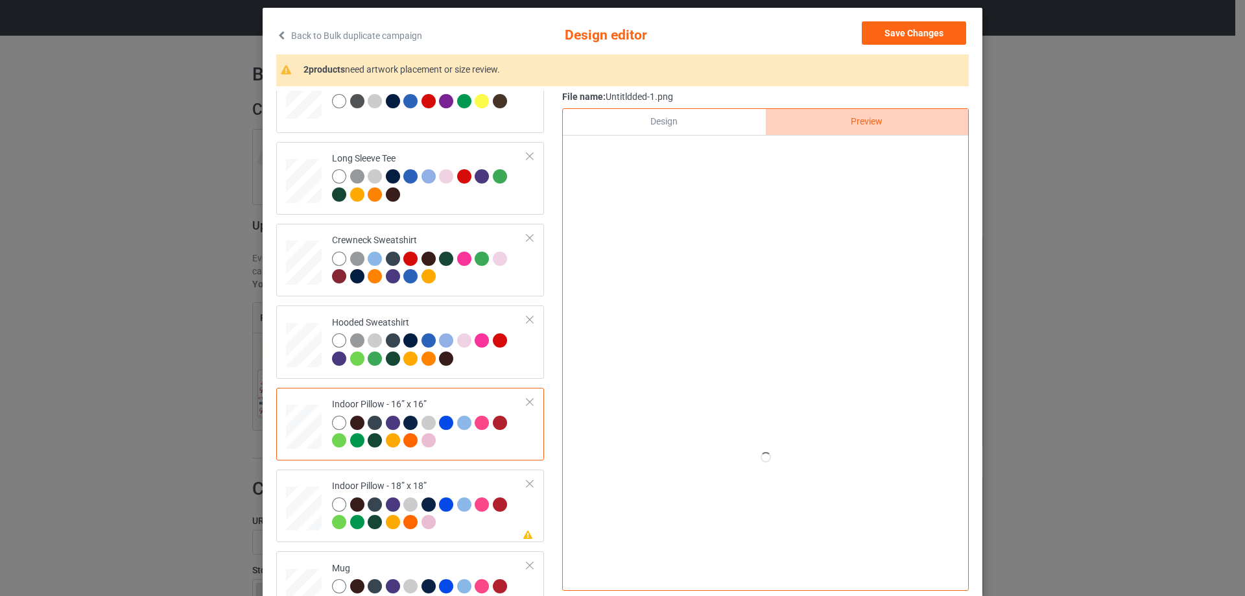
click at [707, 117] on div "Design" at bounding box center [664, 122] width 202 height 26
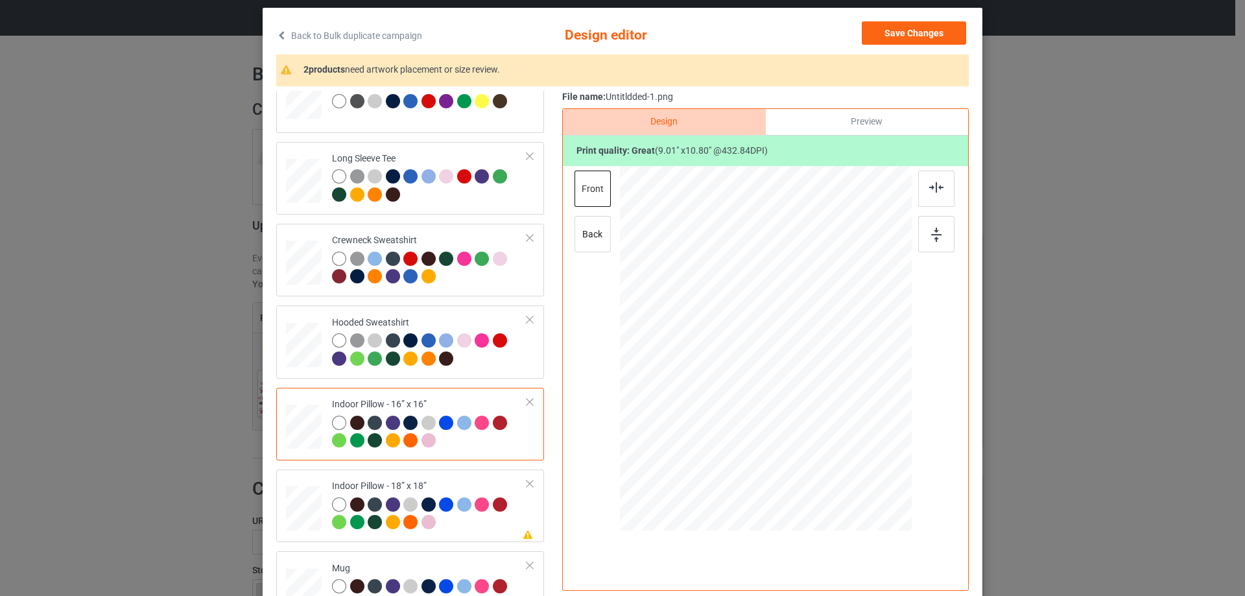
drag, startPoint x: 860, startPoint y: 131, endPoint x: 825, endPoint y: 130, distance: 34.4
click at [861, 130] on div "Preview" at bounding box center [867, 122] width 202 height 26
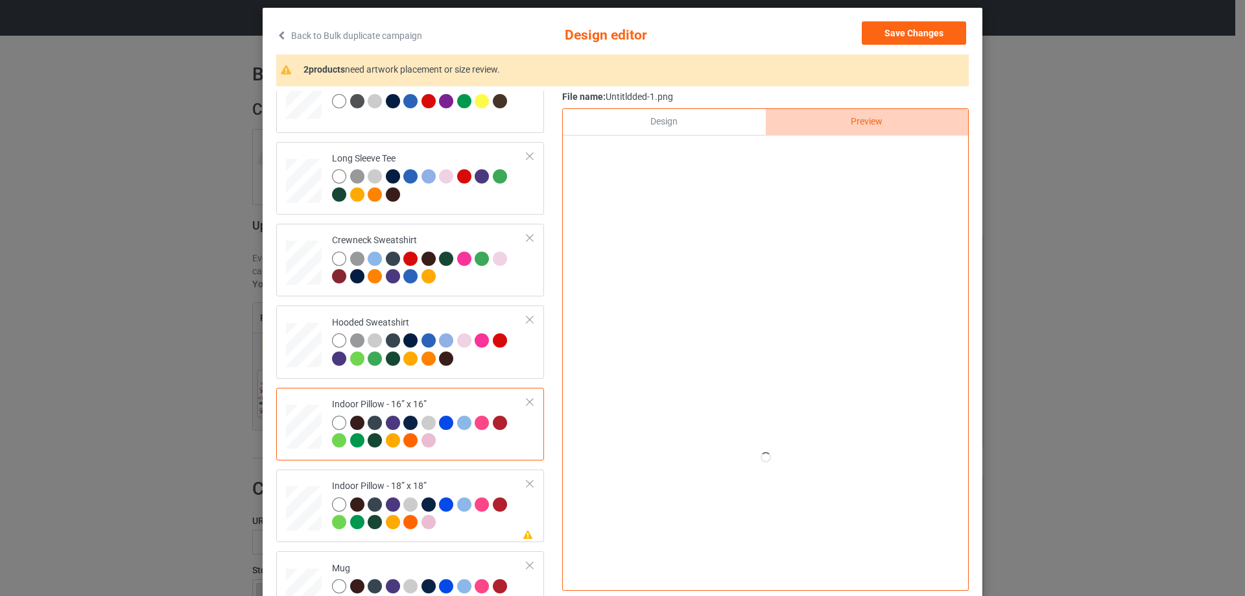
click at [726, 124] on div "Design" at bounding box center [664, 122] width 202 height 26
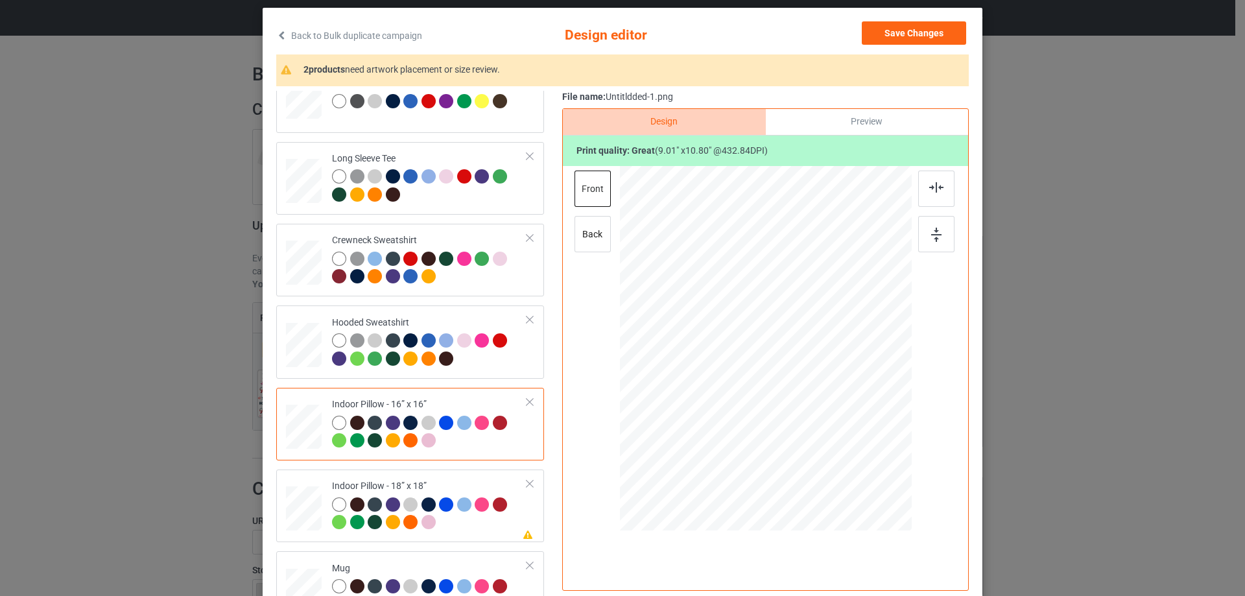
click at [866, 115] on div "Preview" at bounding box center [867, 122] width 202 height 26
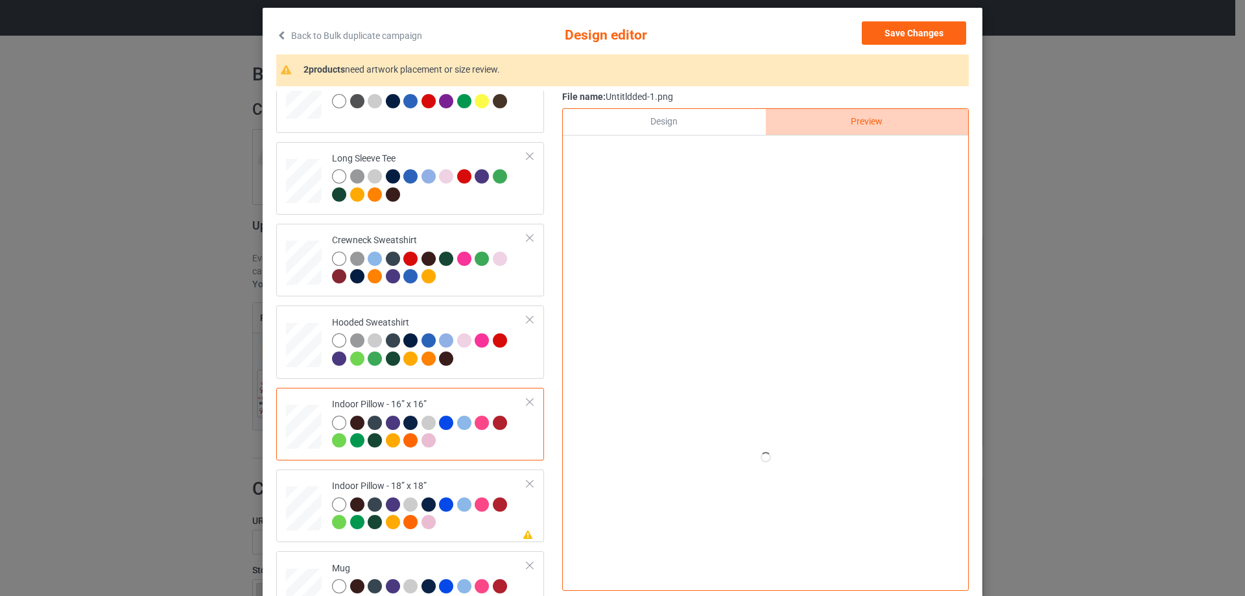
click at [696, 125] on div "Design" at bounding box center [664, 122] width 202 height 26
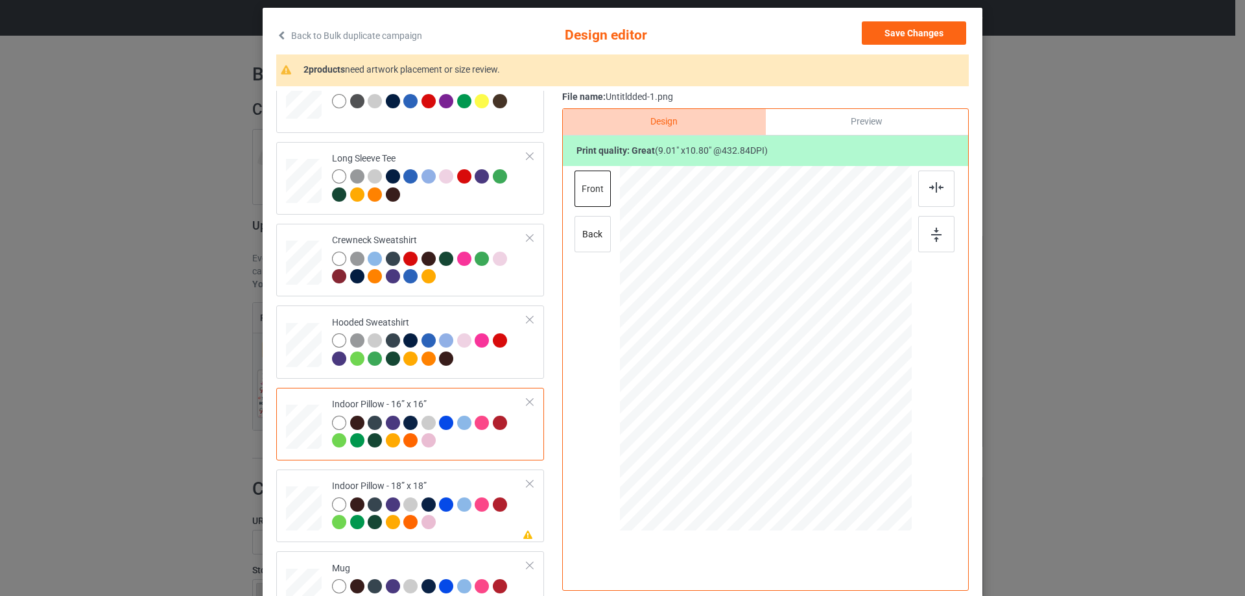
click at [848, 124] on div "Preview" at bounding box center [867, 122] width 202 height 26
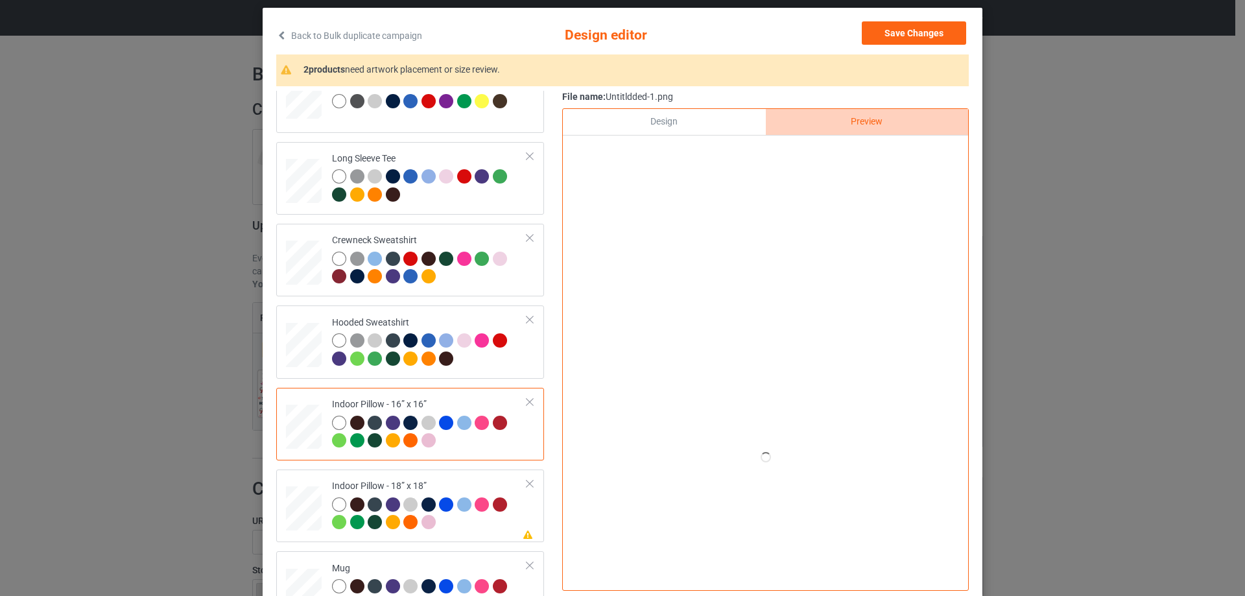
click at [705, 121] on div "Design" at bounding box center [664, 122] width 202 height 26
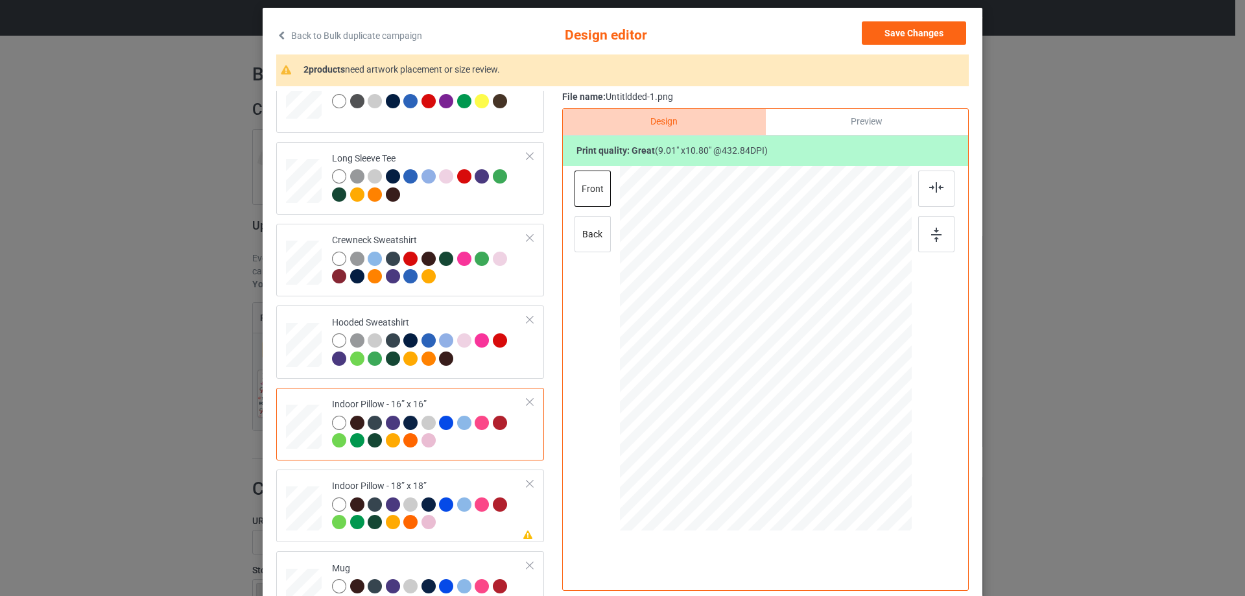
click at [566, 231] on div "Design Preview Print quality: great ( 9.01 " x 10.80 " @ 432.84 DPI) front back" at bounding box center [765, 349] width 407 height 482
click at [574, 231] on div "back" at bounding box center [592, 234] width 36 height 36
click at [347, 481] on div "Indoor Pillow - 18” x 18”" at bounding box center [429, 504] width 195 height 49
click at [788, 325] on div at bounding box center [765, 348] width 174 height 209
click at [601, 206] on div "front" at bounding box center [592, 189] width 36 height 36
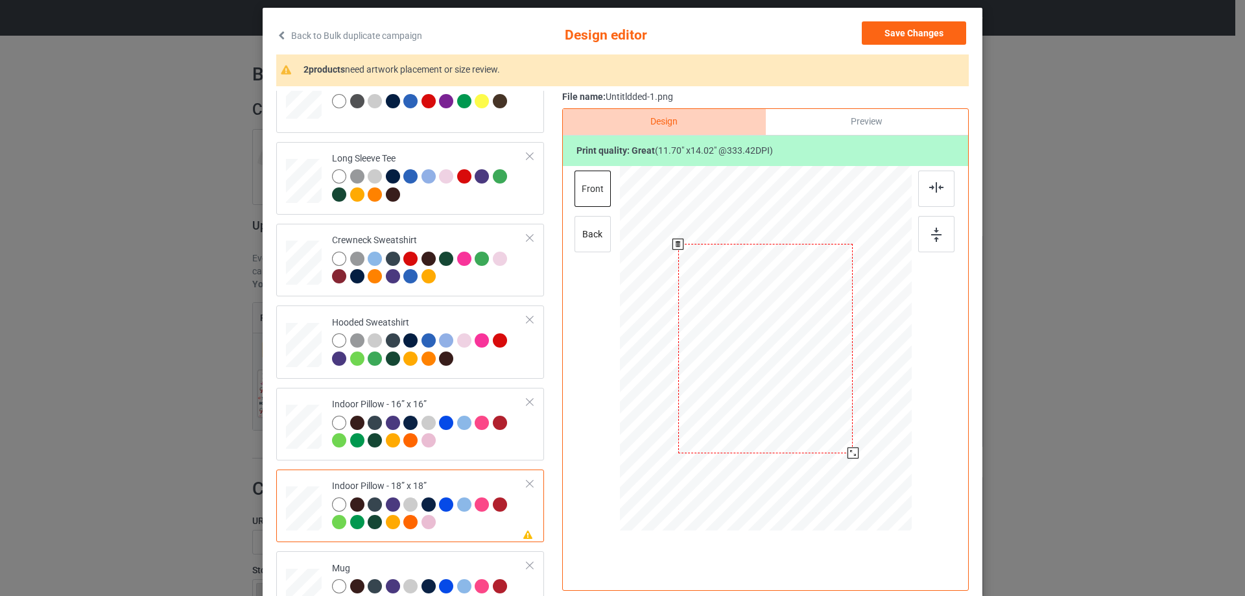
click at [761, 342] on div at bounding box center [765, 348] width 174 height 209
click at [319, 408] on td at bounding box center [305, 424] width 39 height 62
click at [589, 220] on div "back" at bounding box center [592, 234] width 36 height 36
drag, startPoint x: 849, startPoint y: 452, endPoint x: 840, endPoint y: 438, distance: 16.6
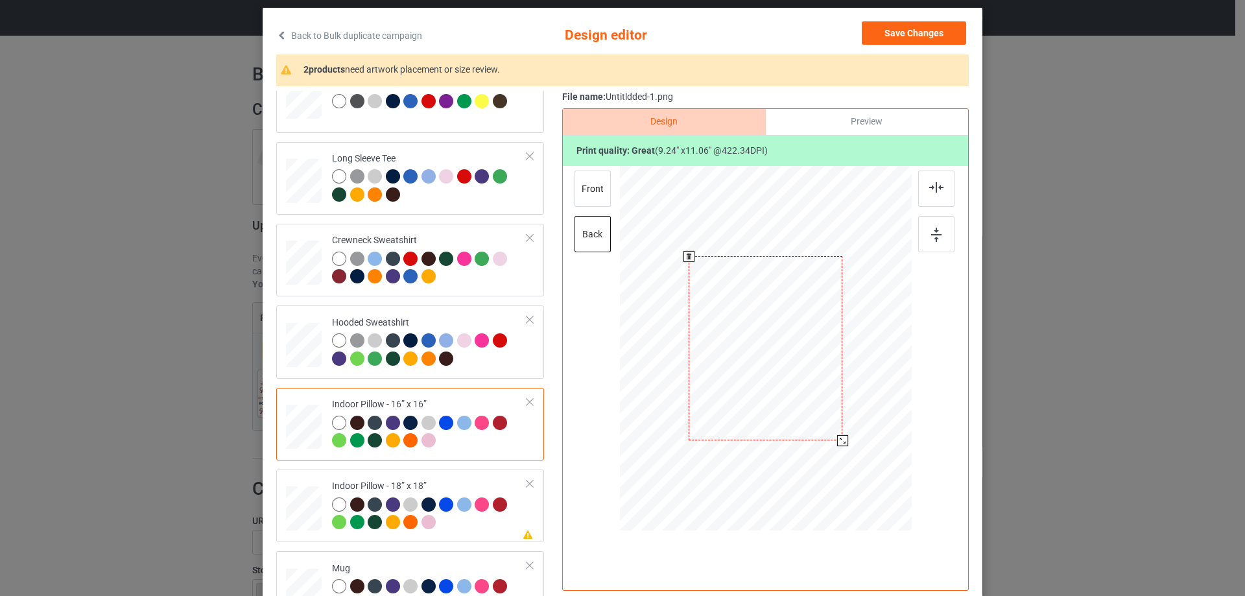
click at [840, 438] on div at bounding box center [842, 440] width 11 height 11
click at [430, 486] on div "Indoor Pillow - 18” x 18”" at bounding box center [429, 504] width 195 height 49
drag, startPoint x: 849, startPoint y: 447, endPoint x: 839, endPoint y: 437, distance: 13.8
click at [839, 437] on div at bounding box center [841, 440] width 11 height 11
click at [594, 198] on div "front" at bounding box center [592, 189] width 36 height 36
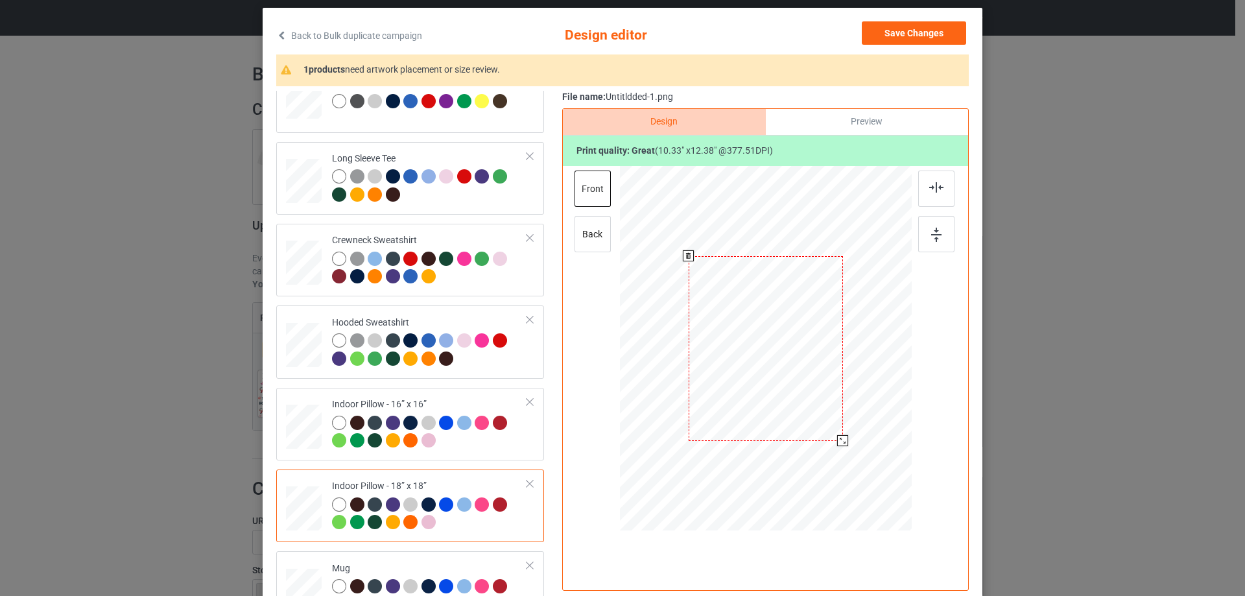
click at [840, 440] on div at bounding box center [842, 440] width 11 height 11
click at [428, 554] on div "Please review artwork placement Mug" at bounding box center [410, 587] width 268 height 73
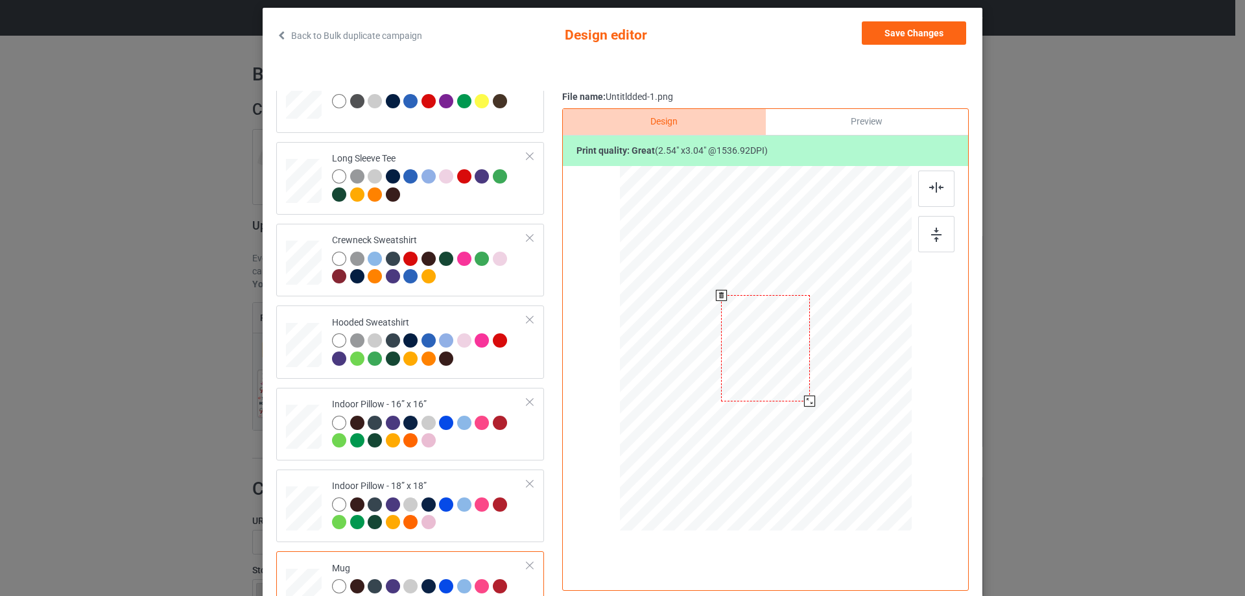
drag, startPoint x: 843, startPoint y: 451, endPoint x: 818, endPoint y: 383, distance: 73.0
click at [818, 383] on div at bounding box center [766, 347] width 292 height 121
drag, startPoint x: 838, startPoint y: 375, endPoint x: 831, endPoint y: 373, distance: 7.4
click at [831, 373] on div at bounding box center [846, 347] width 89 height 106
click at [931, 239] on img at bounding box center [936, 235] width 10 height 14
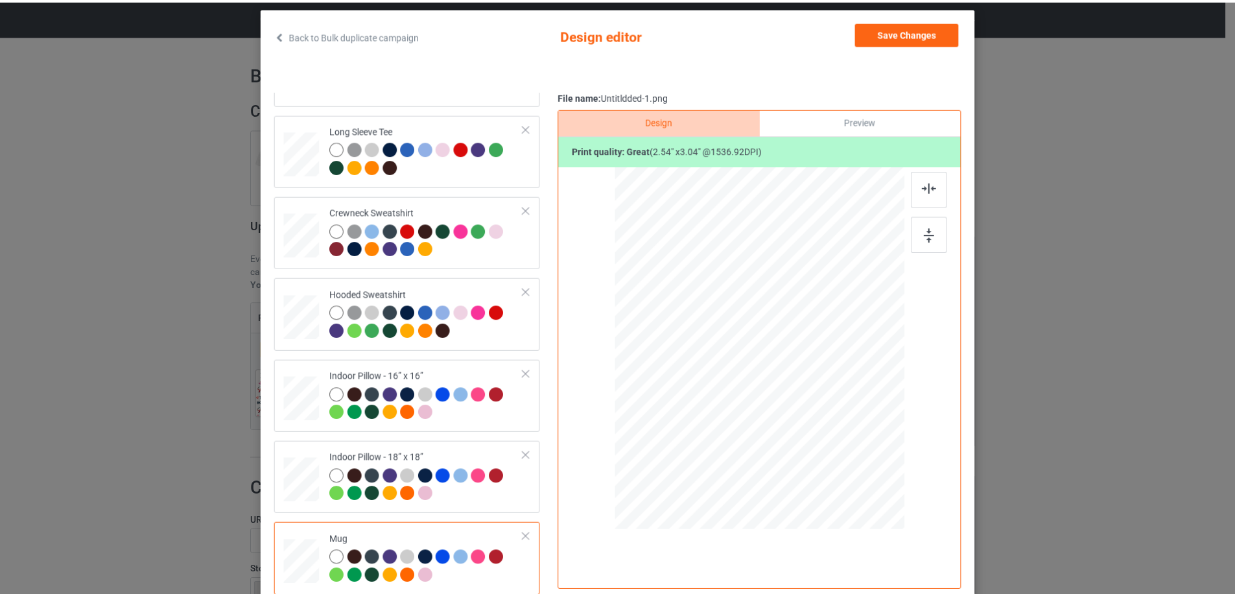
scroll to position [0, 0]
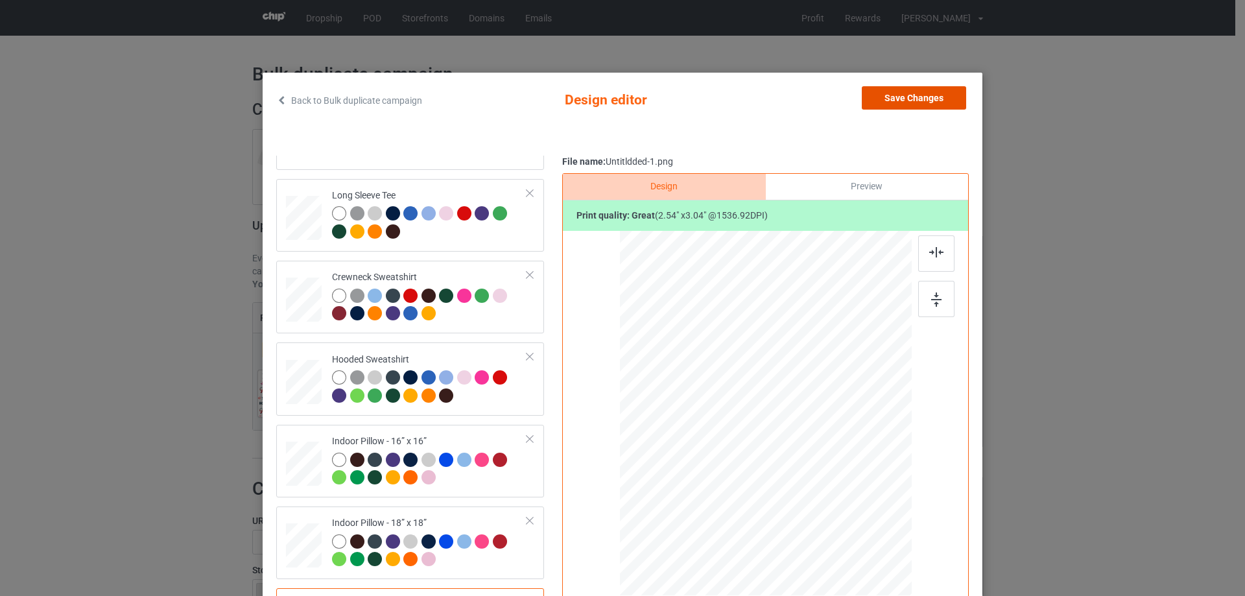
click at [895, 97] on button "Save Changes" at bounding box center [914, 97] width 104 height 23
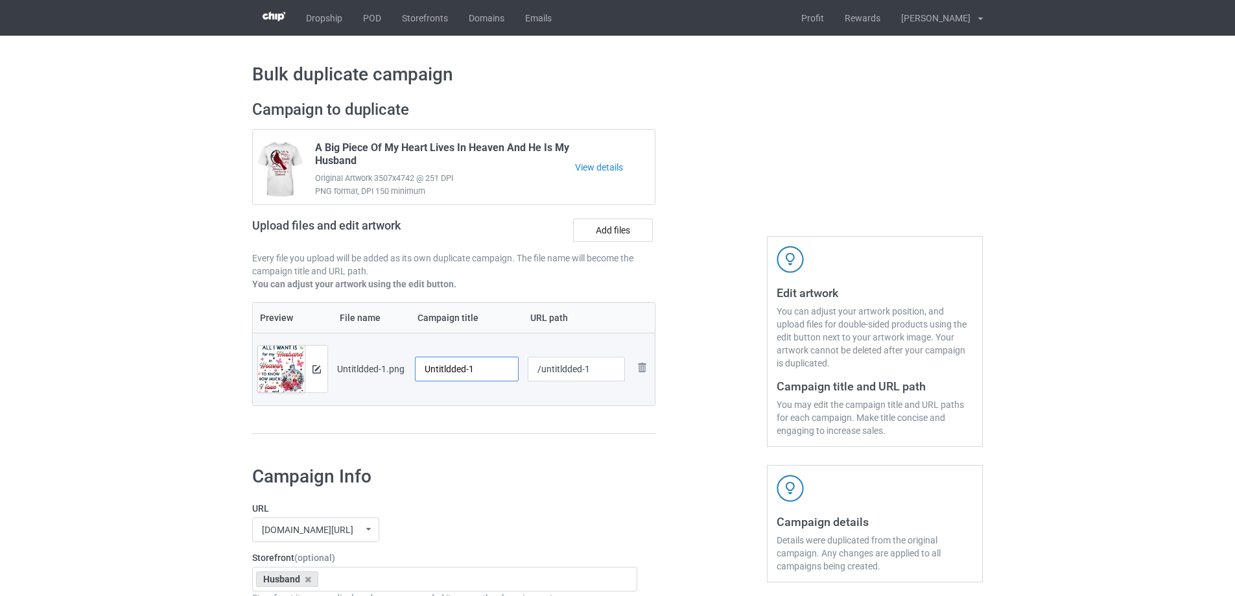
click at [473, 370] on input "Untitldded-1" at bounding box center [467, 369] width 104 height 25
paste input "All I Want Is For My Husband In Heaven To Know How Much I Love And Miss Him"
type input "All I Want Is For My Husband In Heaven To Know How Much I Love And Miss Him"
click at [479, 412] on div "Preview File name Campaign title URL path Preview and edit artwork Untitldded-1…" at bounding box center [453, 368] width 403 height 132
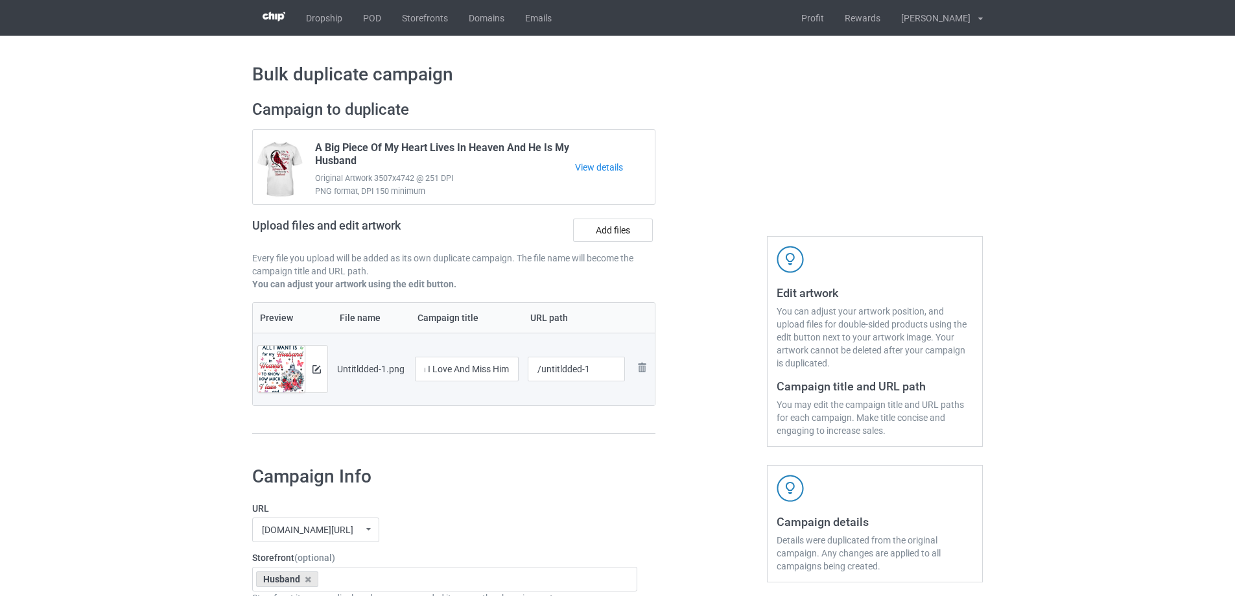
scroll to position [0, 0]
drag, startPoint x: 540, startPoint y: 371, endPoint x: 608, endPoint y: 366, distance: 67.6
click at [608, 366] on input "/untitldded-1" at bounding box center [577, 369] width 98 height 25
drag, startPoint x: 569, startPoint y: 370, endPoint x: 582, endPoint y: 370, distance: 13.0
click at [582, 370] on input "/haiw5" at bounding box center [577, 369] width 98 height 25
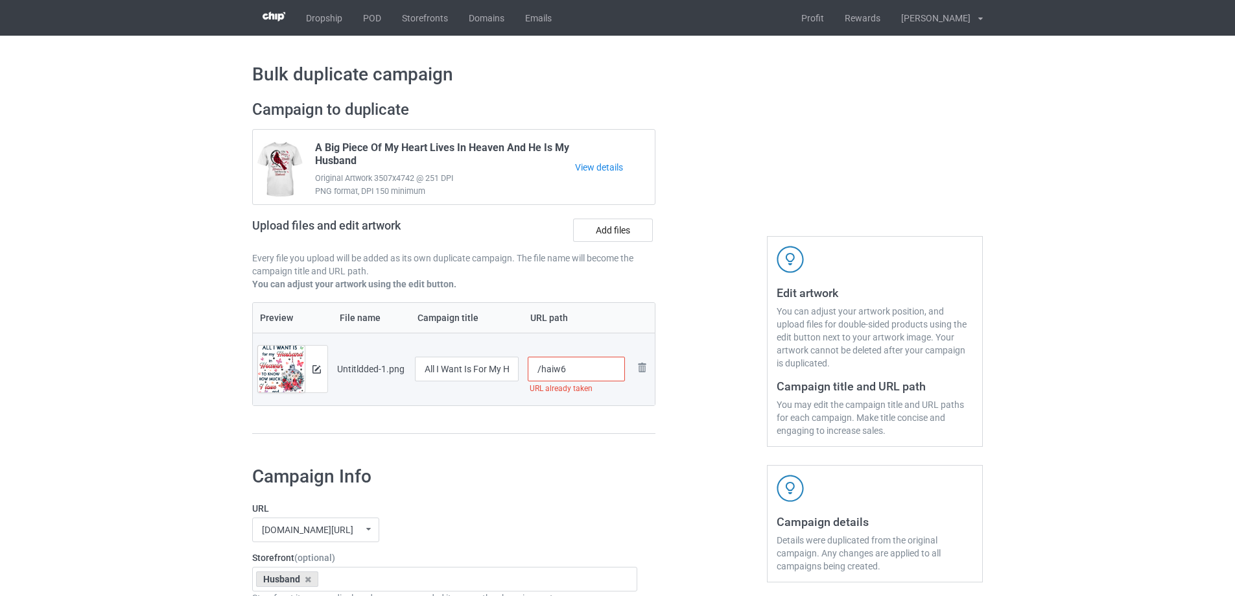
click at [567, 371] on input "/haiw6" at bounding box center [577, 369] width 98 height 25
drag, startPoint x: 565, startPoint y: 370, endPoint x: 573, endPoint y: 370, distance: 7.8
click at [571, 370] on input "/haiw12" at bounding box center [577, 369] width 98 height 25
drag, startPoint x: 566, startPoint y: 370, endPoint x: 587, endPoint y: 372, distance: 21.5
click at [587, 372] on input "/haiw11" at bounding box center [577, 369] width 98 height 25
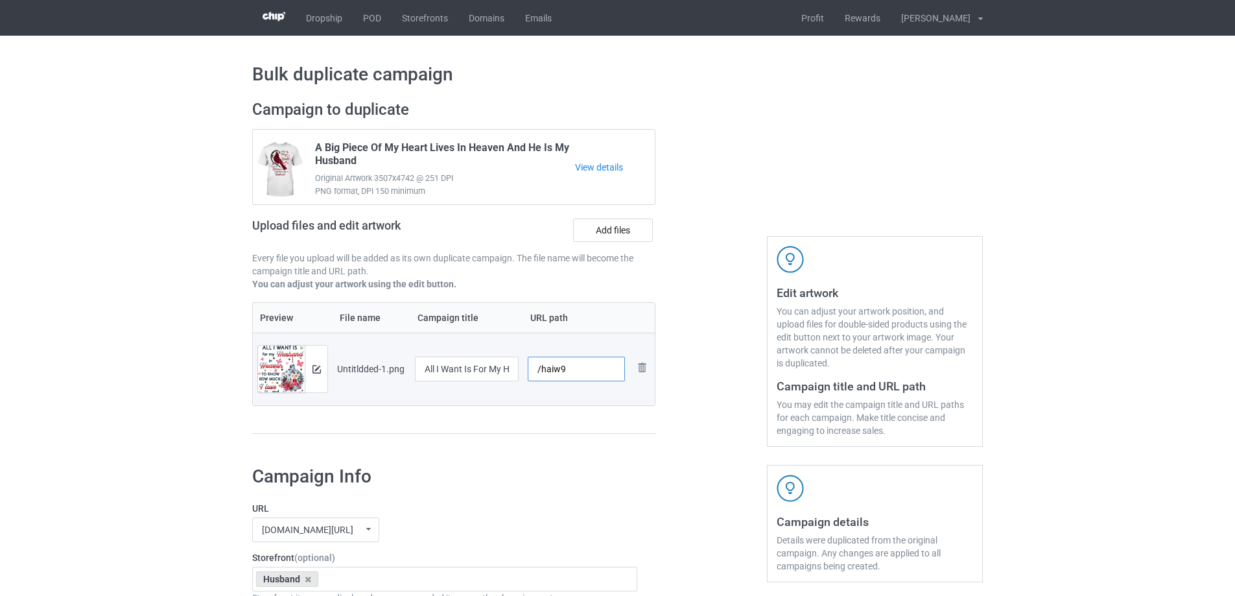
type input "/haiw9"
click at [683, 377] on div at bounding box center [711, 273] width 93 height 365
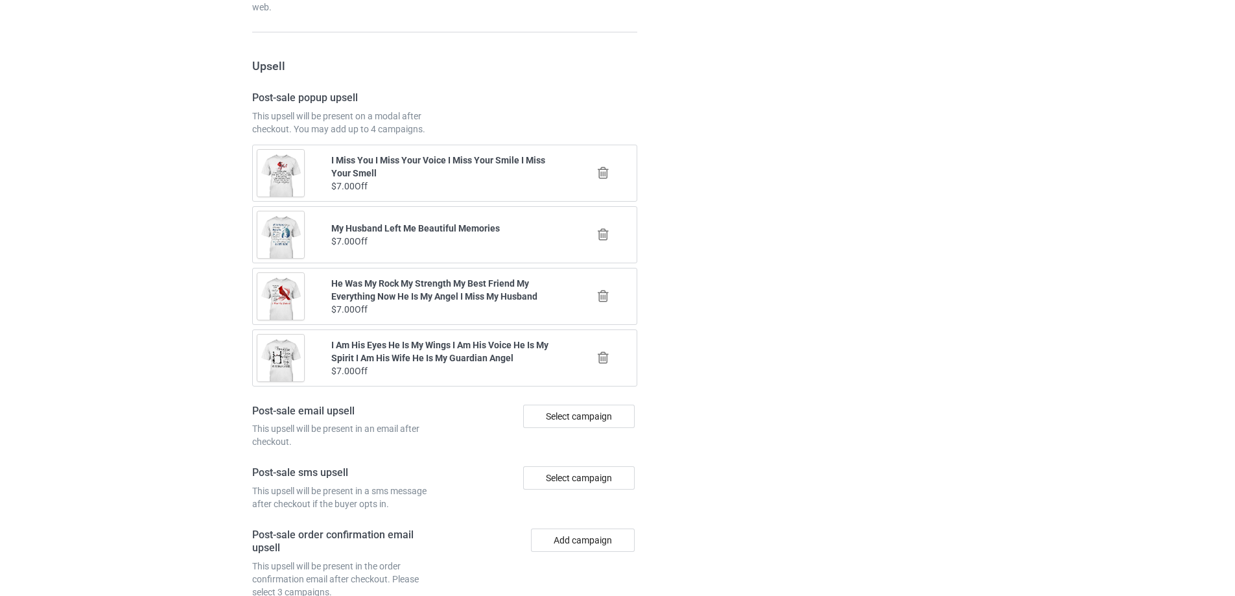
scroll to position [1509, 0]
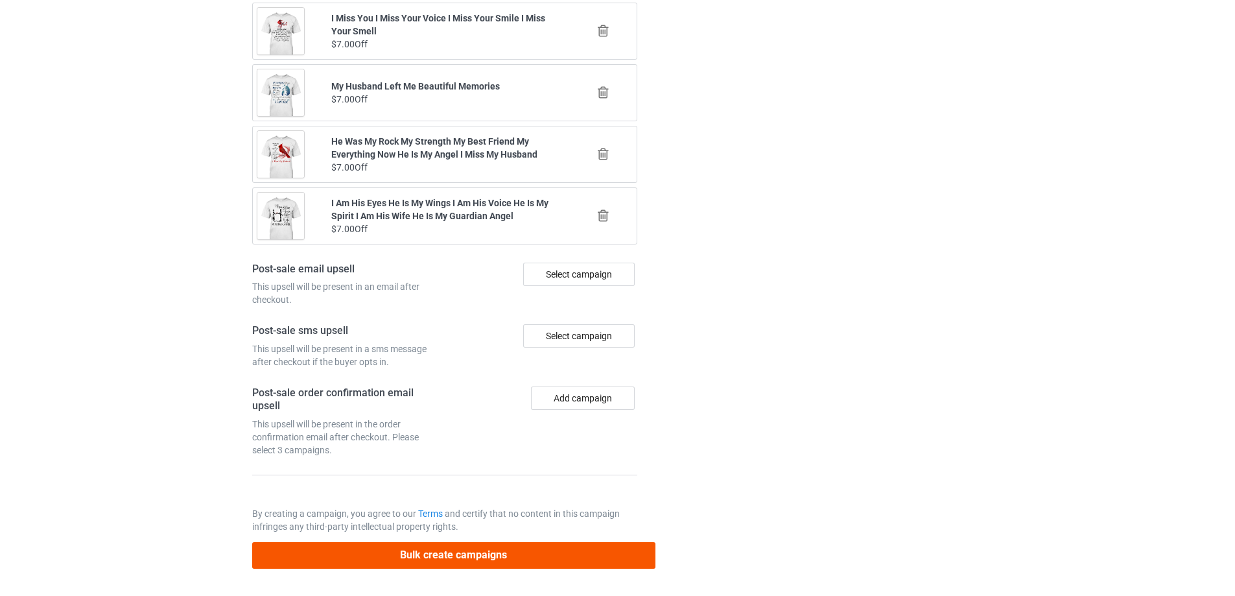
drag, startPoint x: 585, startPoint y: 532, endPoint x: 578, endPoint y: 548, distance: 17.7
click at [578, 549] on button "Bulk create campaigns" at bounding box center [453, 555] width 403 height 27
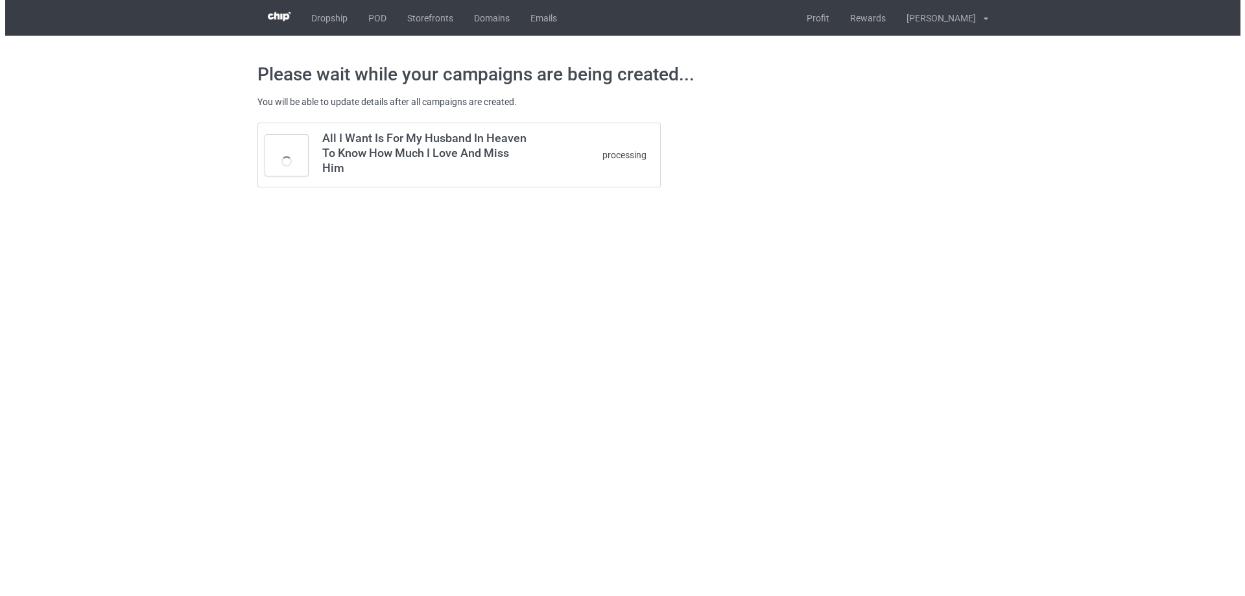
scroll to position [0, 0]
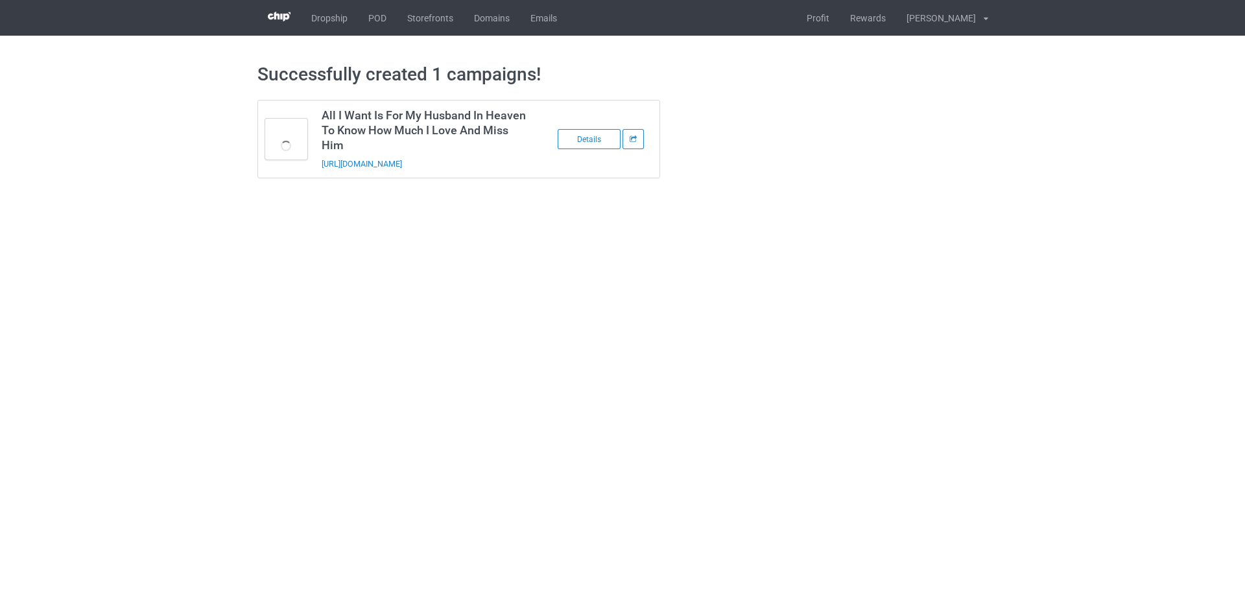
drag, startPoint x: 458, startPoint y: 173, endPoint x: 316, endPoint y: 169, distance: 142.0
click at [316, 169] on td "All I Want Is For My Husband In Heaven To Know How Much I Love And Miss Him htt…" at bounding box center [423, 138] width 219 height 77
copy link "https://www.sendinglovetoheaven.com/haiw9"
